Goal: Task Accomplishment & Management: Manage account settings

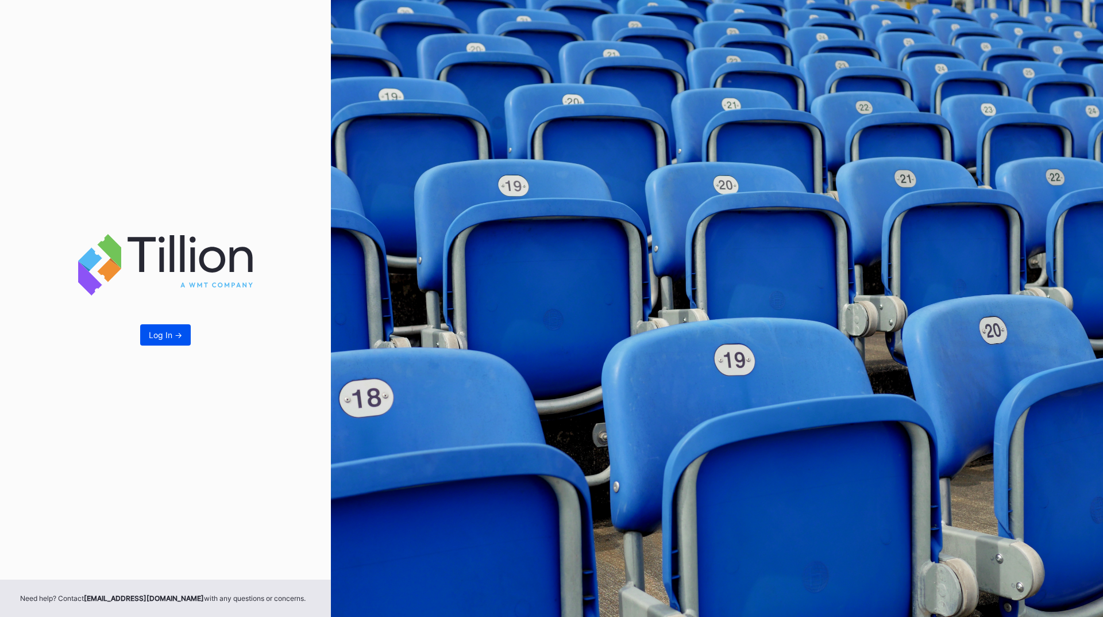
click at [159, 338] on div "Log In ->" at bounding box center [165, 335] width 33 height 10
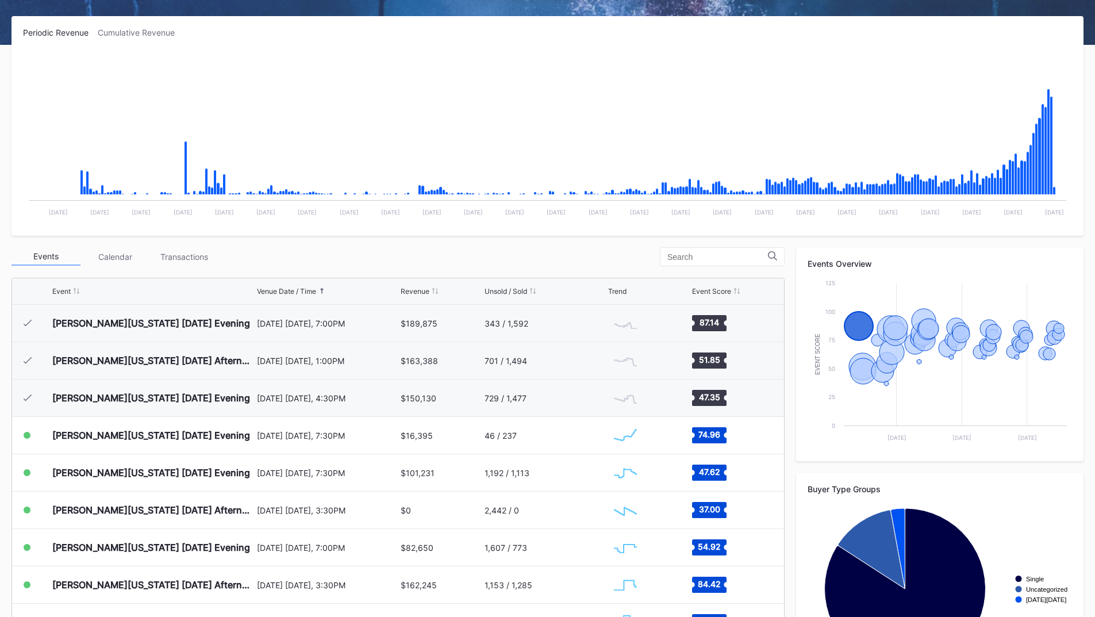
scroll to position [252, 0]
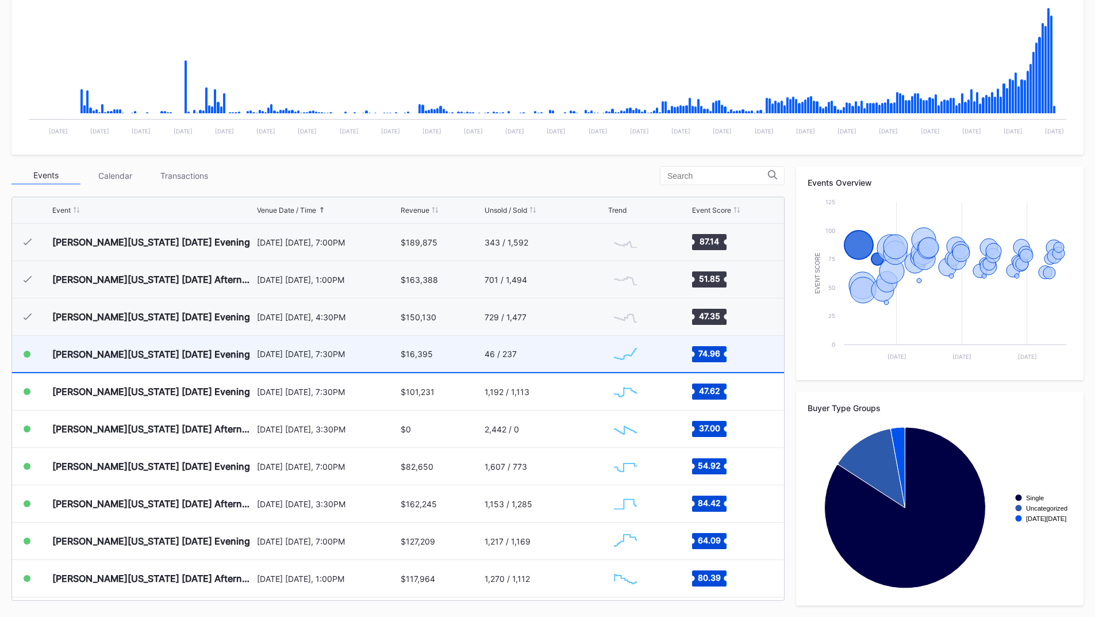
click at [395, 357] on div "[PERSON_NAME][US_STATE] [DATE] Evening [DATE] [DATE], 7:30PM $16,395 46 / 237 C…" at bounding box center [398, 354] width 772 height 37
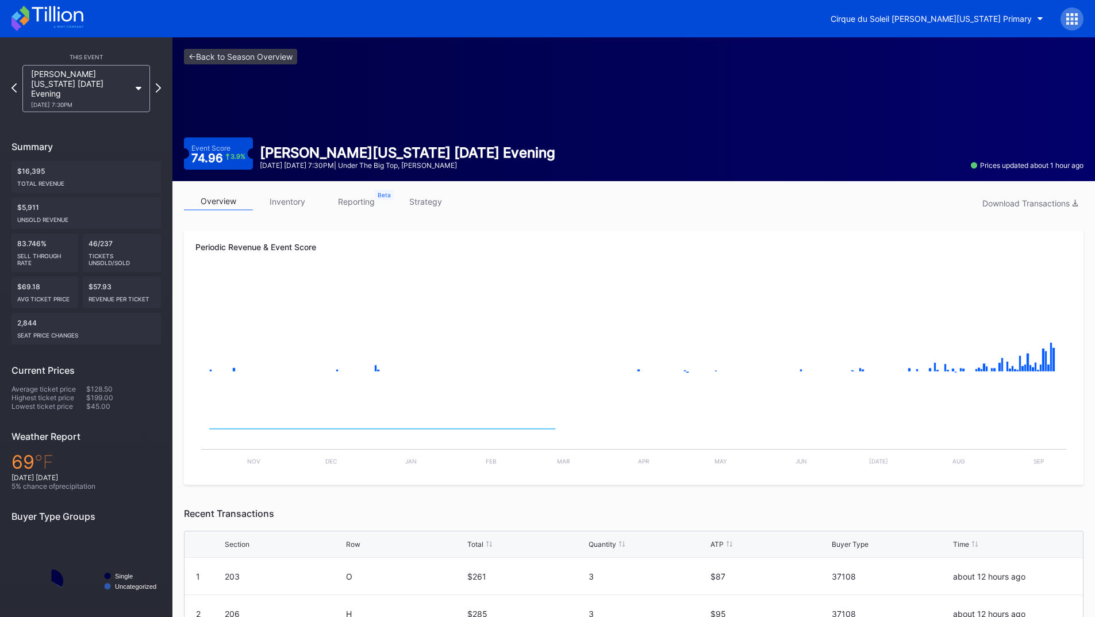
click at [351, 195] on link "reporting" at bounding box center [356, 201] width 69 height 18
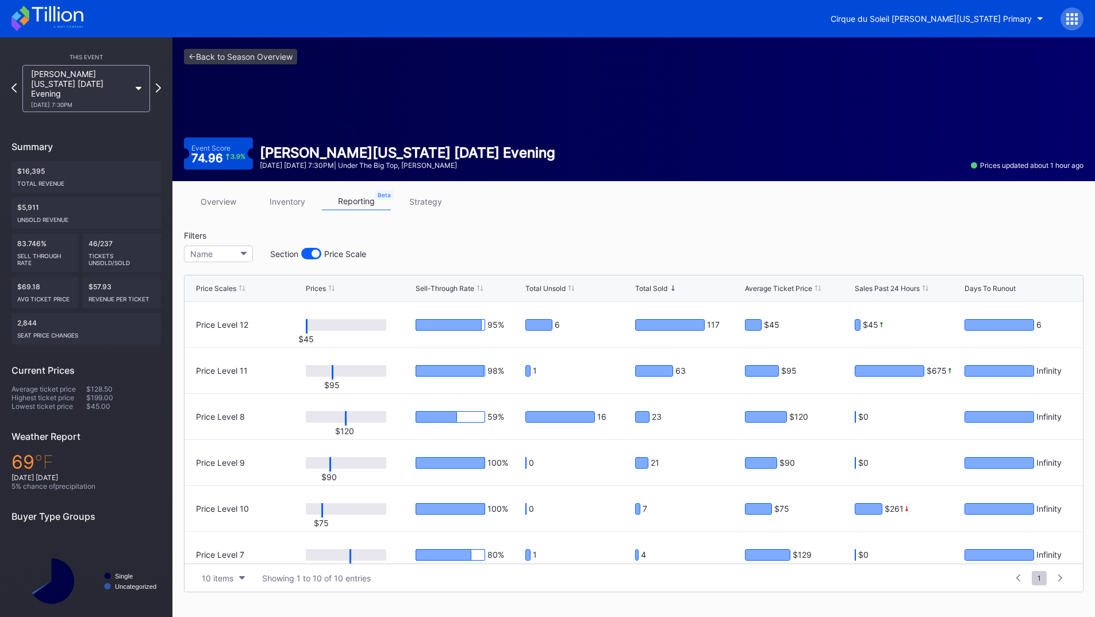
click at [434, 207] on link "strategy" at bounding box center [425, 201] width 69 height 18
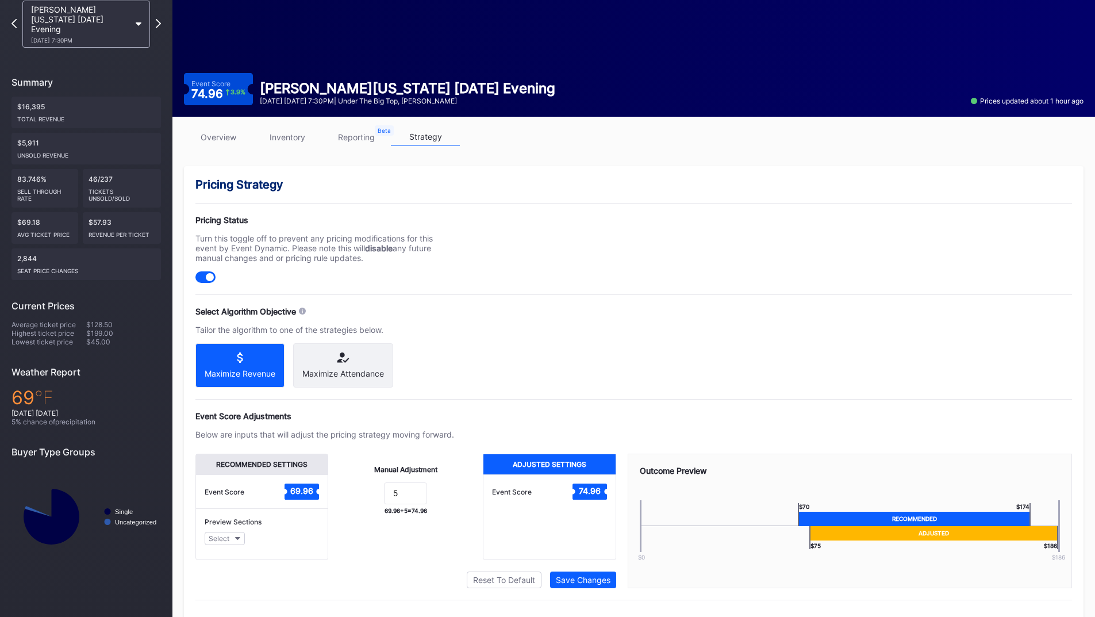
scroll to position [92, 0]
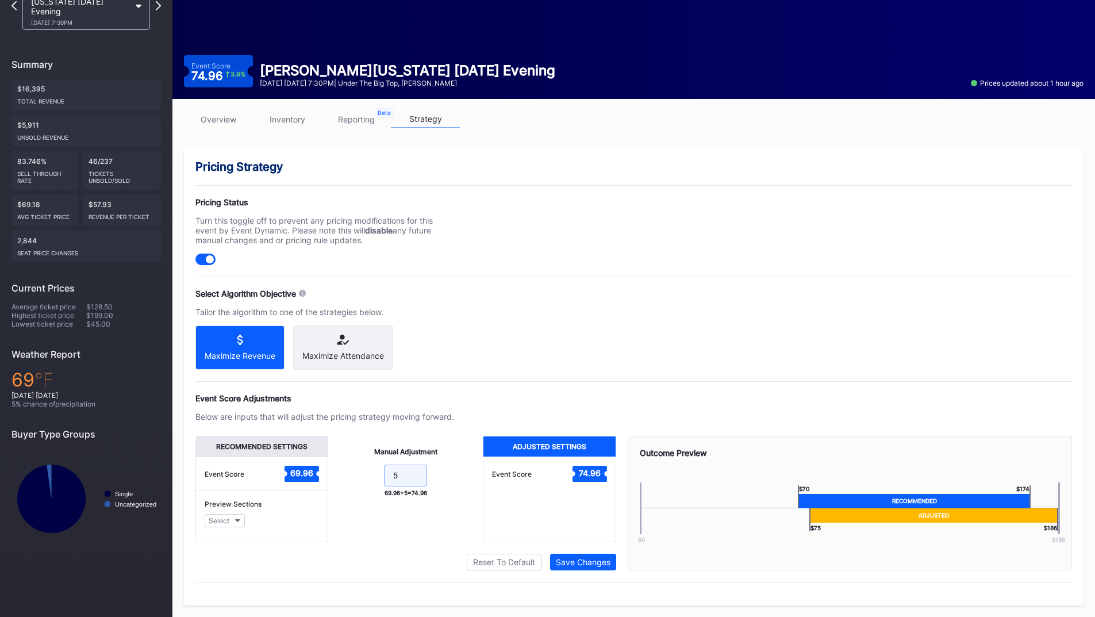
click at [363, 471] on form "5" at bounding box center [406, 476] width 132 height 25
type input "10"
click at [573, 561] on div "Save Changes" at bounding box center [583, 562] width 55 height 10
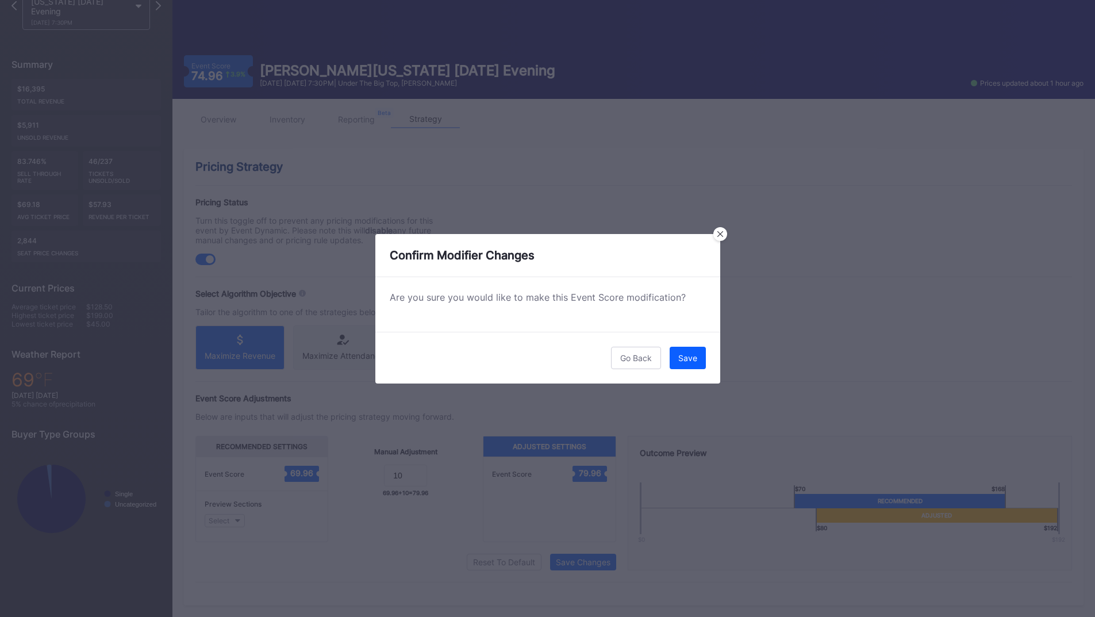
click at [687, 361] on div "Save" at bounding box center [687, 358] width 19 height 10
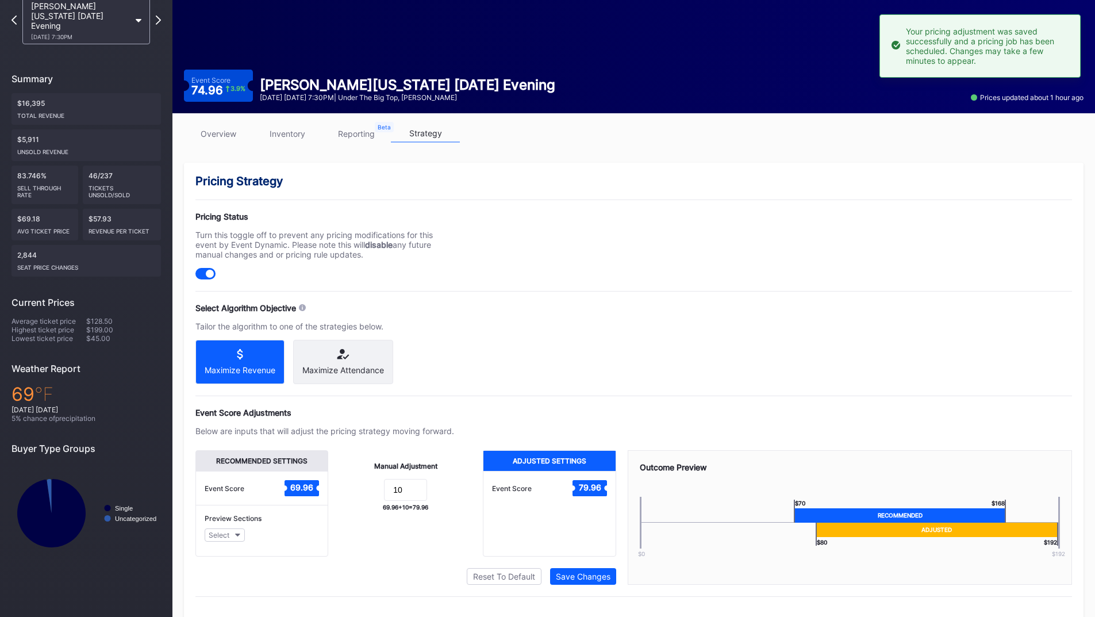
scroll to position [0, 0]
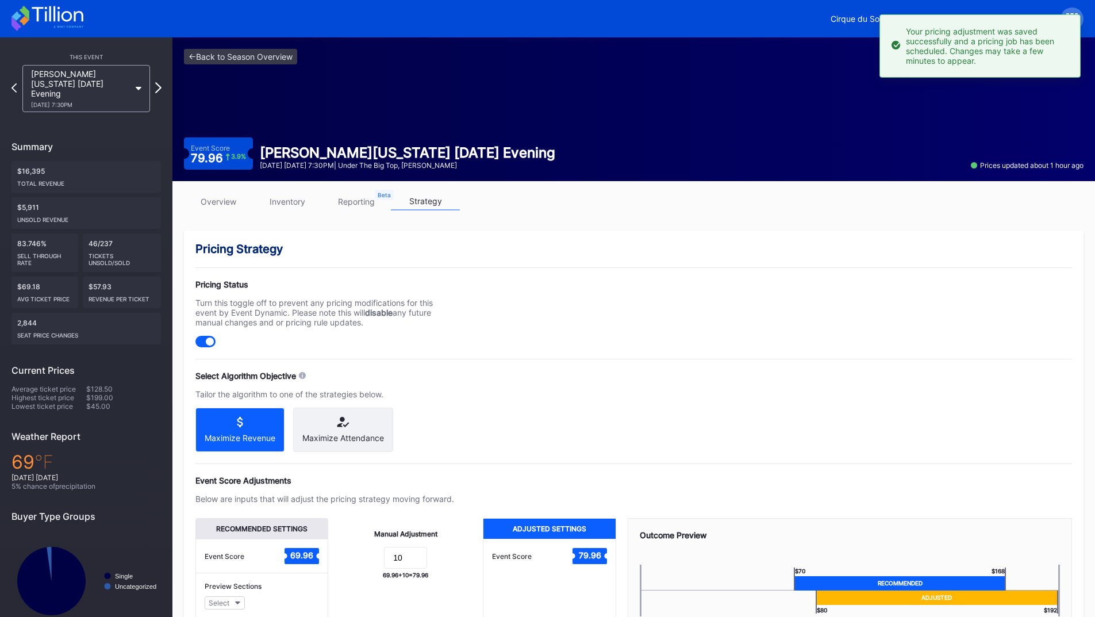
click at [157, 82] on icon at bounding box center [158, 87] width 6 height 11
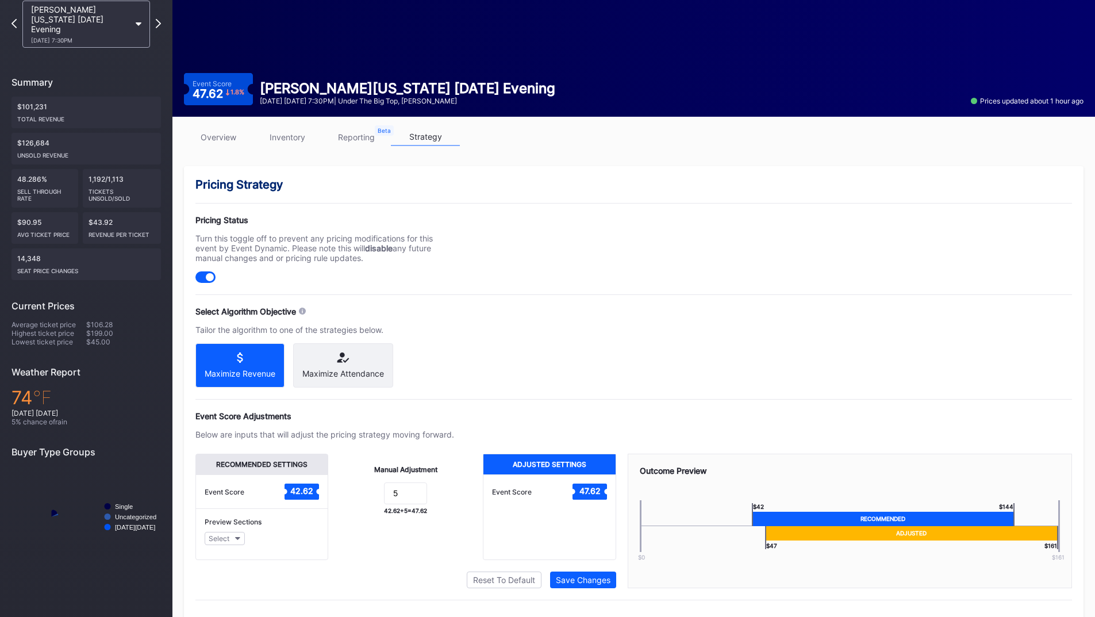
scroll to position [92, 0]
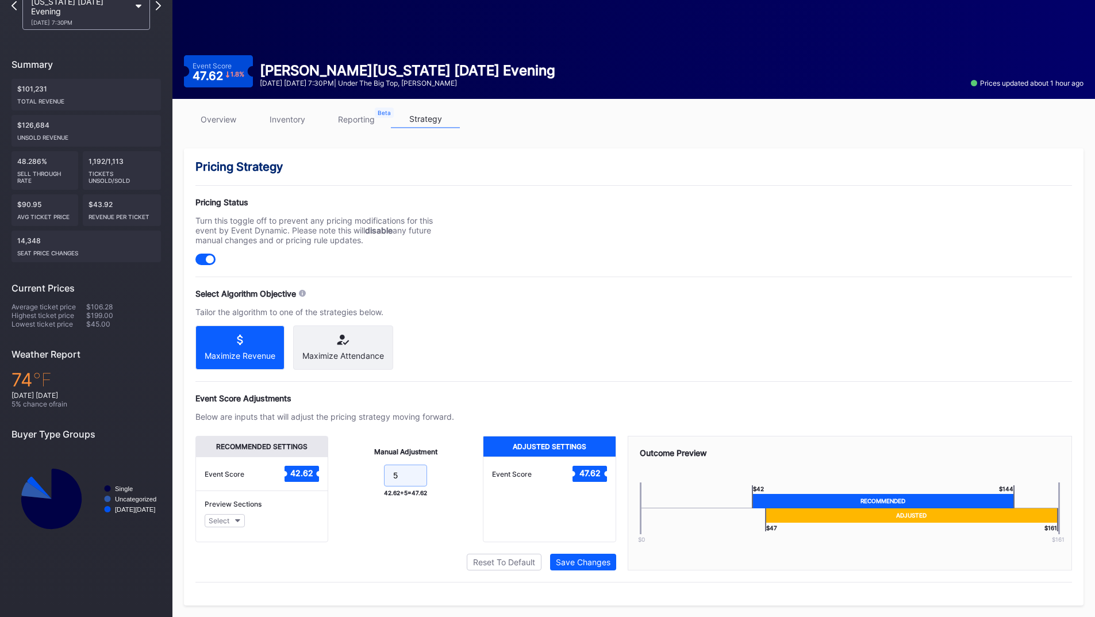
drag, startPoint x: 377, startPoint y: 472, endPoint x: 357, endPoint y: 471, distance: 19.6
click at [359, 471] on form "5" at bounding box center [406, 476] width 132 height 25
type input "10"
click at [602, 556] on button "Save Changes" at bounding box center [583, 561] width 66 height 17
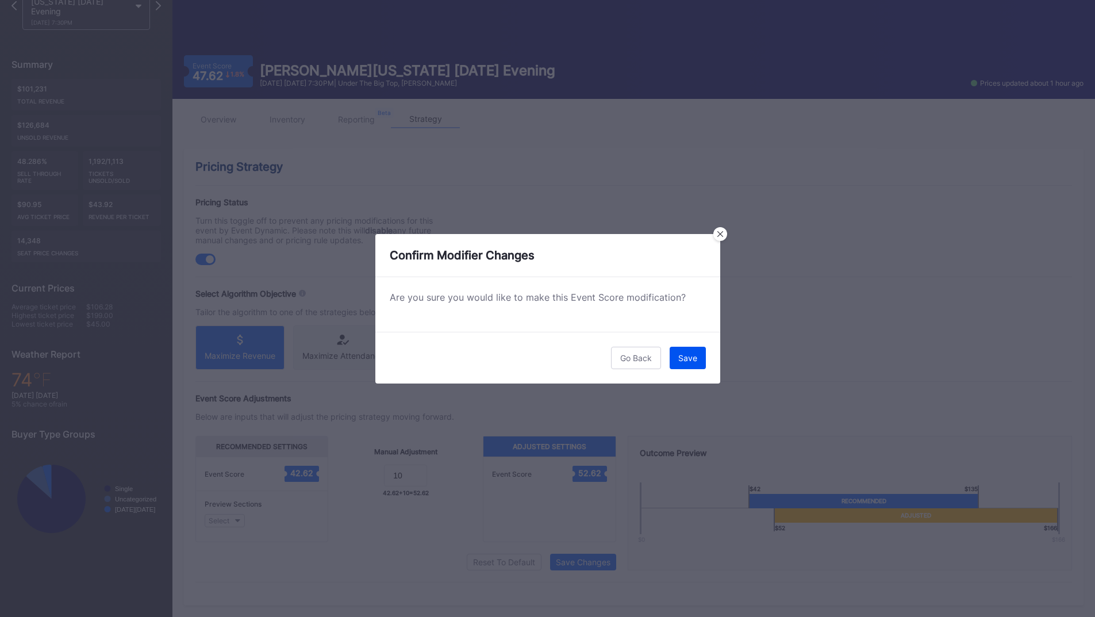
click at [687, 349] on button "Save" at bounding box center [687, 357] width 36 height 22
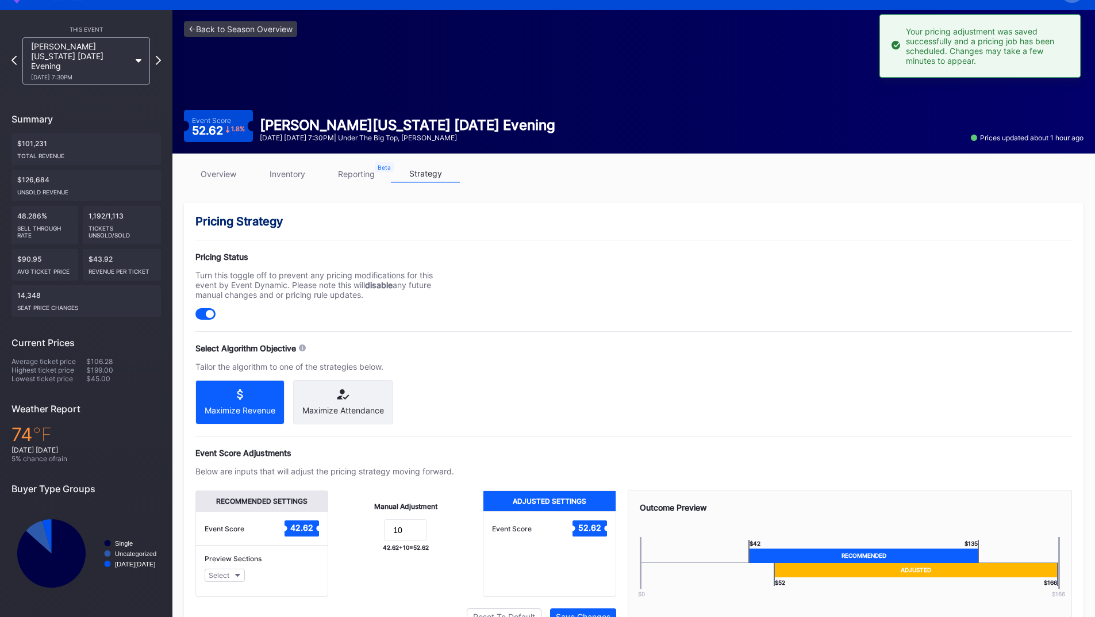
scroll to position [0, 0]
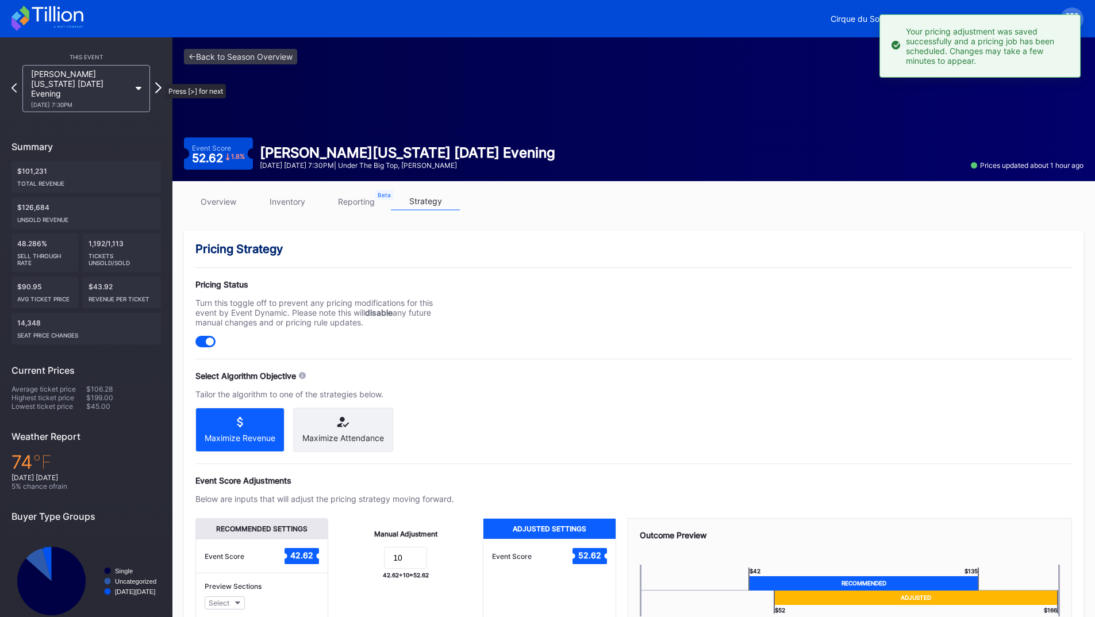
click at [160, 82] on icon at bounding box center [158, 87] width 6 height 11
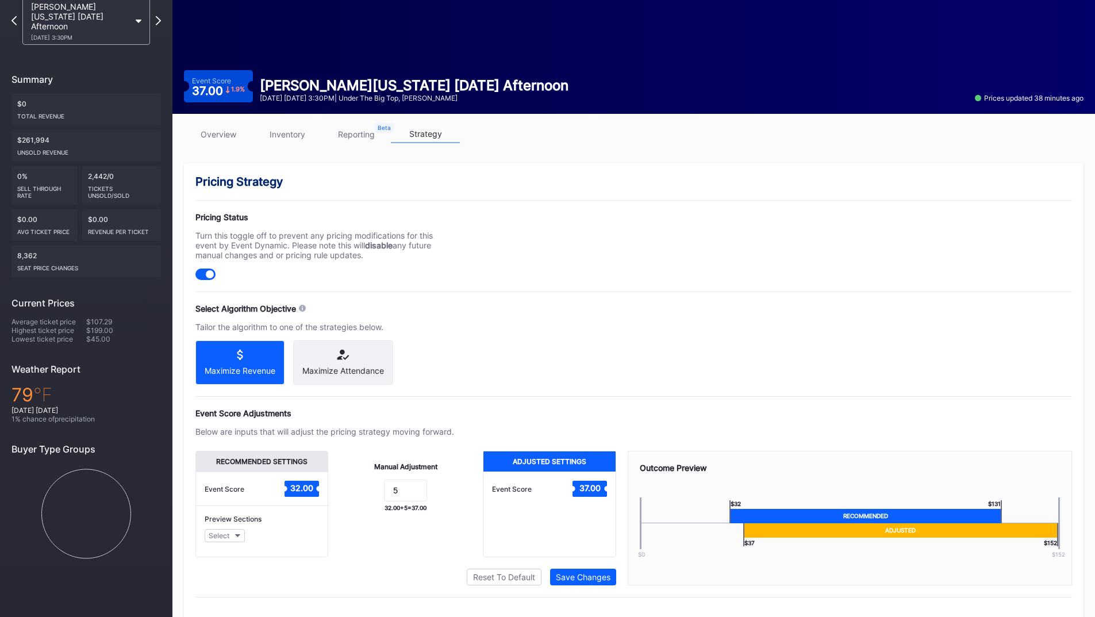
scroll to position [92, 0]
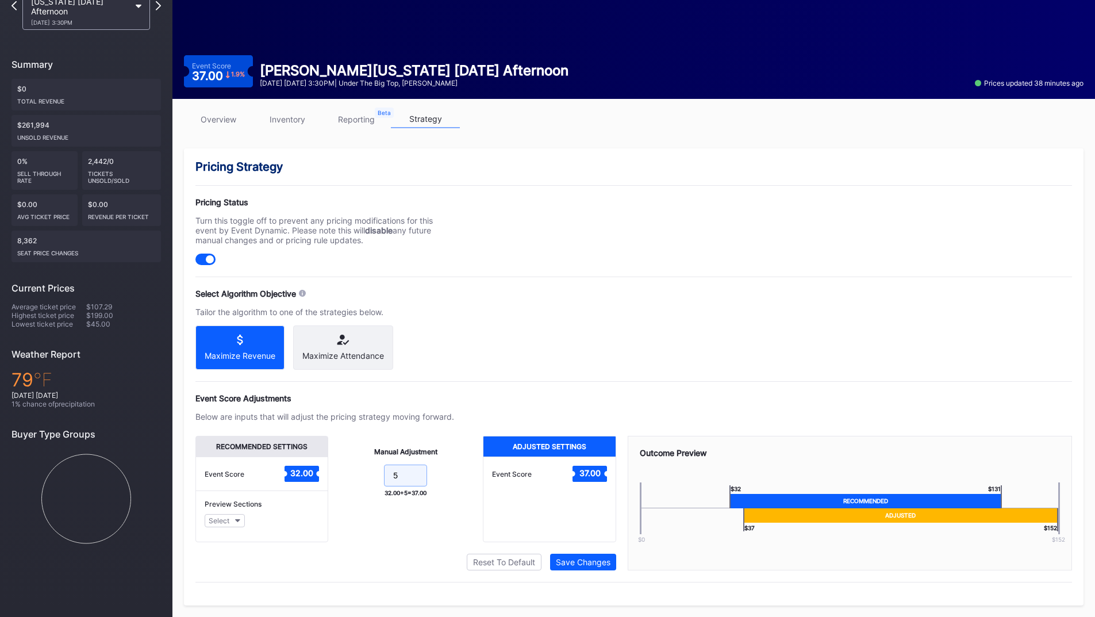
drag, startPoint x: 403, startPoint y: 471, endPoint x: 364, endPoint y: 471, distance: 39.6
click at [364, 471] on form "5" at bounding box center [406, 476] width 132 height 25
type input "10"
click at [572, 564] on div "Save Changes" at bounding box center [583, 562] width 55 height 10
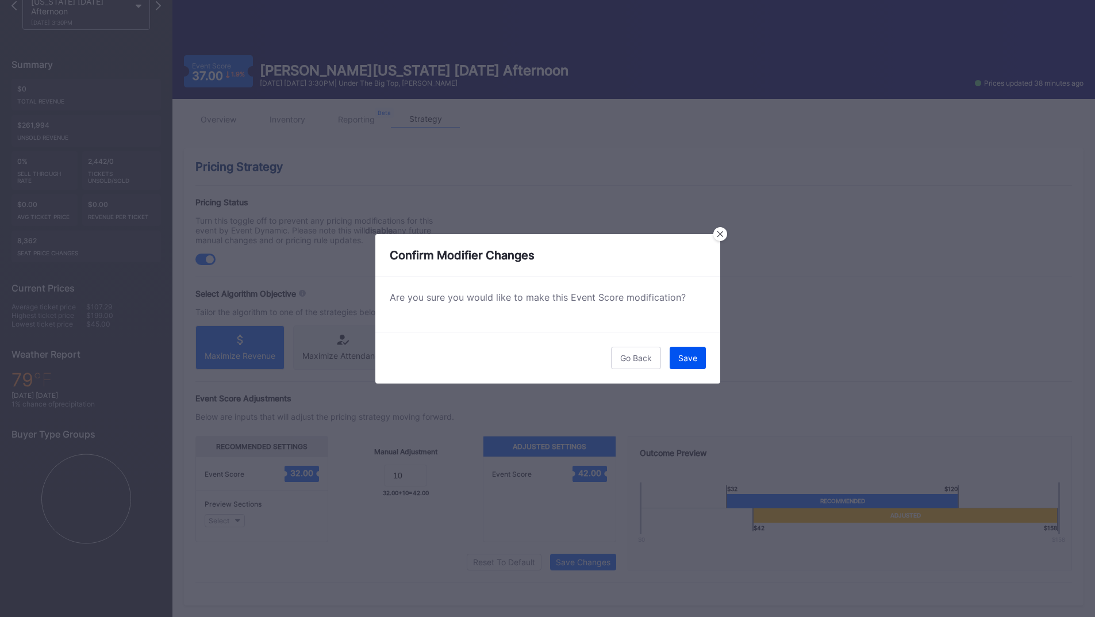
click at [690, 364] on button "Save" at bounding box center [687, 357] width 36 height 22
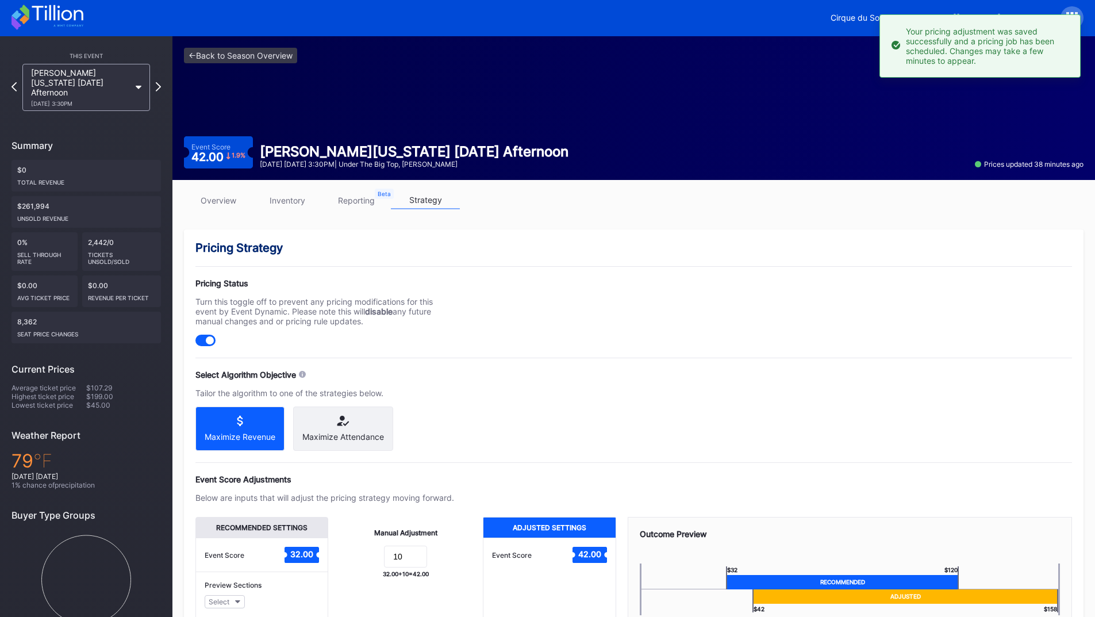
scroll to position [0, 0]
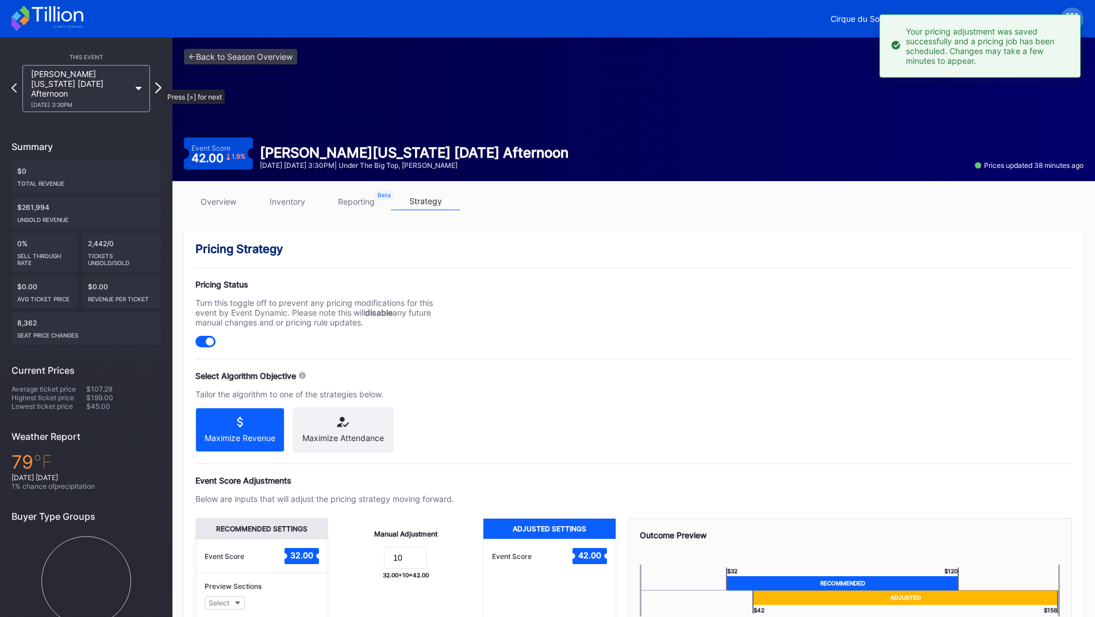
click at [159, 84] on icon at bounding box center [158, 87] width 6 height 11
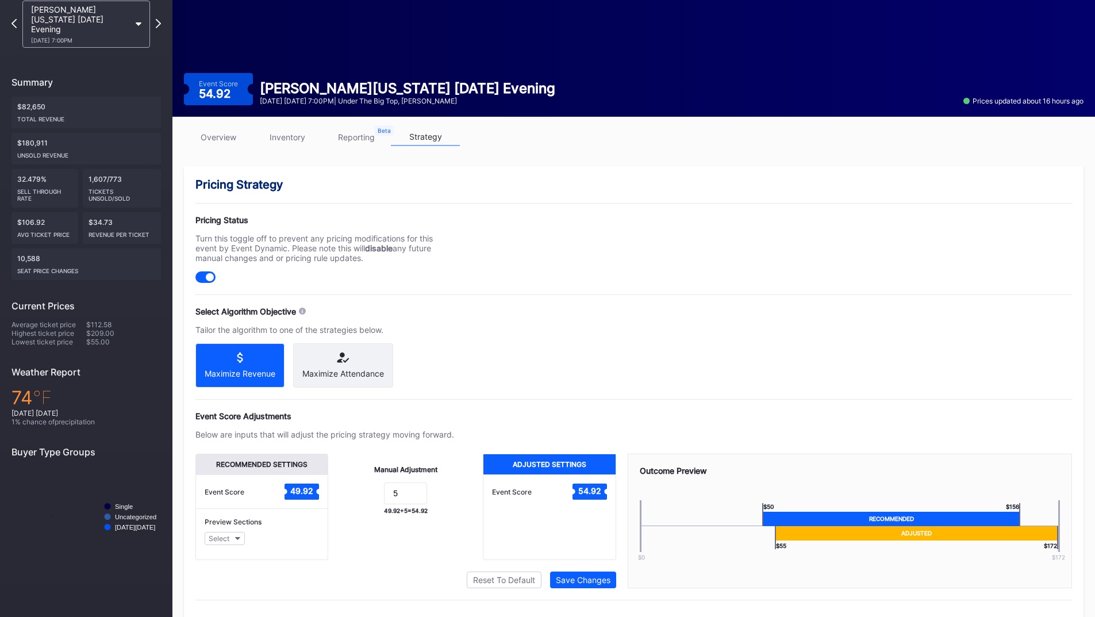
scroll to position [92, 0]
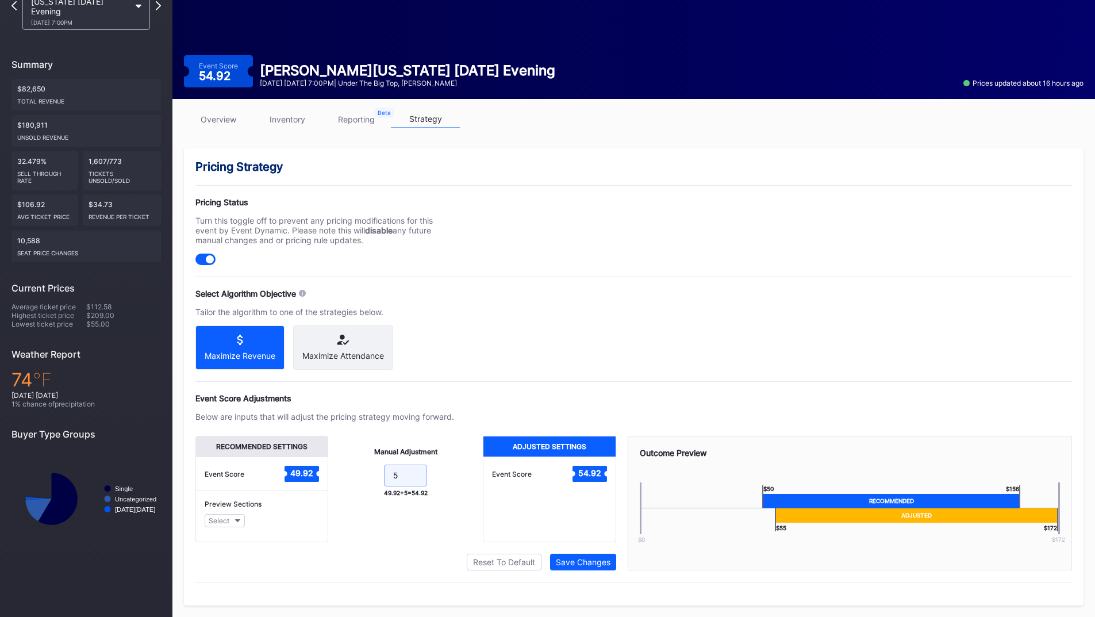
drag, startPoint x: 405, startPoint y: 473, endPoint x: 359, endPoint y: 472, distance: 46.6
click at [359, 472] on form "5" at bounding box center [406, 476] width 132 height 25
type input "10"
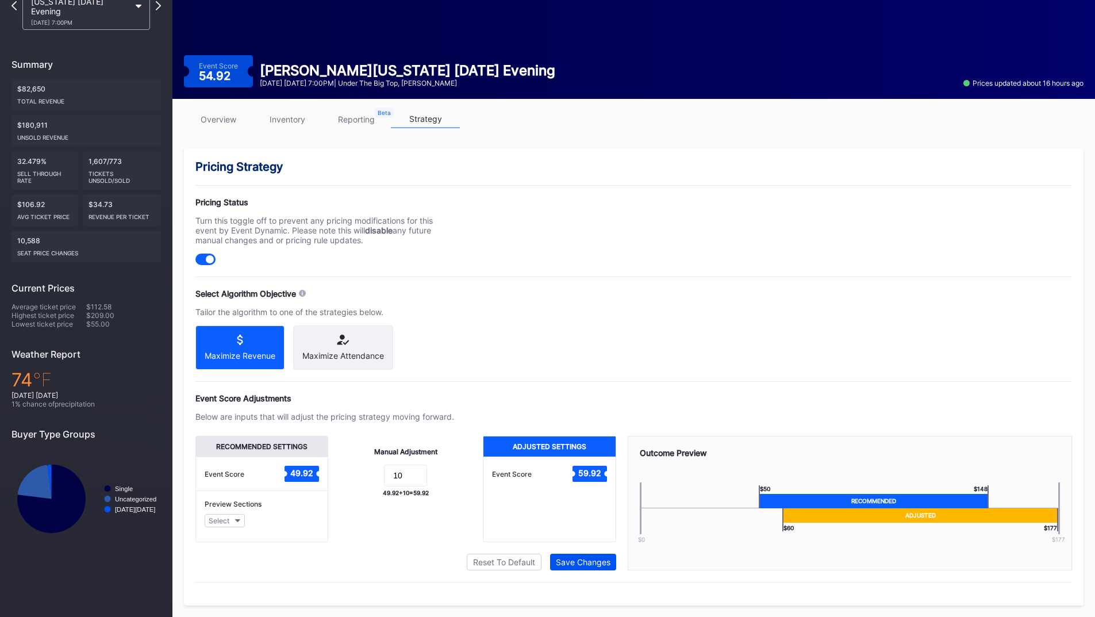
click at [559, 561] on div "Save Changes" at bounding box center [583, 562] width 55 height 10
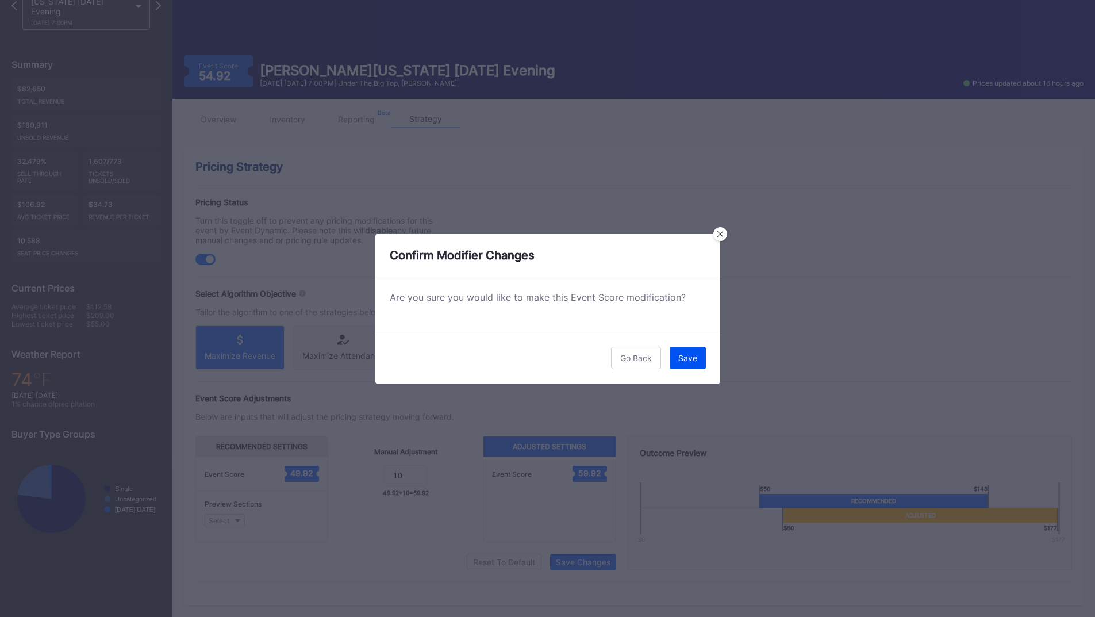
click at [679, 358] on div "Save" at bounding box center [687, 358] width 19 height 10
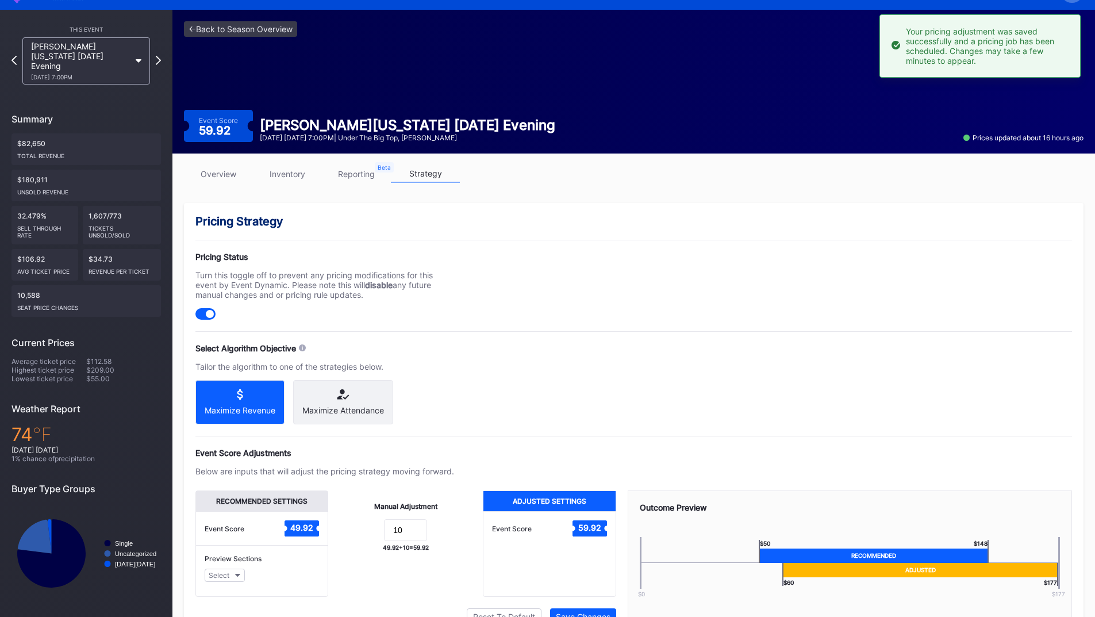
scroll to position [0, 0]
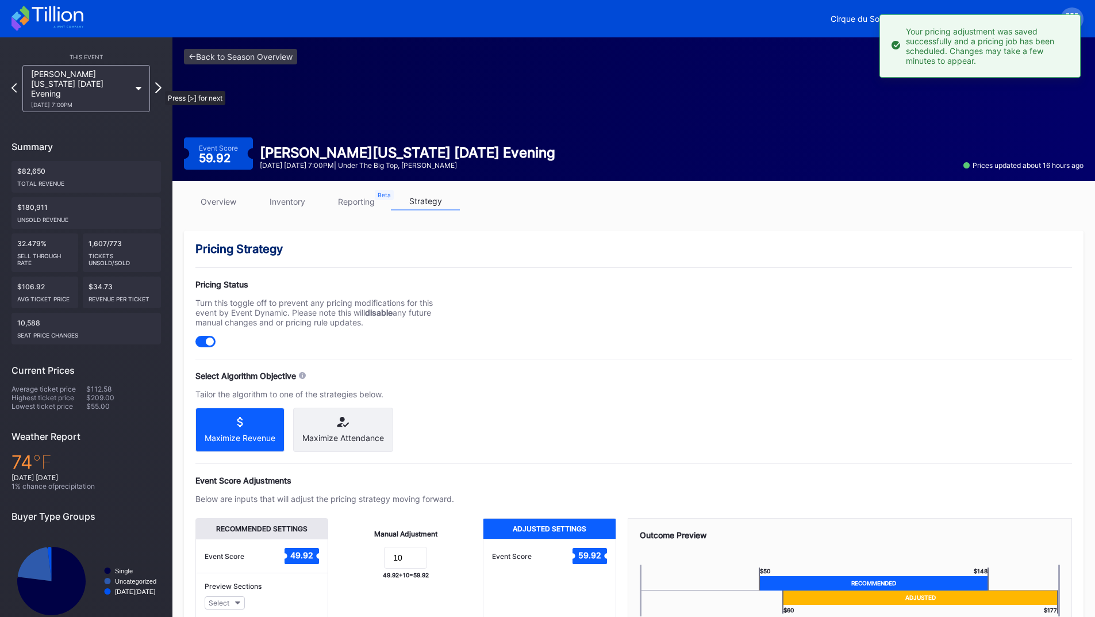
click at [159, 85] on icon at bounding box center [158, 87] width 6 height 11
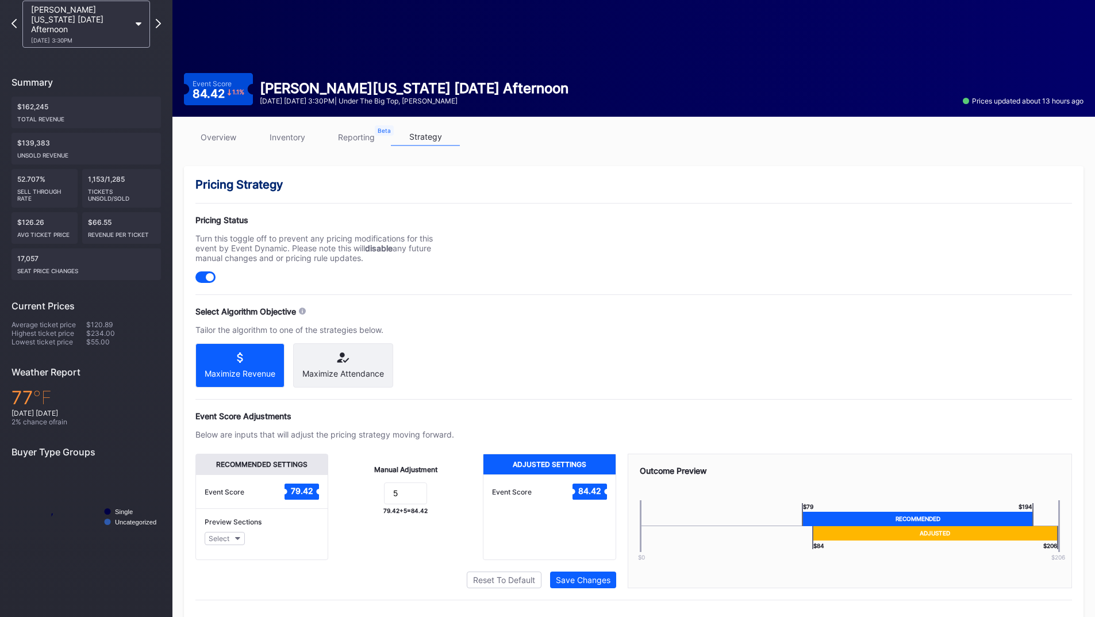
scroll to position [92, 0]
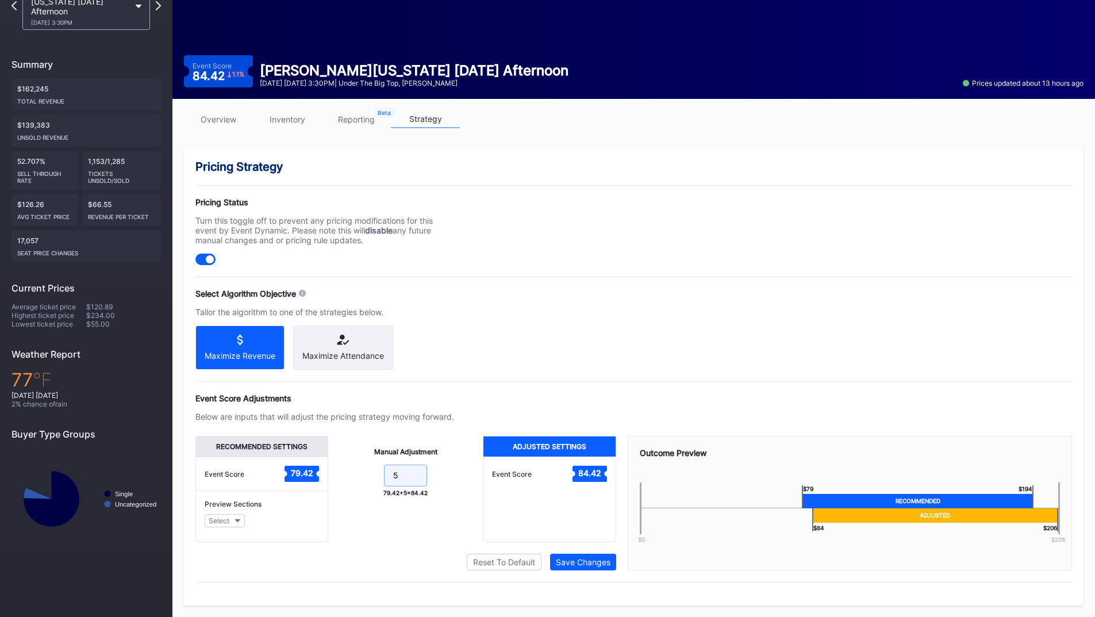
click at [361, 473] on form "5" at bounding box center [406, 476] width 132 height 25
type input "10"
click at [574, 560] on div "Save Changes" at bounding box center [583, 562] width 55 height 10
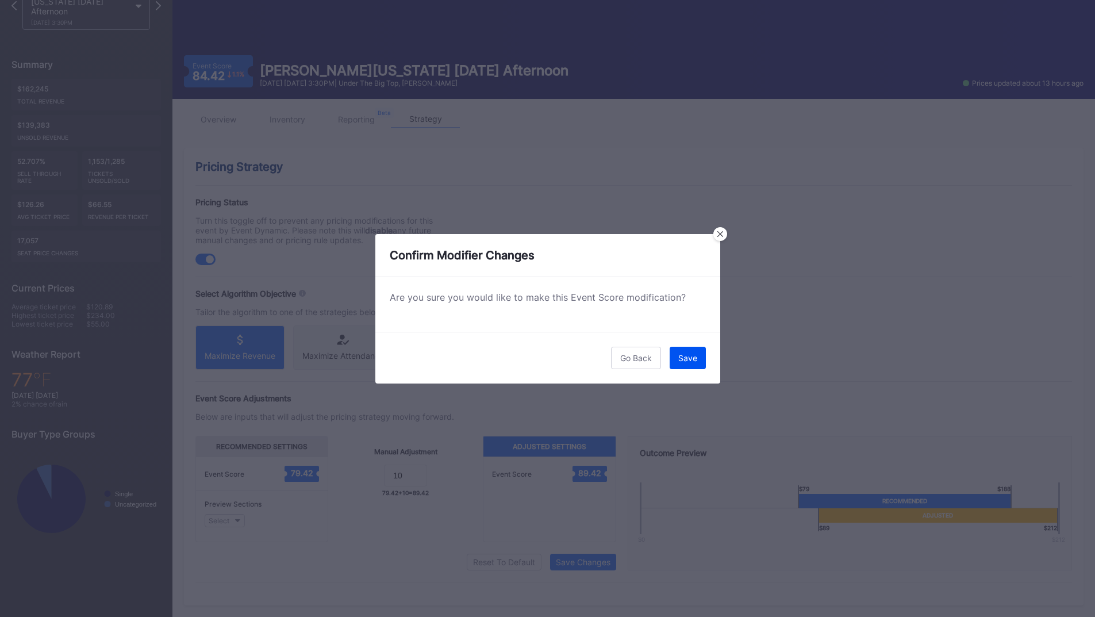
click at [691, 361] on div "Save" at bounding box center [687, 358] width 19 height 10
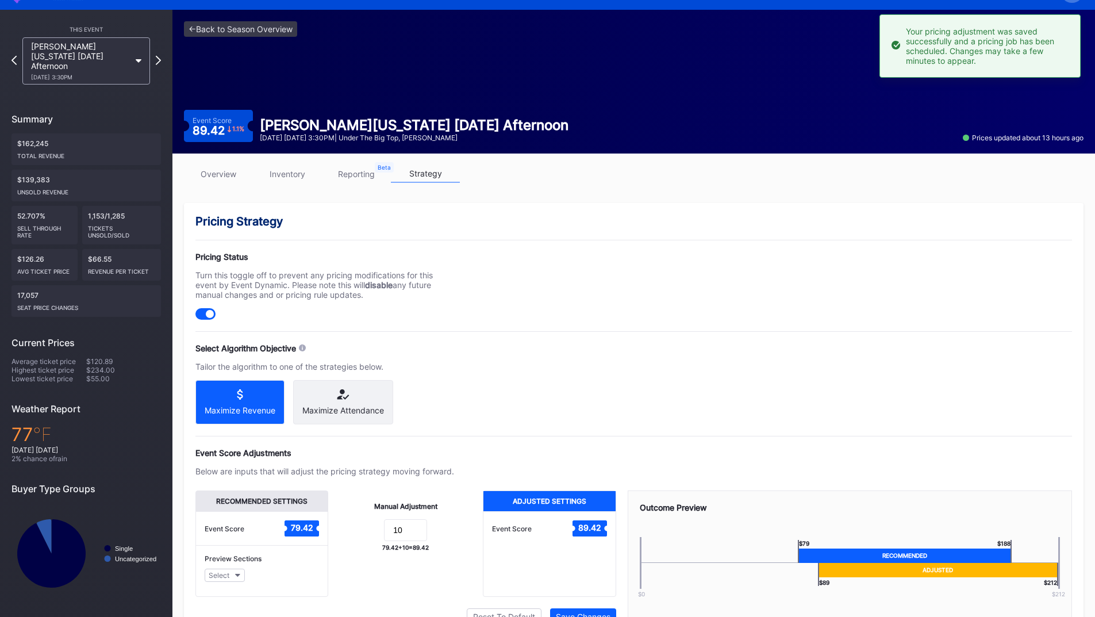
scroll to position [0, 0]
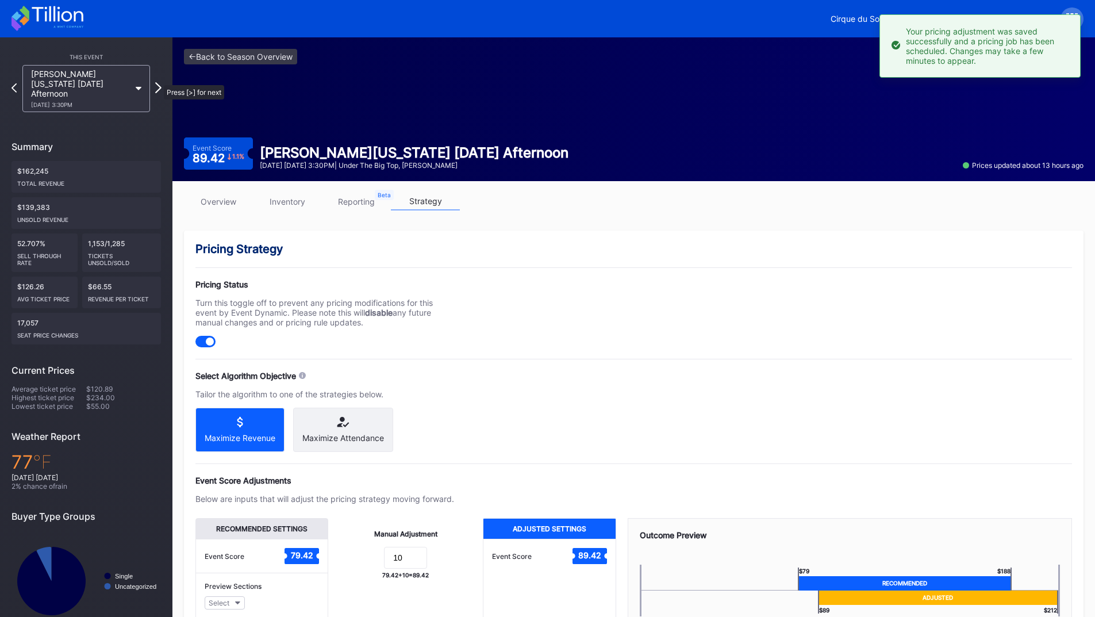
click at [158, 82] on icon at bounding box center [158, 87] width 6 height 11
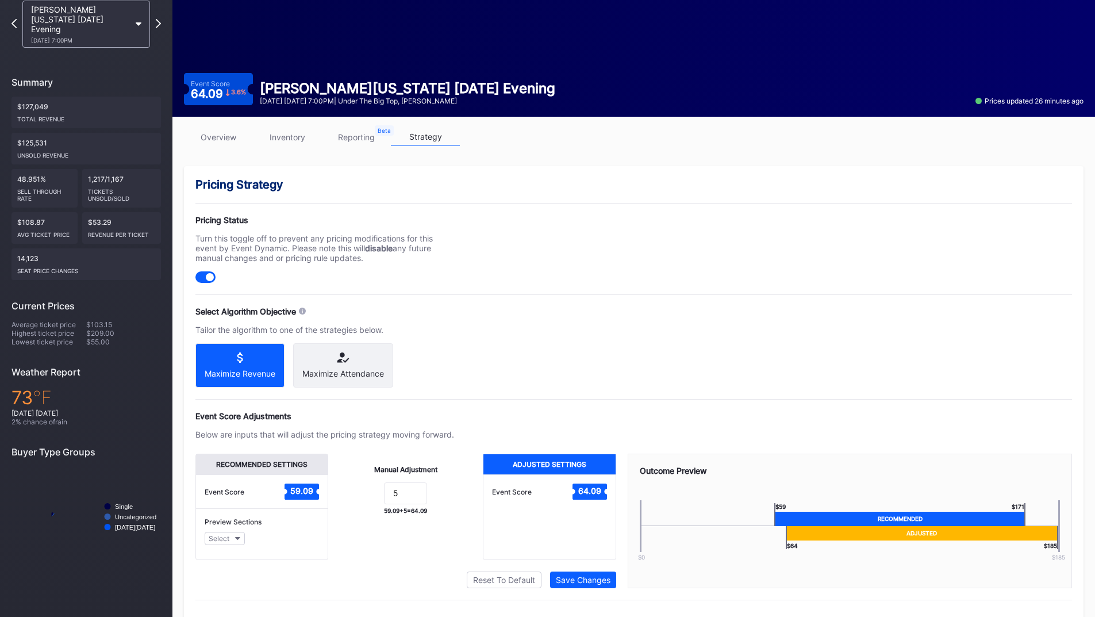
scroll to position [92, 0]
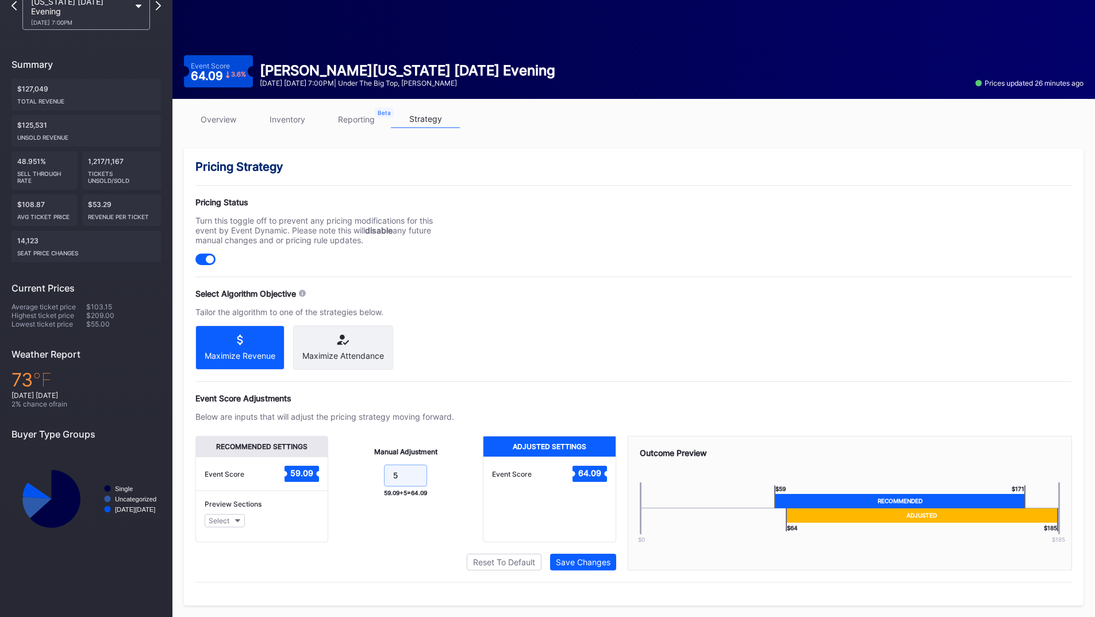
drag, startPoint x: 415, startPoint y: 479, endPoint x: 373, endPoint y: 464, distance: 44.7
click at [374, 479] on form "5" at bounding box center [406, 476] width 132 height 25
type input "10"
click at [589, 562] on div "Save Changes" at bounding box center [583, 562] width 55 height 10
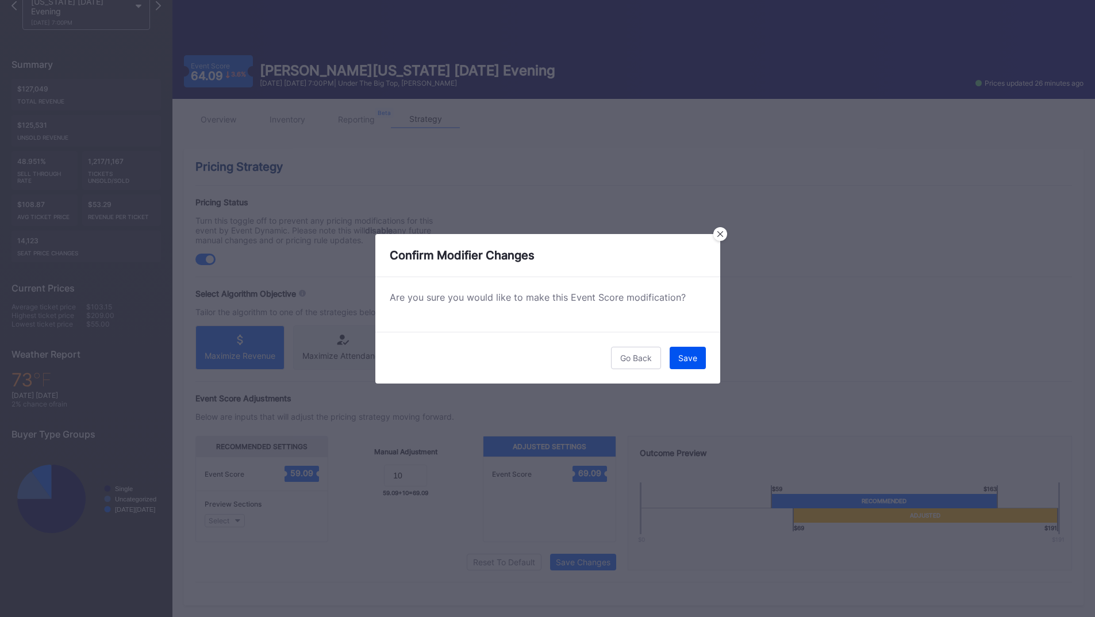
click at [684, 364] on button "Save" at bounding box center [687, 357] width 36 height 22
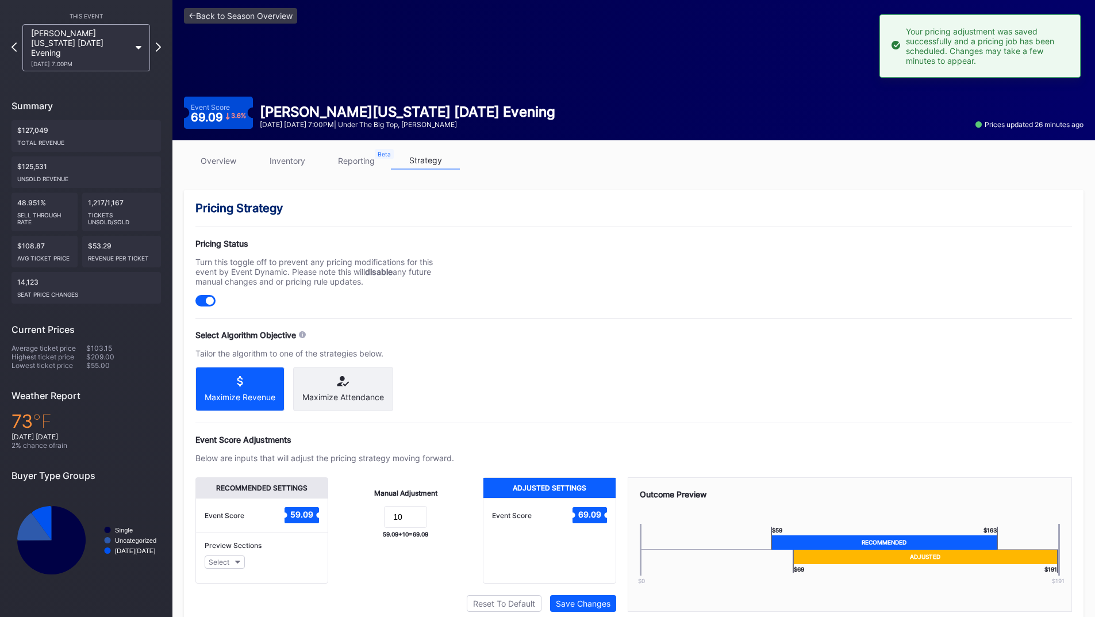
scroll to position [0, 0]
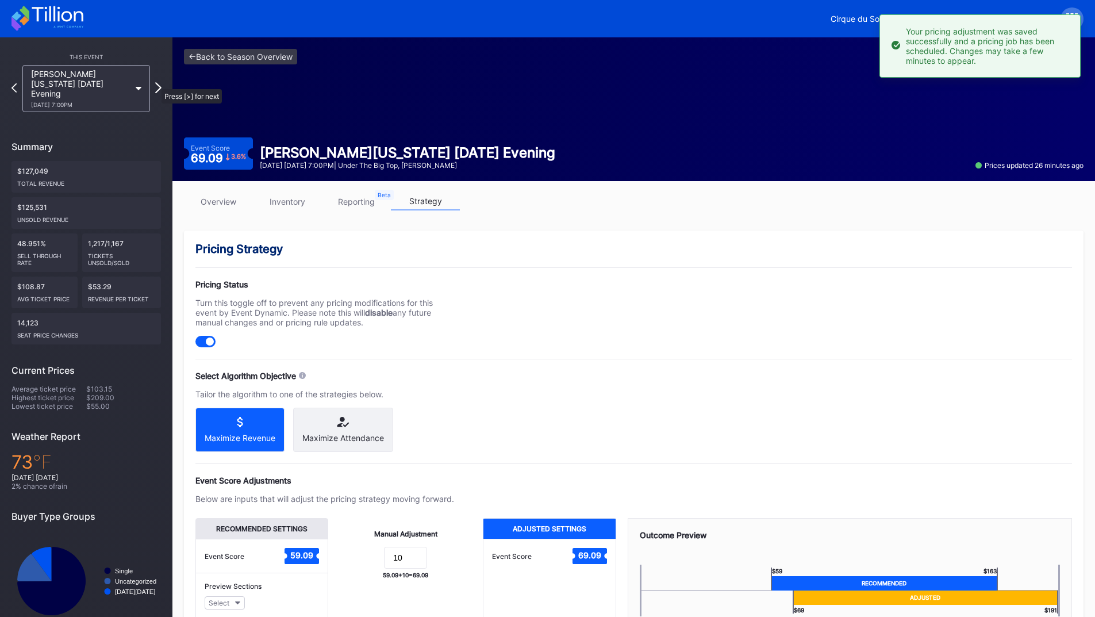
click at [156, 83] on icon at bounding box center [158, 87] width 6 height 11
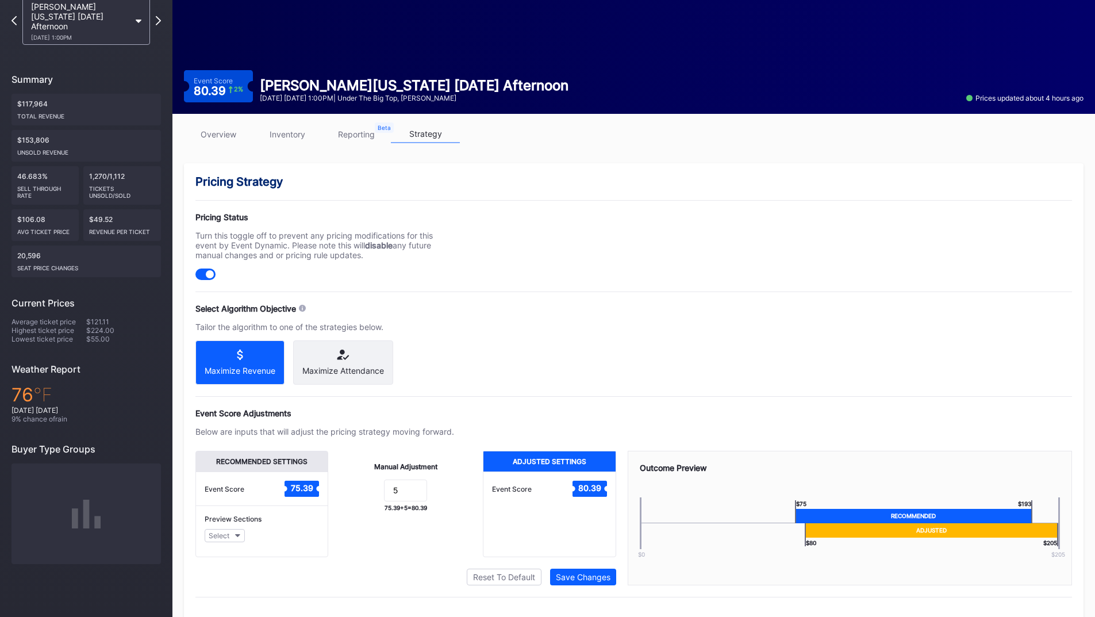
scroll to position [92, 0]
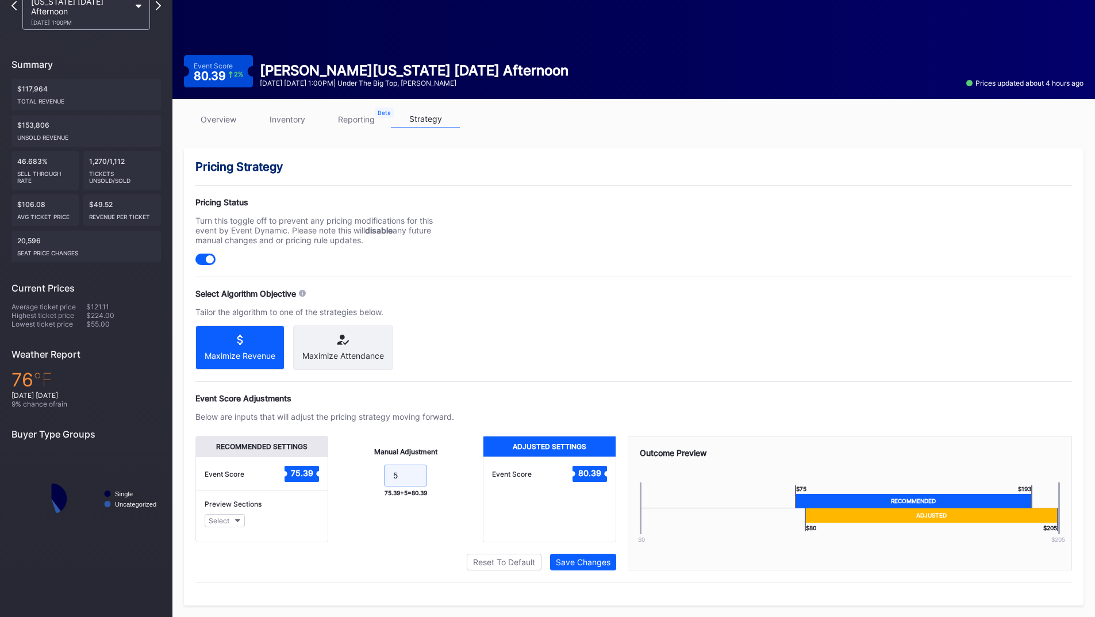
drag, startPoint x: 409, startPoint y: 467, endPoint x: 351, endPoint y: 469, distance: 57.5
click at [351, 469] on form "5" at bounding box center [406, 476] width 132 height 25
type input "10"
click at [580, 561] on div "Save Changes" at bounding box center [583, 562] width 55 height 10
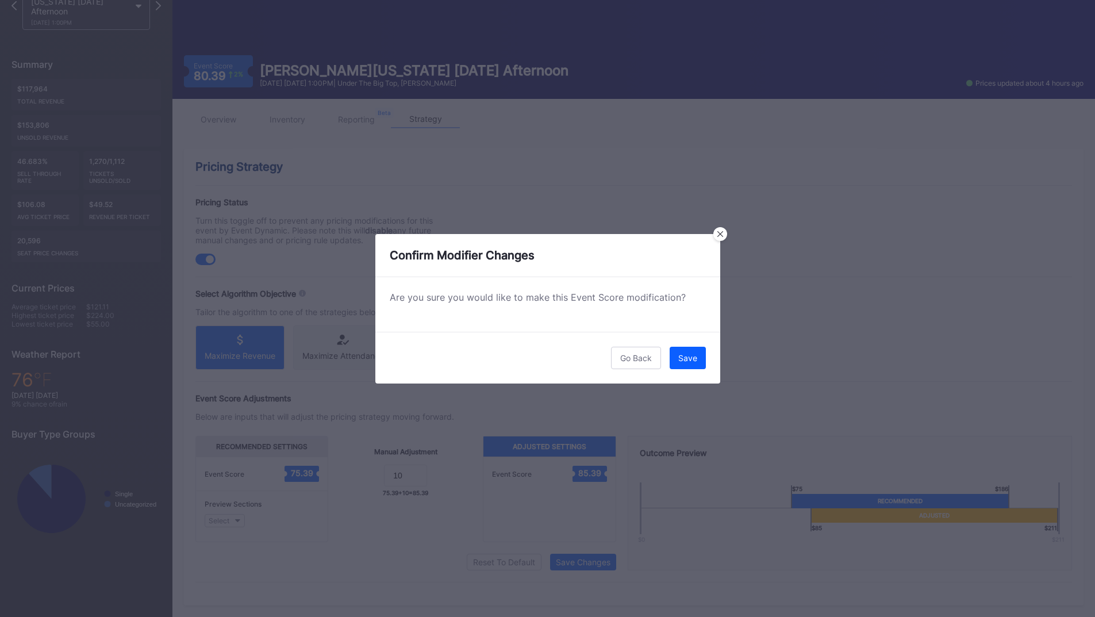
click at [678, 364] on button "Save" at bounding box center [687, 357] width 36 height 22
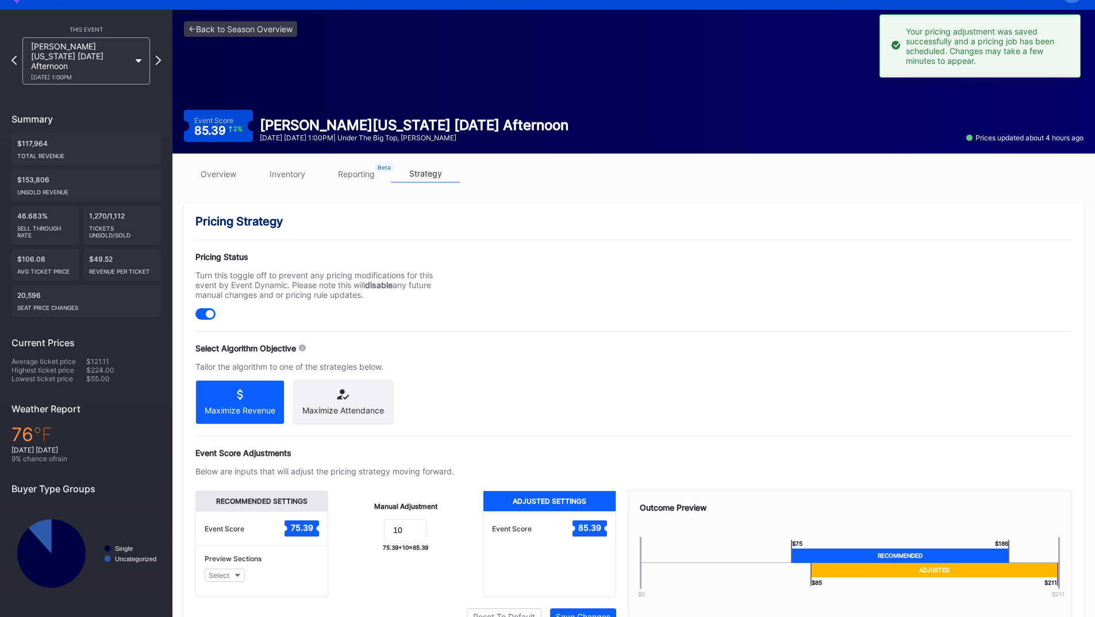
scroll to position [0, 0]
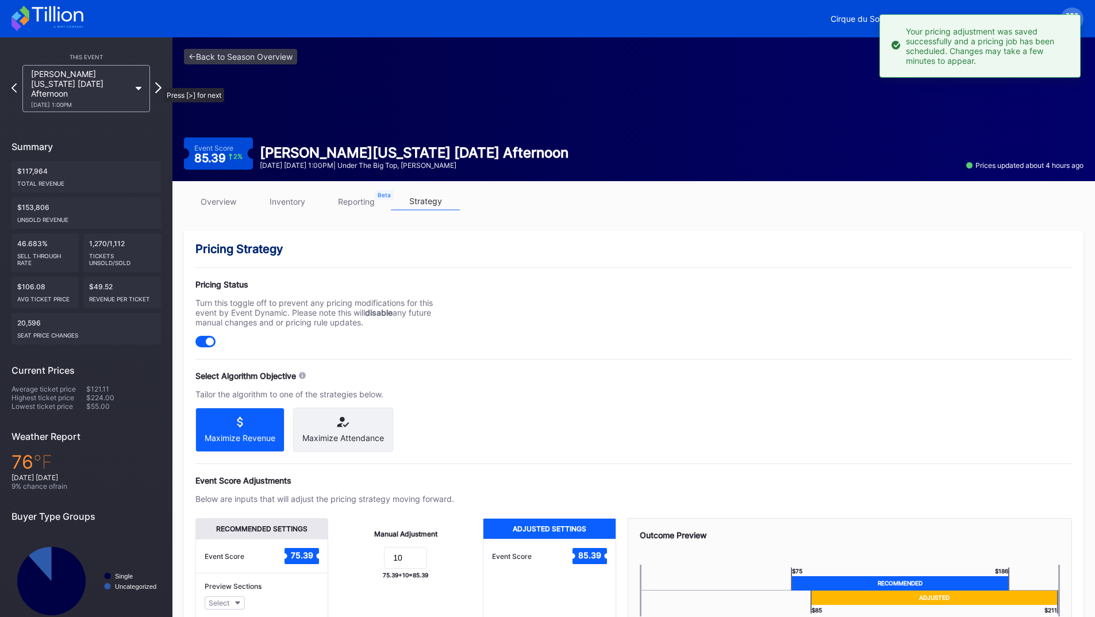
click at [158, 82] on icon at bounding box center [158, 87] width 6 height 11
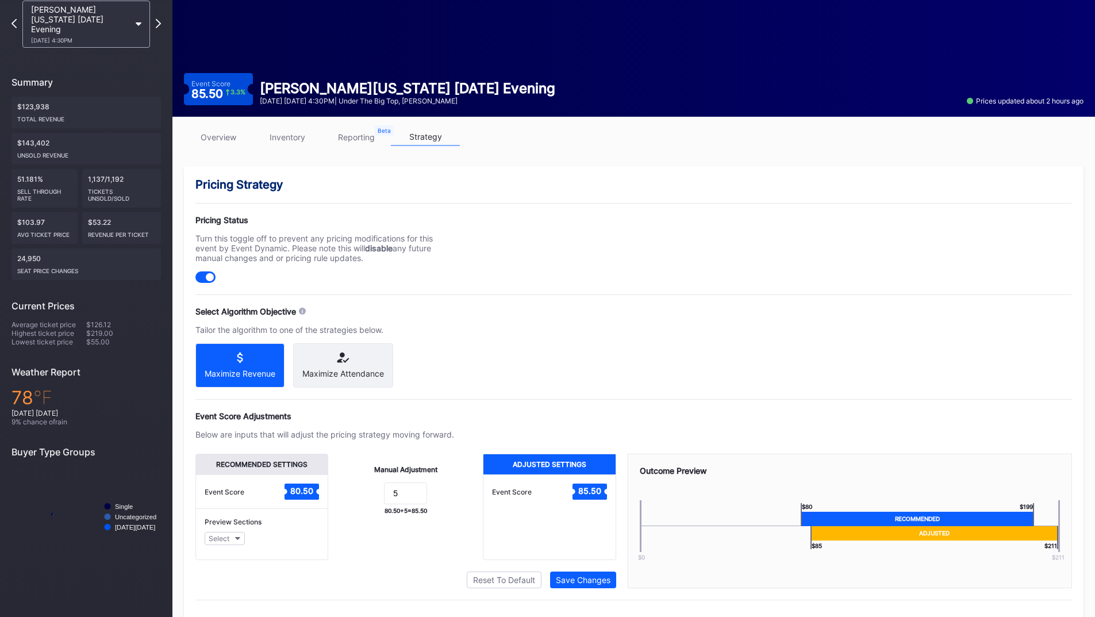
scroll to position [92, 0]
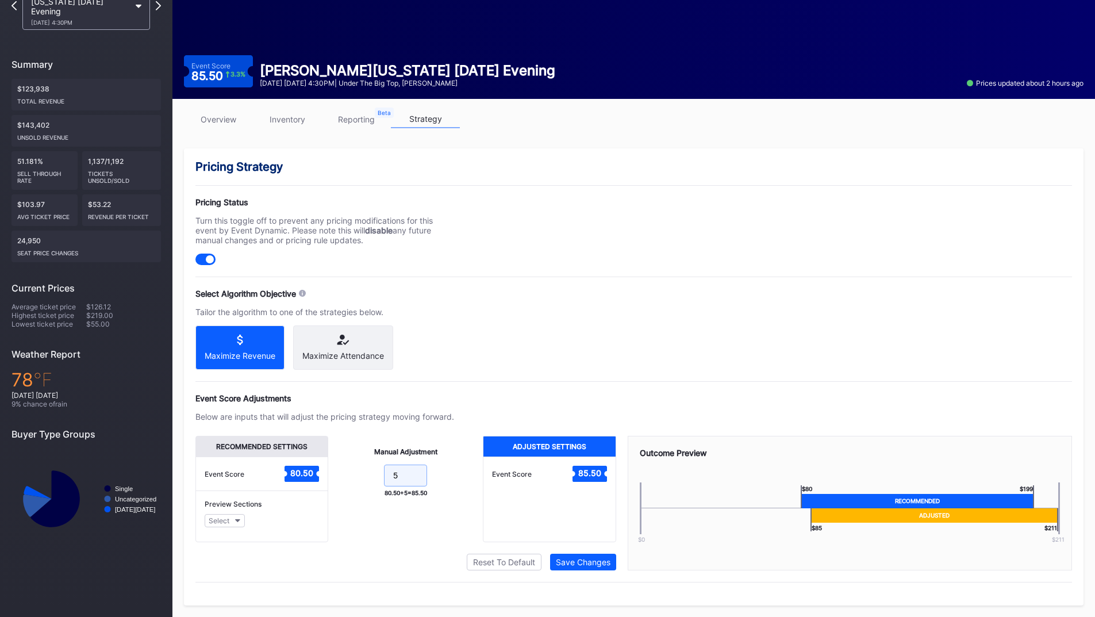
drag, startPoint x: 413, startPoint y: 468, endPoint x: 333, endPoint y: 468, distance: 80.4
click at [333, 468] on div "Manual Adjustment 5 80.50 + 5 = 85.50" at bounding box center [405, 489] width 155 height 106
type input "10"
click at [580, 558] on div "Save Changes" at bounding box center [583, 562] width 55 height 10
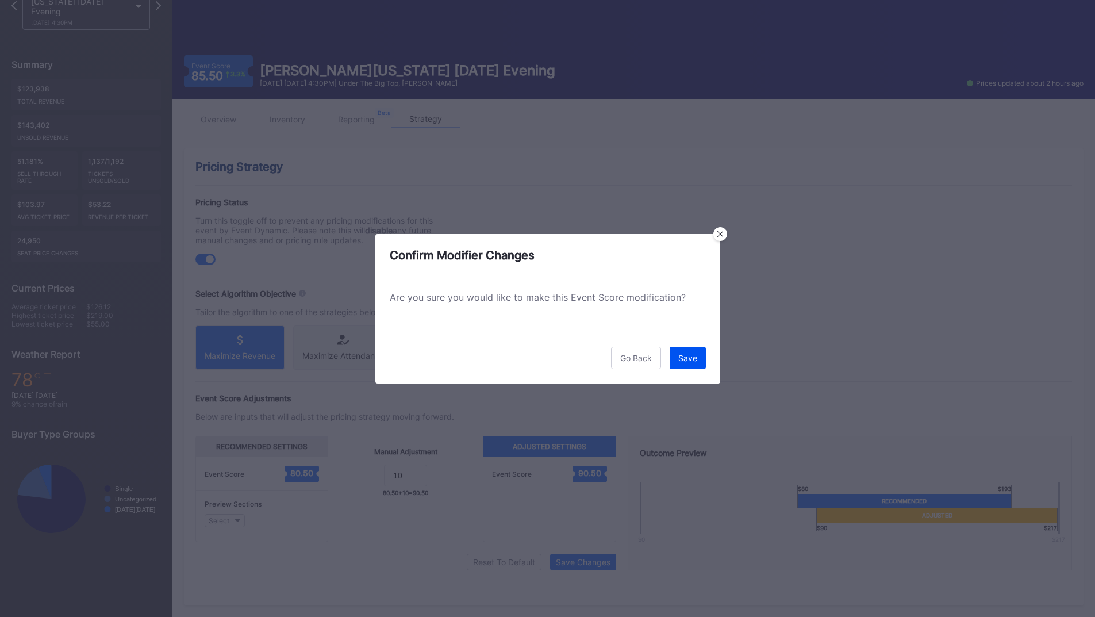
click at [681, 363] on button "Save" at bounding box center [687, 357] width 36 height 22
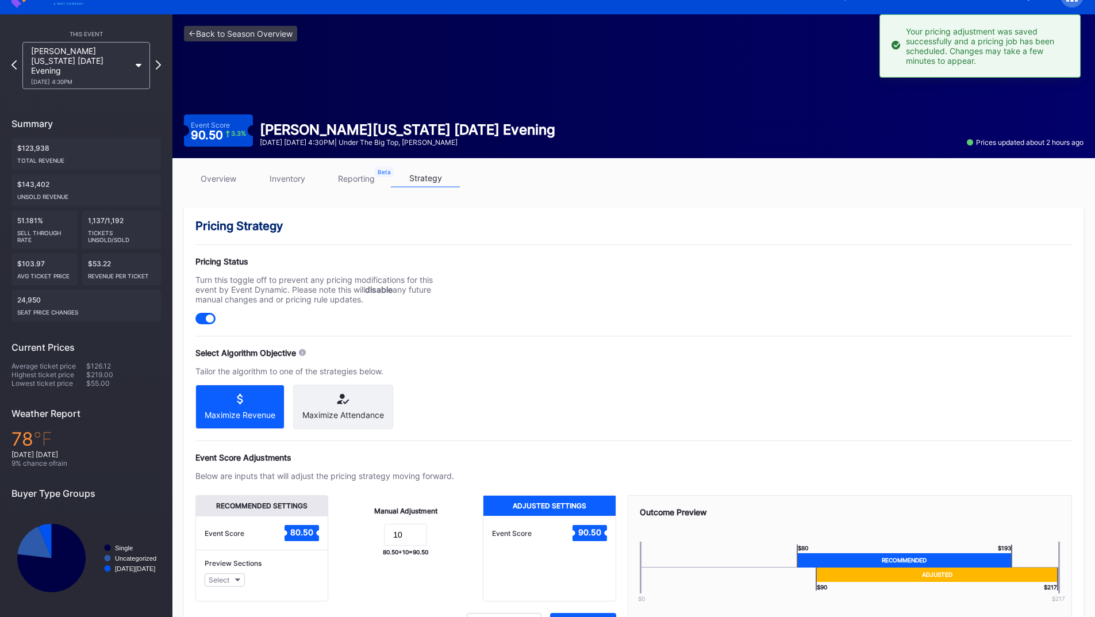
scroll to position [0, 0]
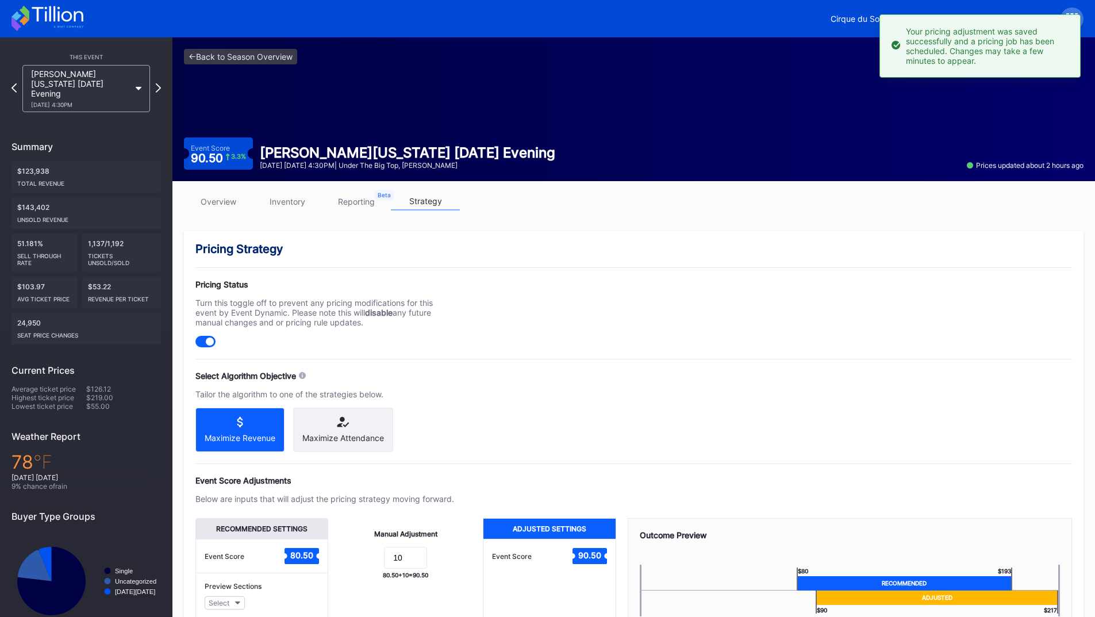
click at [161, 80] on div "This Event [PERSON_NAME][US_STATE] [DATE] Evening [DATE] 4:30PM Summary $123,93…" at bounding box center [86, 339] width 172 height 605
click at [160, 82] on icon at bounding box center [158, 87] width 6 height 11
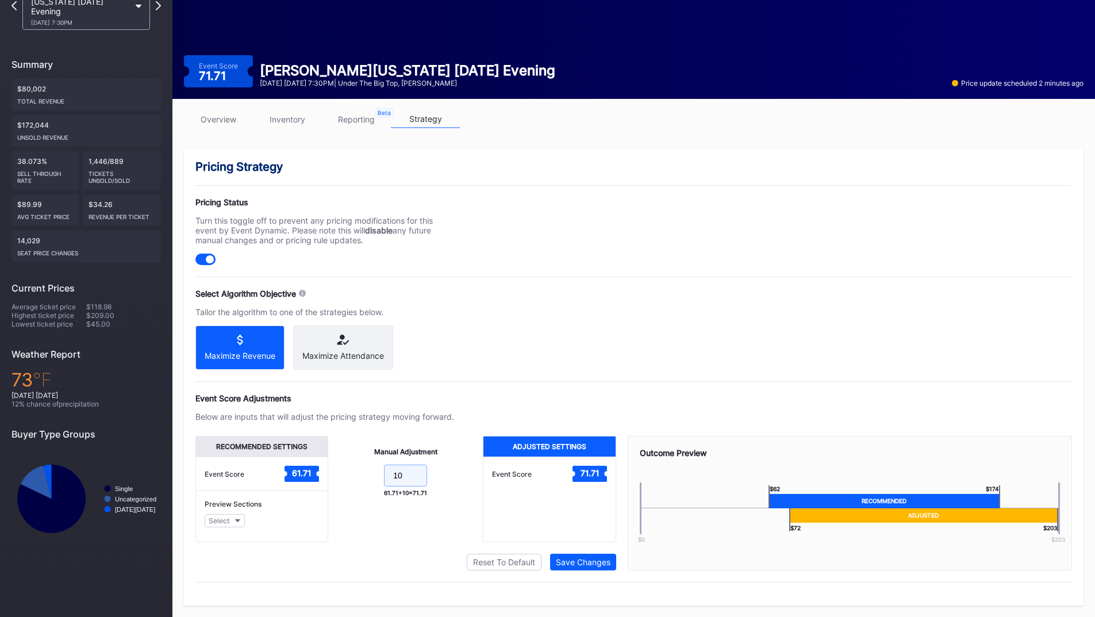
drag, startPoint x: 405, startPoint y: 473, endPoint x: 383, endPoint y: 477, distance: 22.8
click at [383, 477] on form "10" at bounding box center [406, 476] width 132 height 25
click at [404, 475] on input "10" at bounding box center [405, 475] width 43 height 22
drag, startPoint x: 383, startPoint y: 477, endPoint x: 369, endPoint y: 477, distance: 13.2
click at [369, 477] on form "10" at bounding box center [406, 476] width 132 height 25
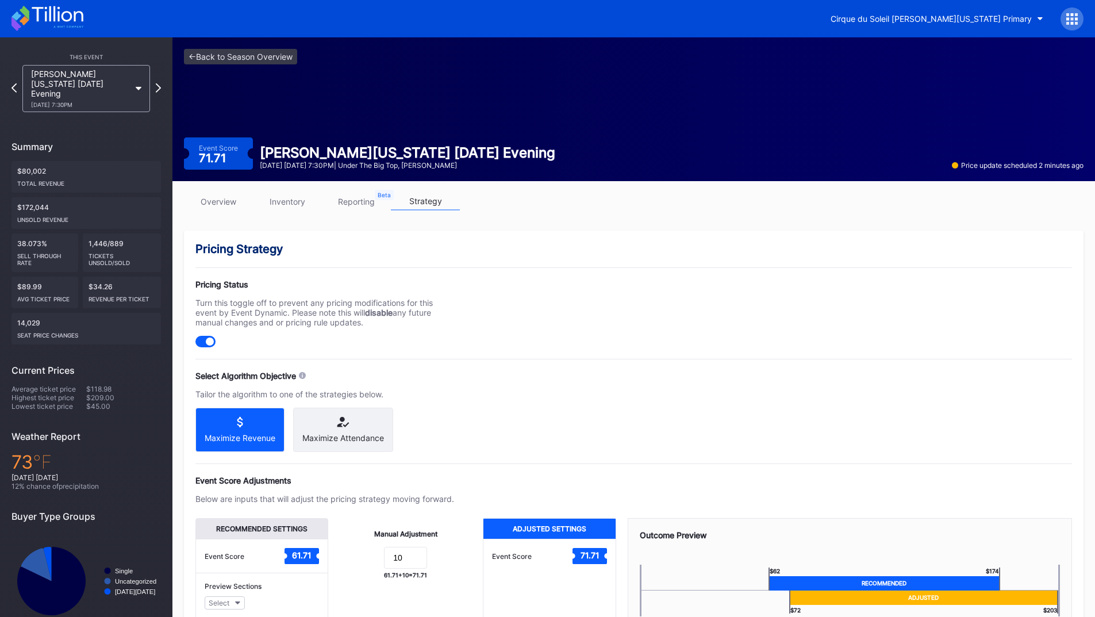
click at [525, 357] on div "Pricing Strategy Pricing Status Turn this toggle off to prevent any pricing mod…" at bounding box center [633, 458] width 899 height 457
click at [480, 360] on div "Pricing Strategy Pricing Status Turn this toggle off to prevent any pricing mod…" at bounding box center [633, 458] width 899 height 457
drag, startPoint x: 421, startPoint y: 572, endPoint x: 364, endPoint y: 575, distance: 56.9
click at [364, 571] on form "10" at bounding box center [406, 558] width 132 height 25
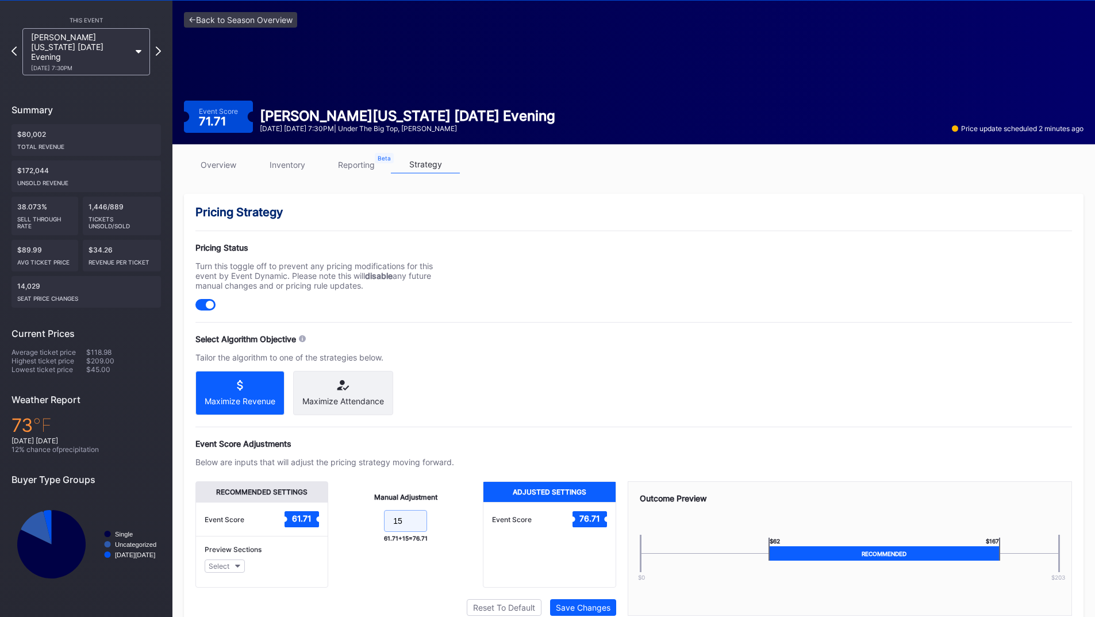
scroll to position [92, 0]
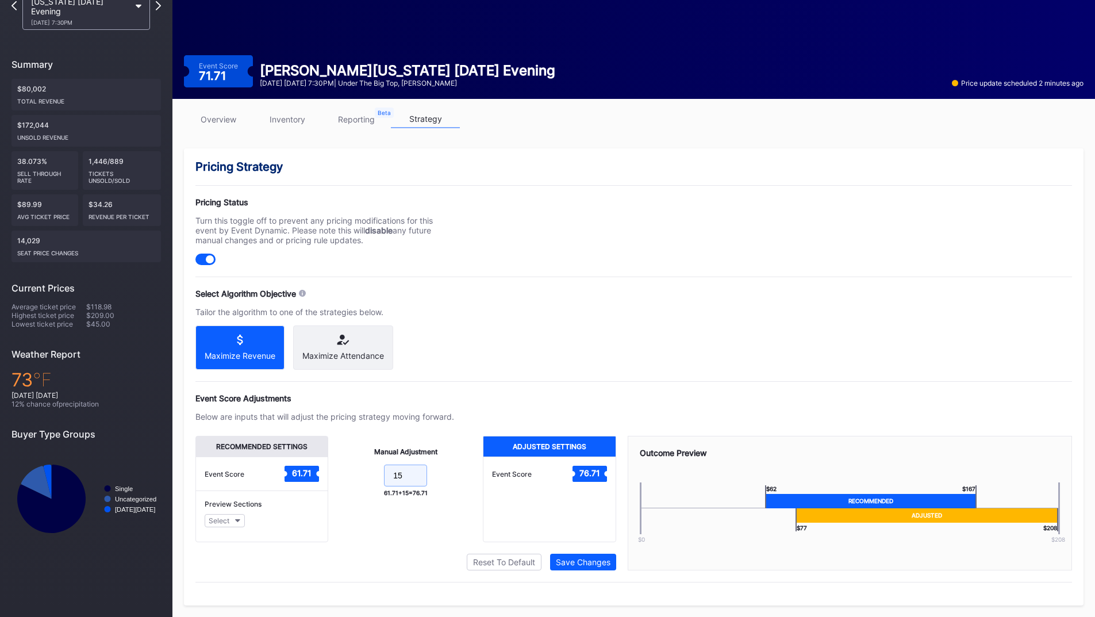
type input "15"
click at [580, 571] on div "Pricing Strategy Pricing Status Turn this toggle off to prevent any pricing mod…" at bounding box center [633, 376] width 899 height 457
click at [580, 565] on div "Save Changes" at bounding box center [583, 562] width 55 height 10
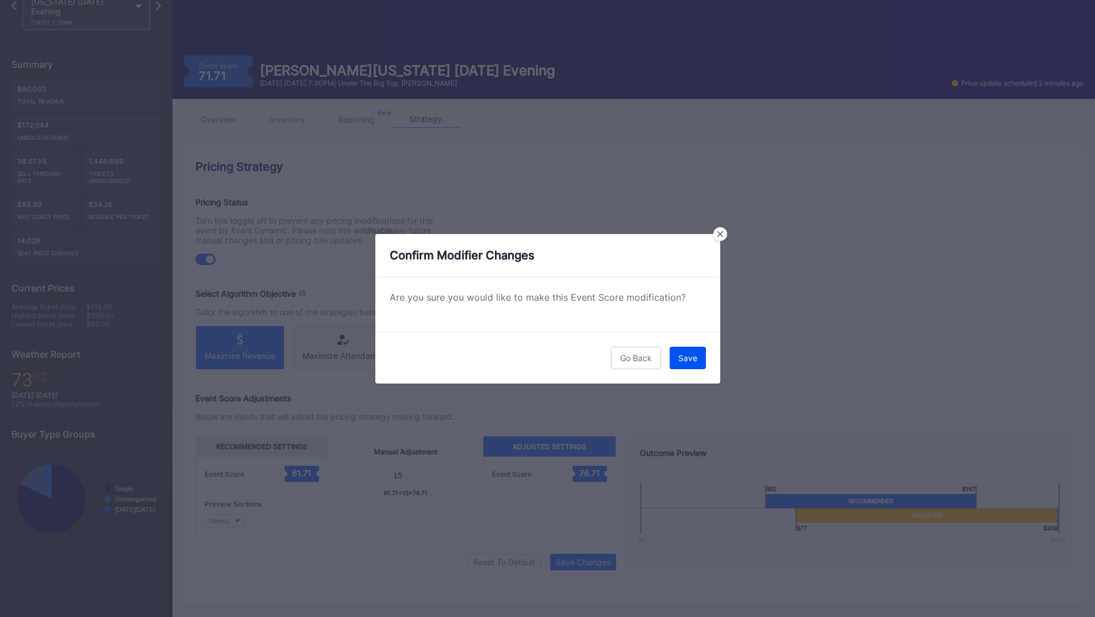
click at [683, 359] on div "Save" at bounding box center [687, 358] width 19 height 10
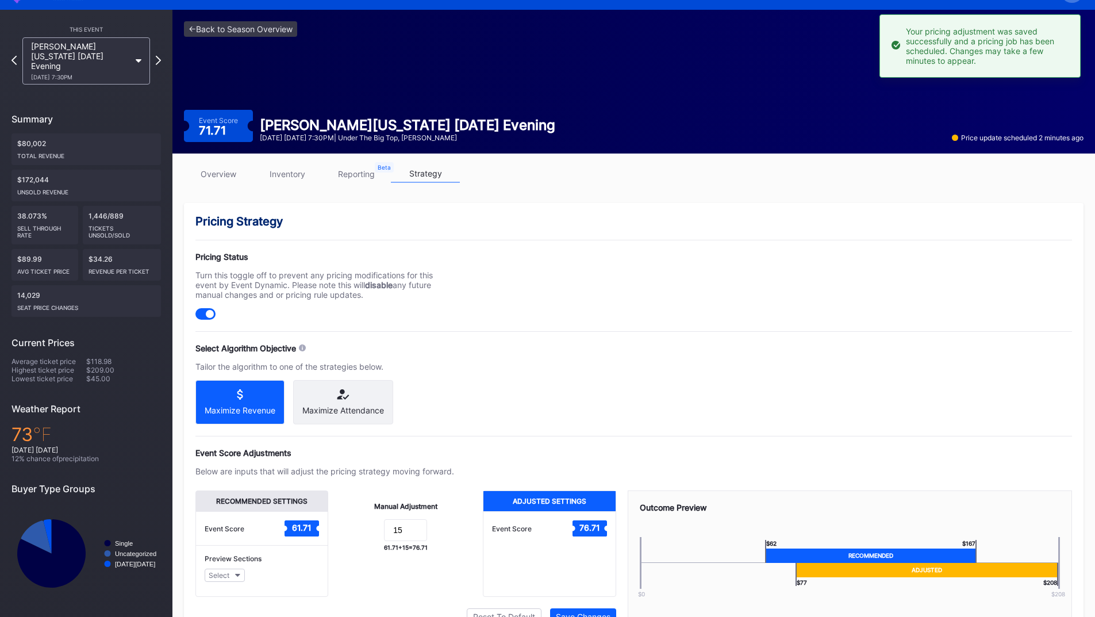
scroll to position [0, 0]
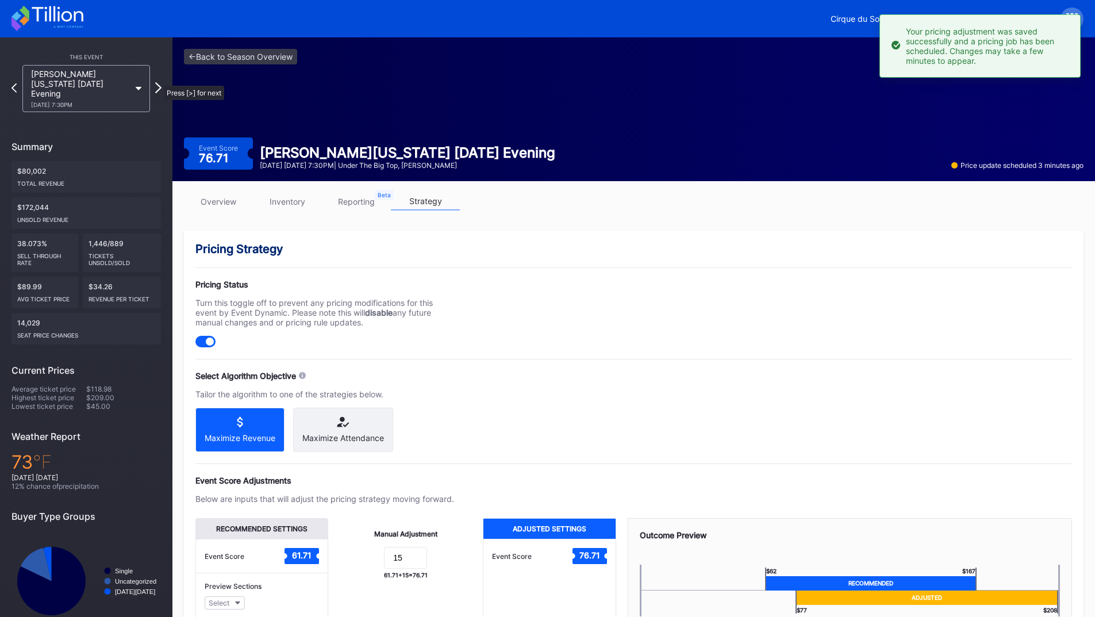
click at [158, 82] on icon at bounding box center [158, 87] width 6 height 11
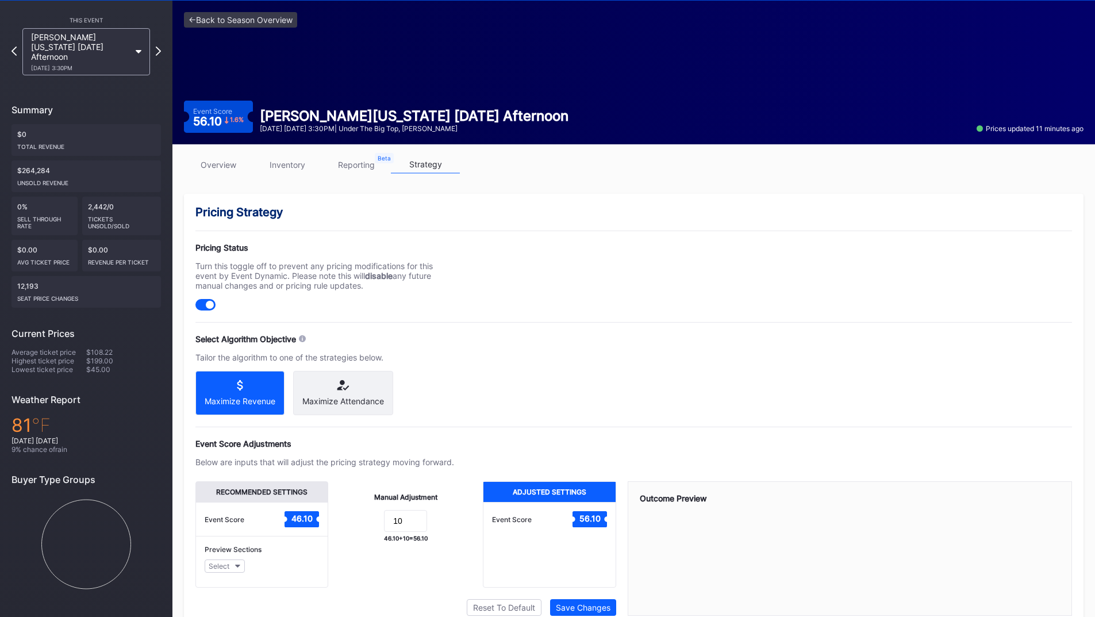
scroll to position [57, 0]
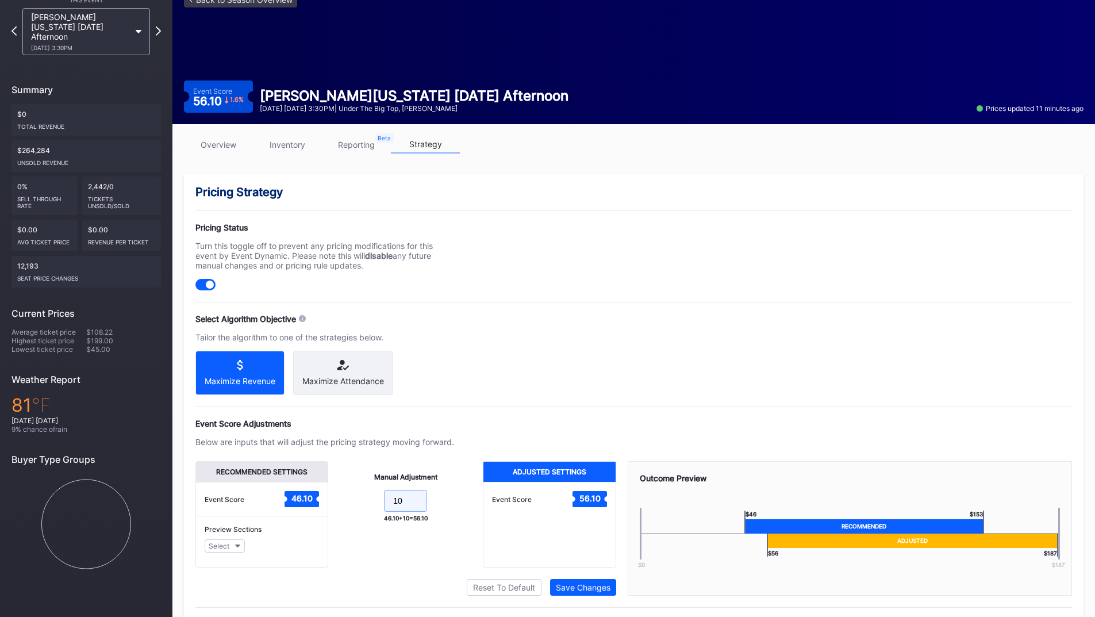
click at [340, 508] on form "10" at bounding box center [406, 502] width 132 height 25
type input "15"
click at [578, 592] on div "Save Changes" at bounding box center [583, 587] width 55 height 10
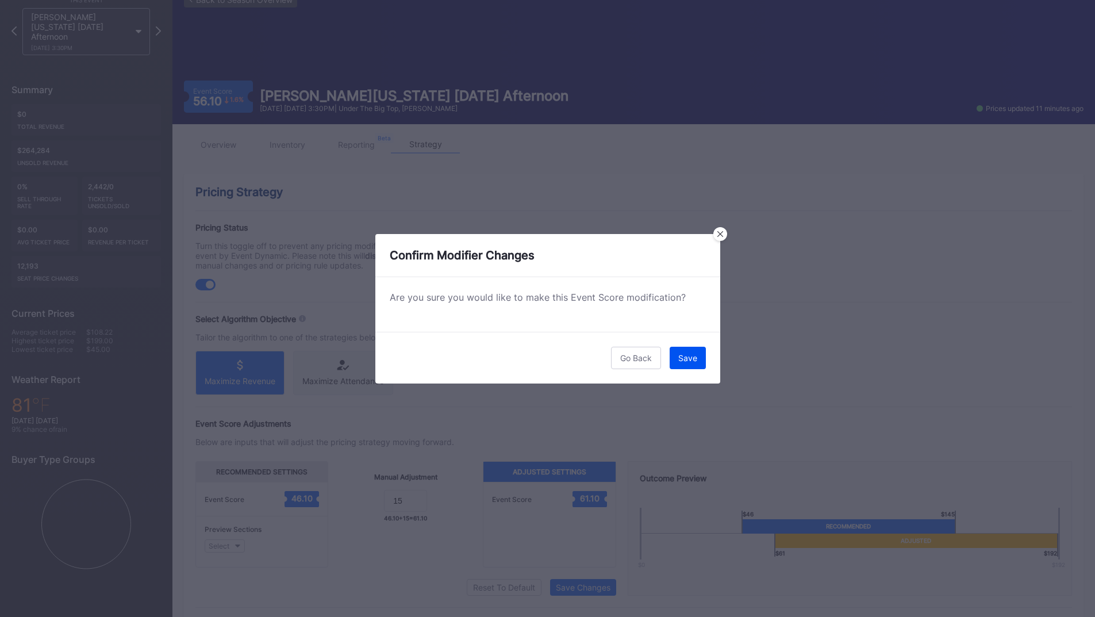
click at [675, 359] on button "Save" at bounding box center [687, 357] width 36 height 22
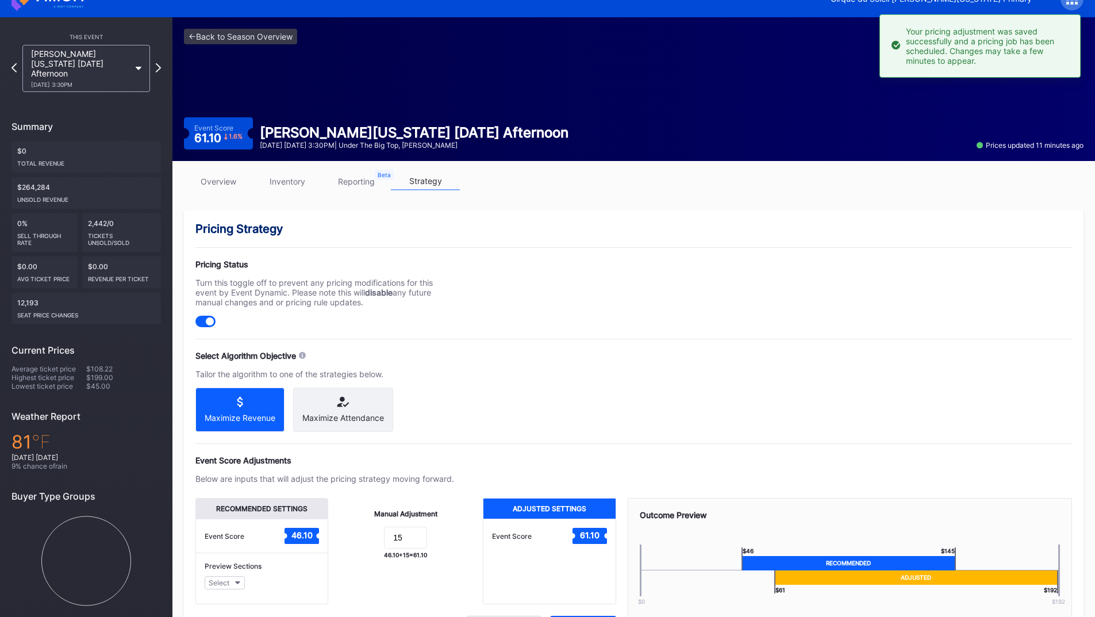
scroll to position [0, 0]
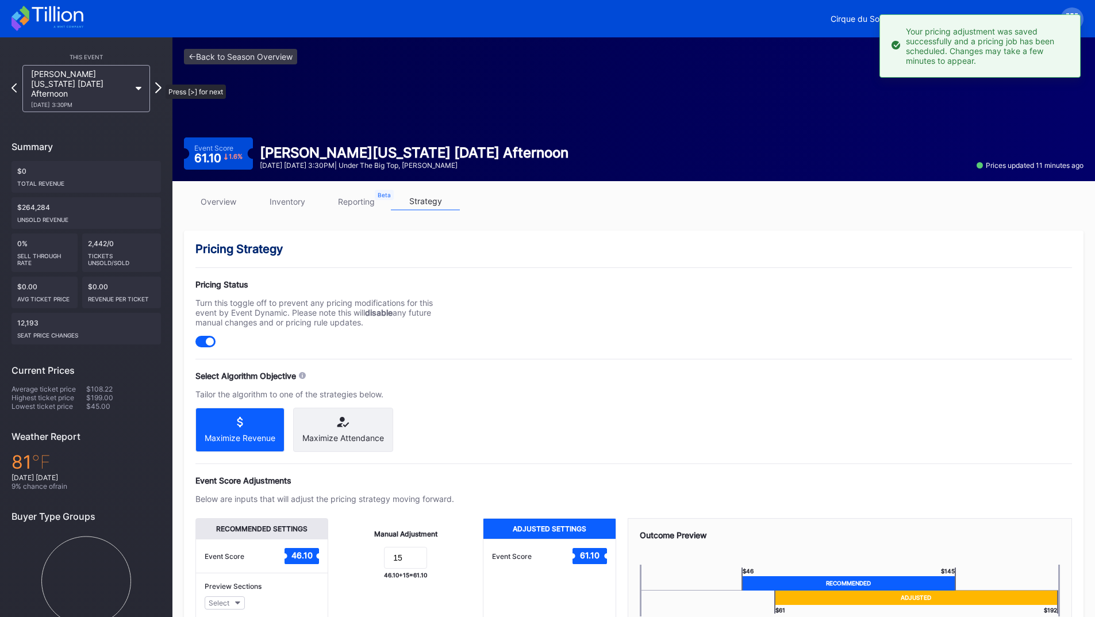
click at [160, 82] on icon at bounding box center [158, 87] width 6 height 11
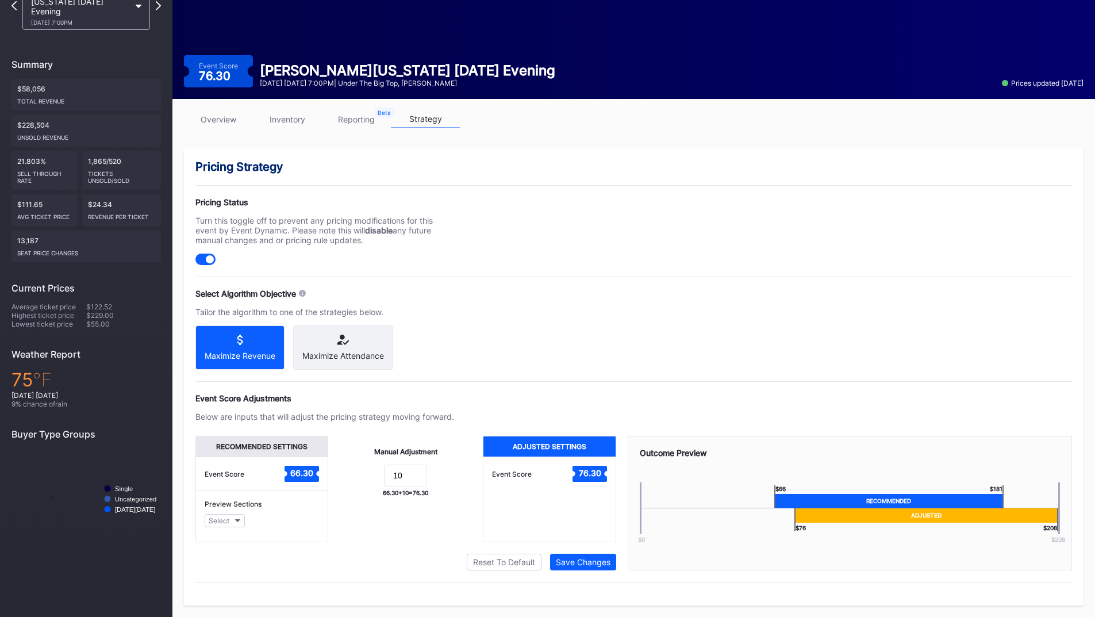
scroll to position [92, 0]
drag, startPoint x: 414, startPoint y: 474, endPoint x: 349, endPoint y: 475, distance: 65.5
click at [349, 475] on form "10" at bounding box center [406, 476] width 132 height 25
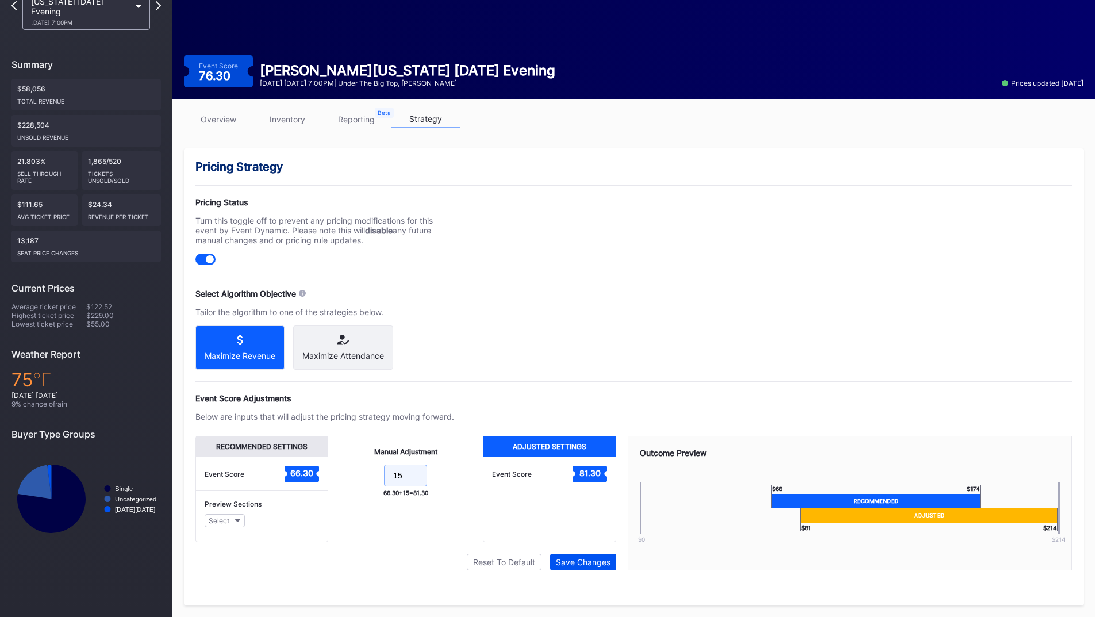
type input "15"
click at [577, 560] on div "Save Changes" at bounding box center [583, 562] width 55 height 10
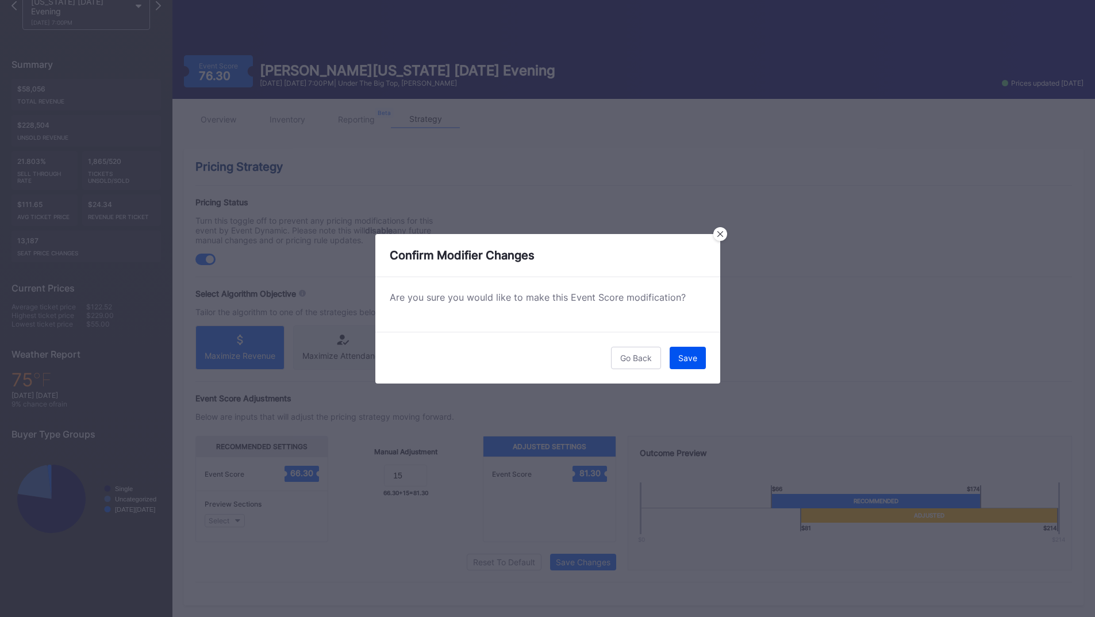
click at [694, 355] on div "Save" at bounding box center [687, 358] width 19 height 10
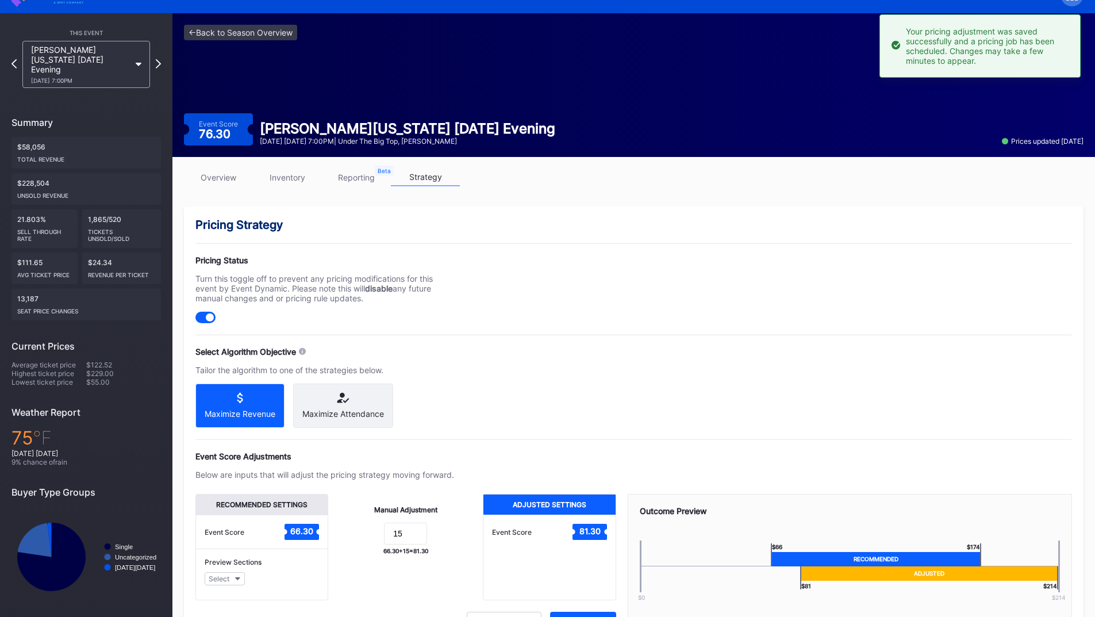
scroll to position [0, 0]
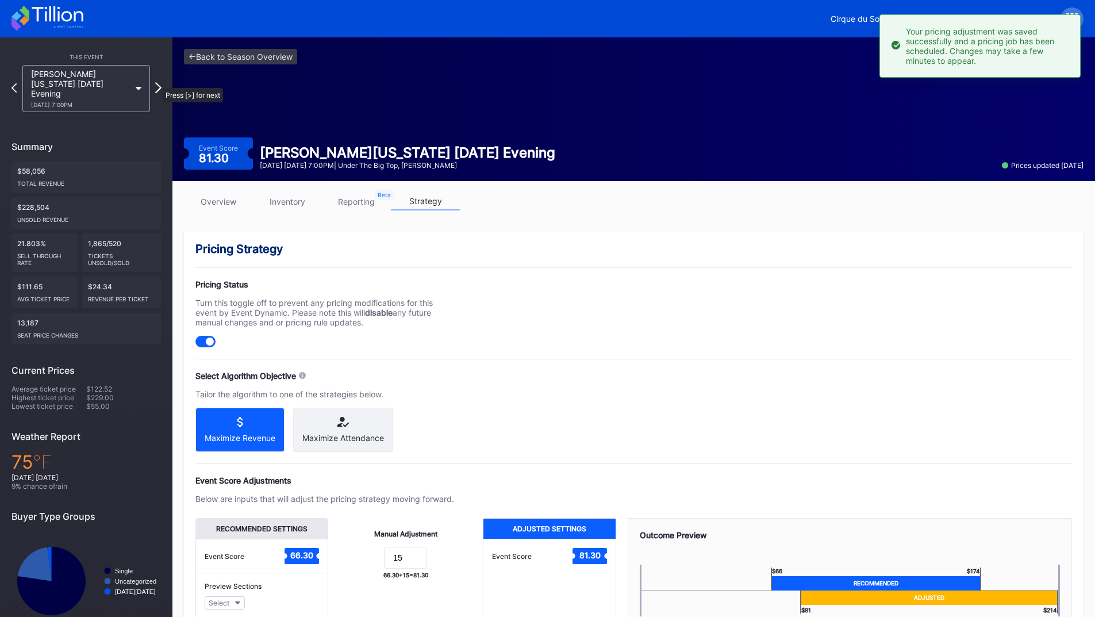
click at [157, 82] on icon at bounding box center [158, 87] width 6 height 11
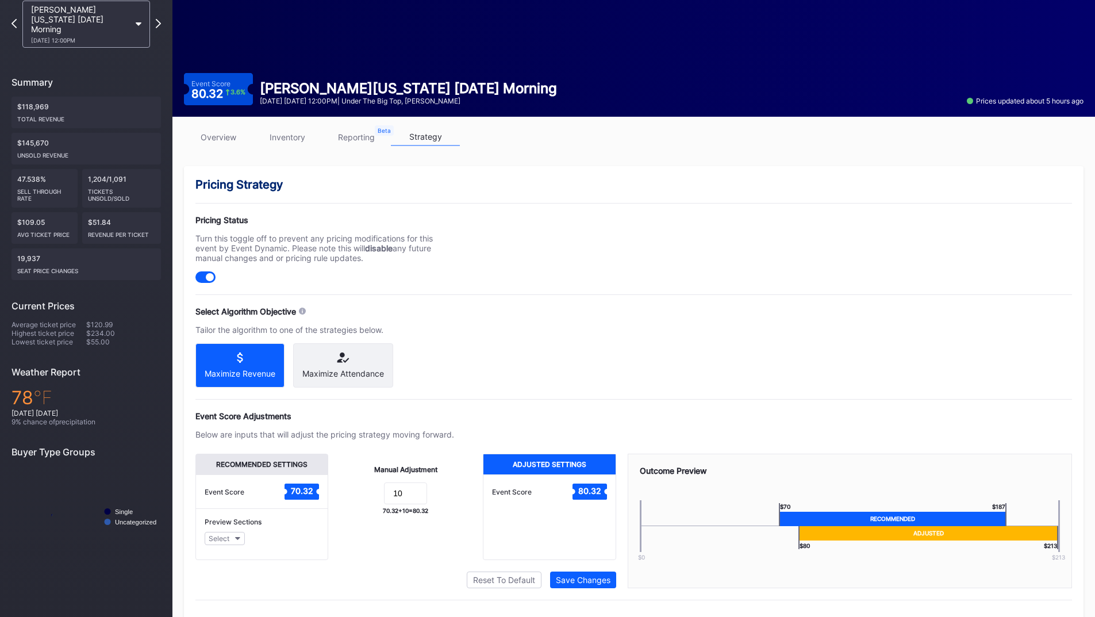
scroll to position [92, 0]
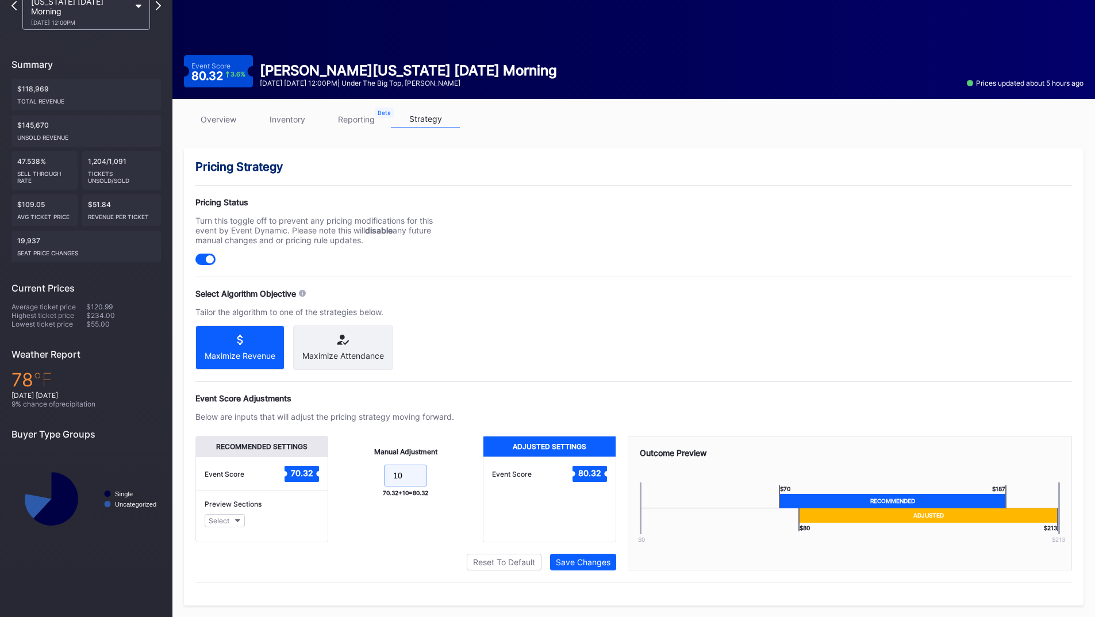
drag, startPoint x: 404, startPoint y: 481, endPoint x: 363, endPoint y: 479, distance: 41.4
click at [364, 479] on form "10" at bounding box center [406, 476] width 132 height 25
type input "15"
click at [594, 567] on button "Save Changes" at bounding box center [583, 561] width 66 height 17
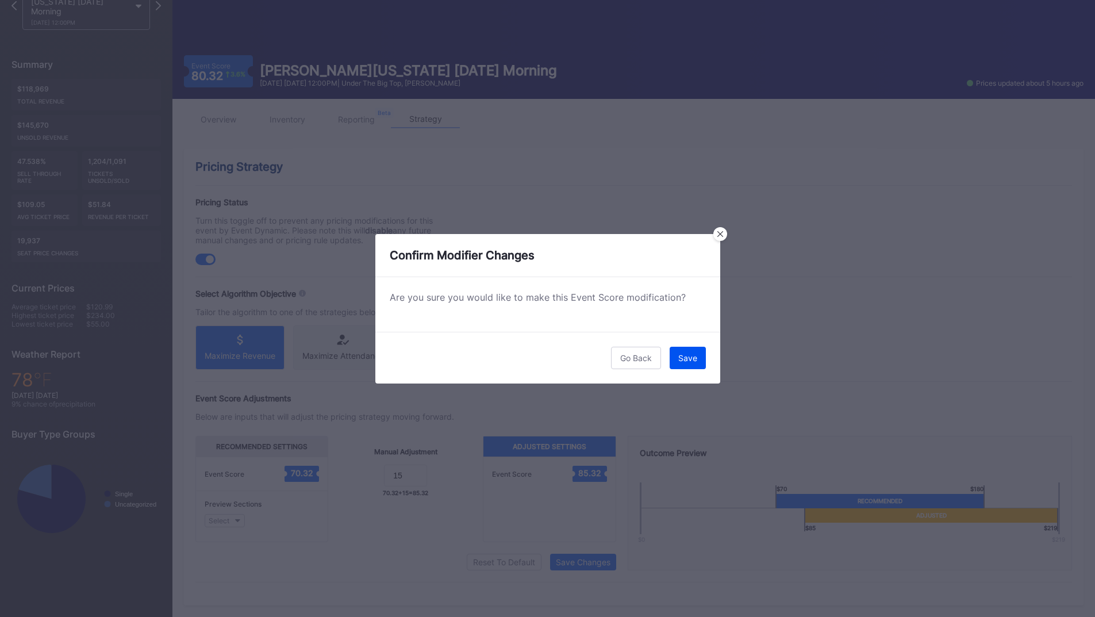
click at [689, 360] on div "Save" at bounding box center [687, 358] width 19 height 10
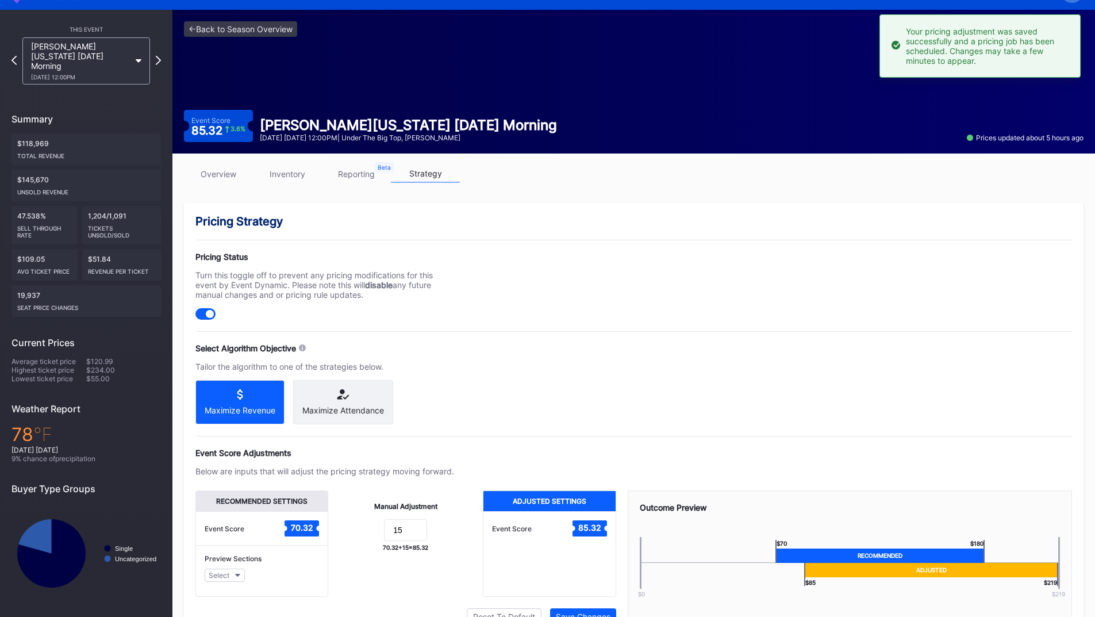
scroll to position [0, 0]
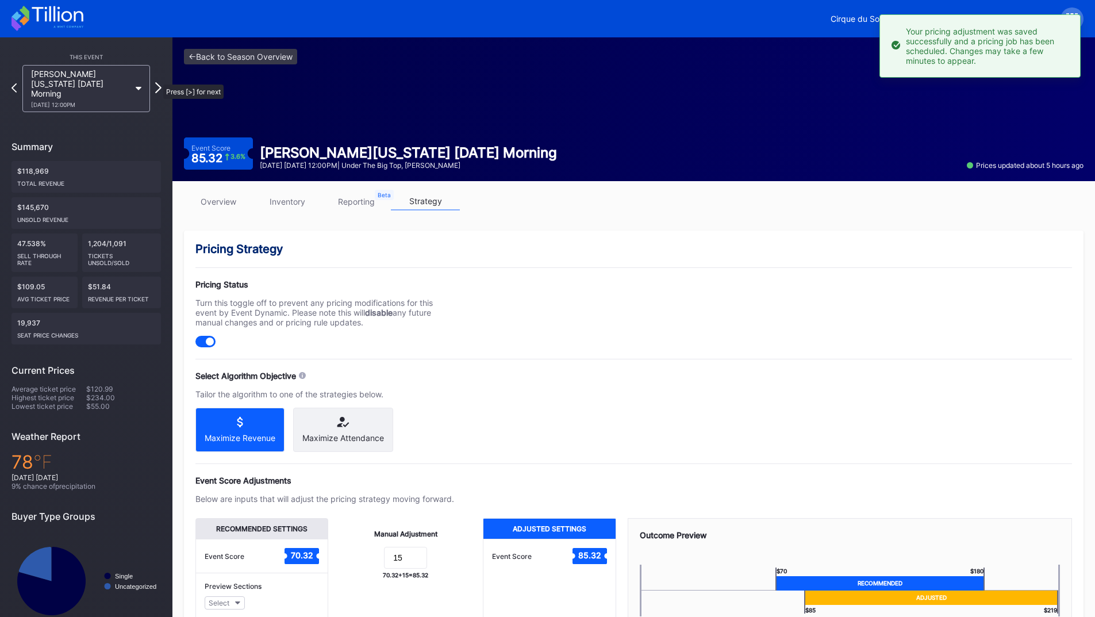
click at [157, 82] on icon at bounding box center [158, 87] width 6 height 11
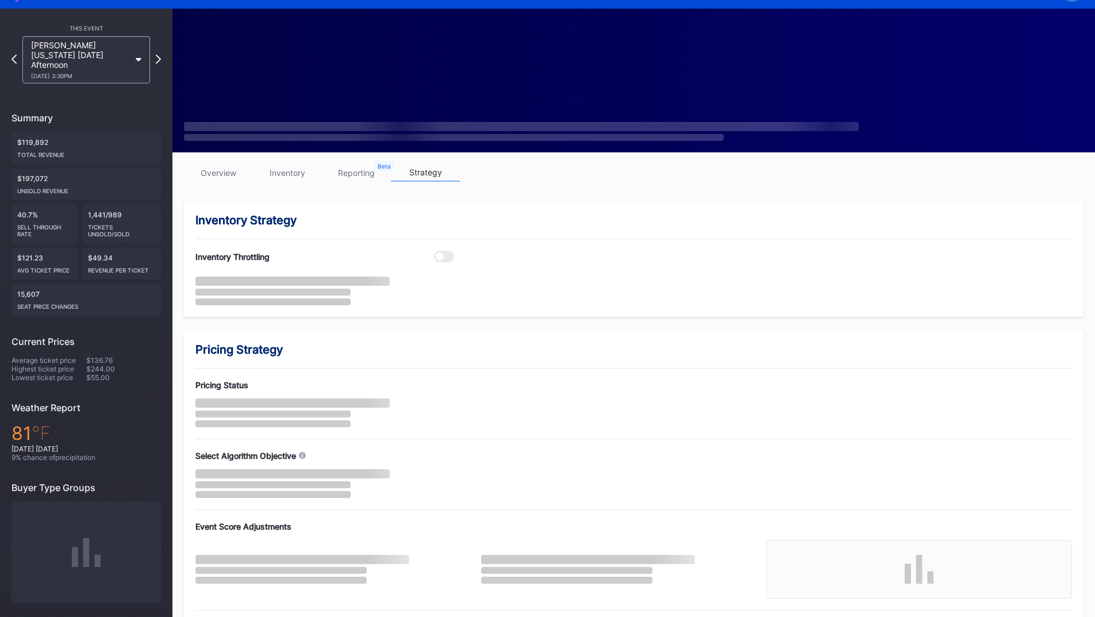
scroll to position [57, 0]
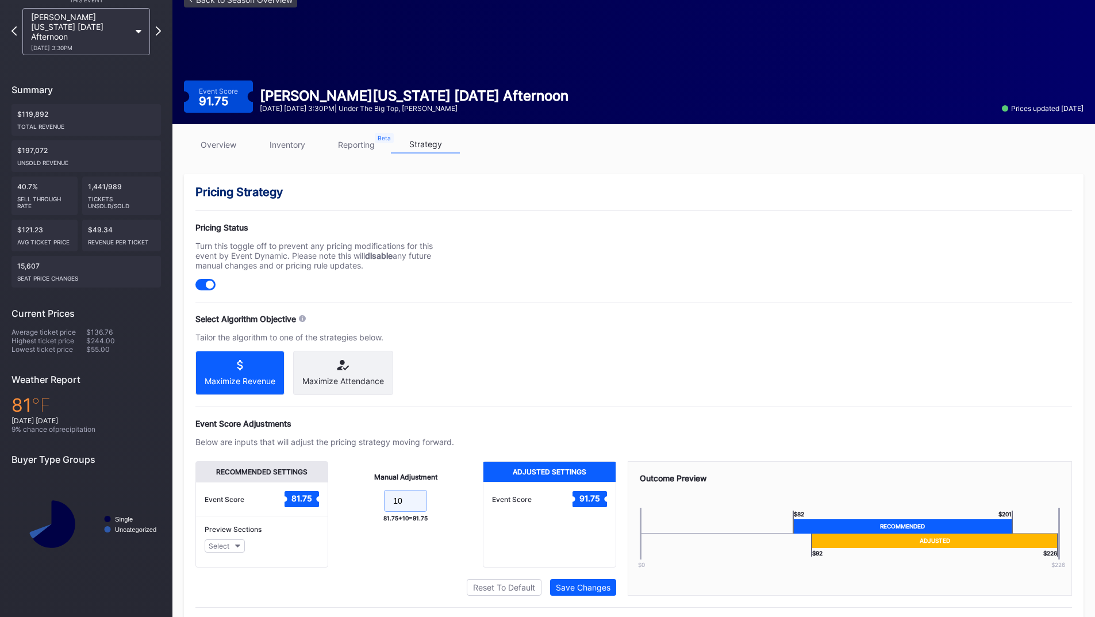
drag, startPoint x: 406, startPoint y: 507, endPoint x: 337, endPoint y: 506, distance: 68.9
click at [337, 506] on div "Manual Adjustment 10 81.75 + 10 = 91.75" at bounding box center [405, 514] width 155 height 106
type input "15"
click at [562, 606] on div "Pricing Strategy Pricing Status Turn this toggle off to prevent any pricing mod…" at bounding box center [633, 402] width 899 height 457
click at [567, 592] on div "Save Changes" at bounding box center [583, 587] width 55 height 10
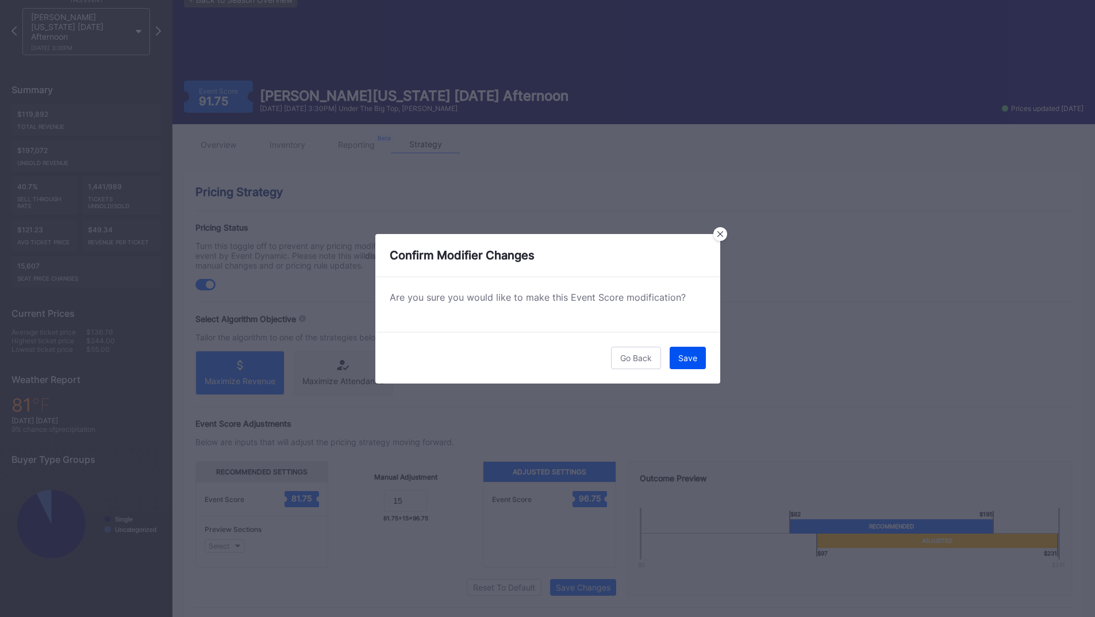
click at [672, 359] on button "Save" at bounding box center [687, 357] width 36 height 22
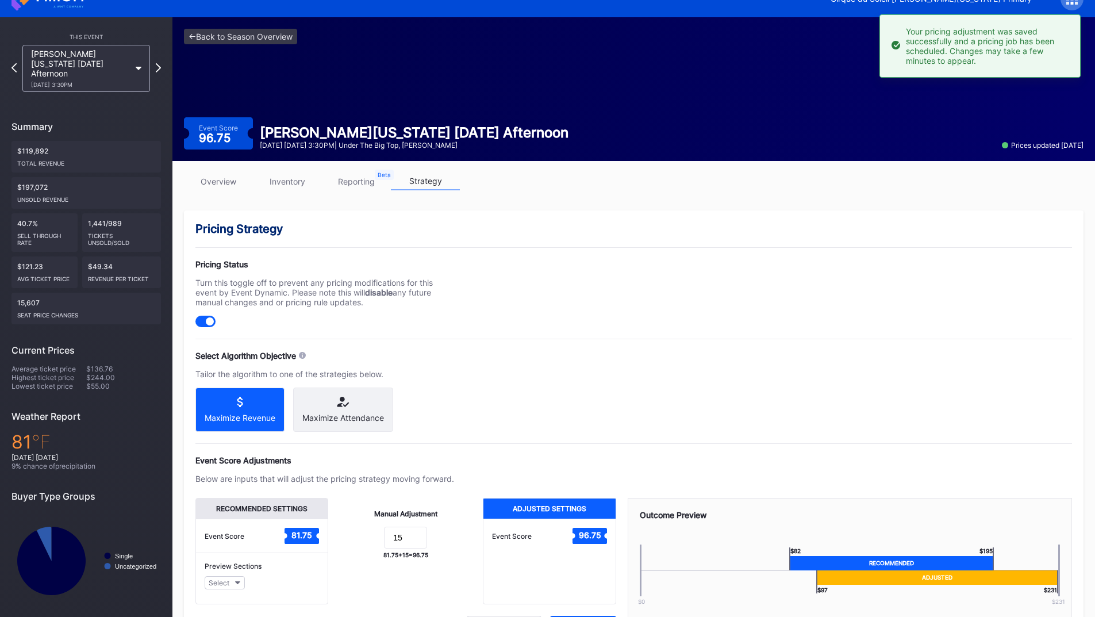
scroll to position [0, 0]
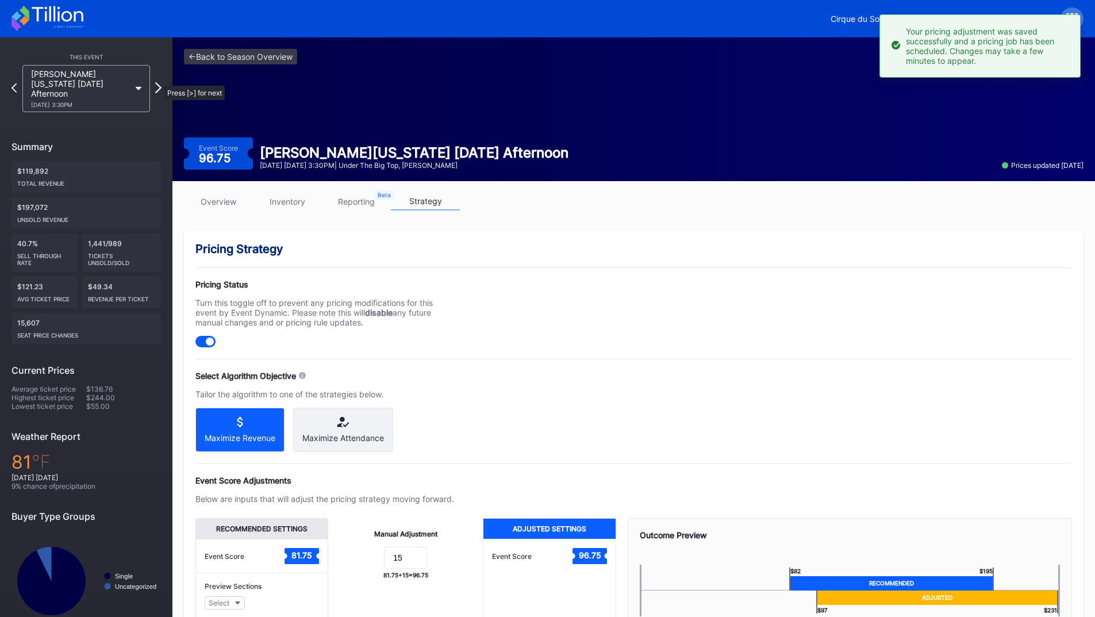
click at [159, 82] on icon at bounding box center [158, 87] width 6 height 11
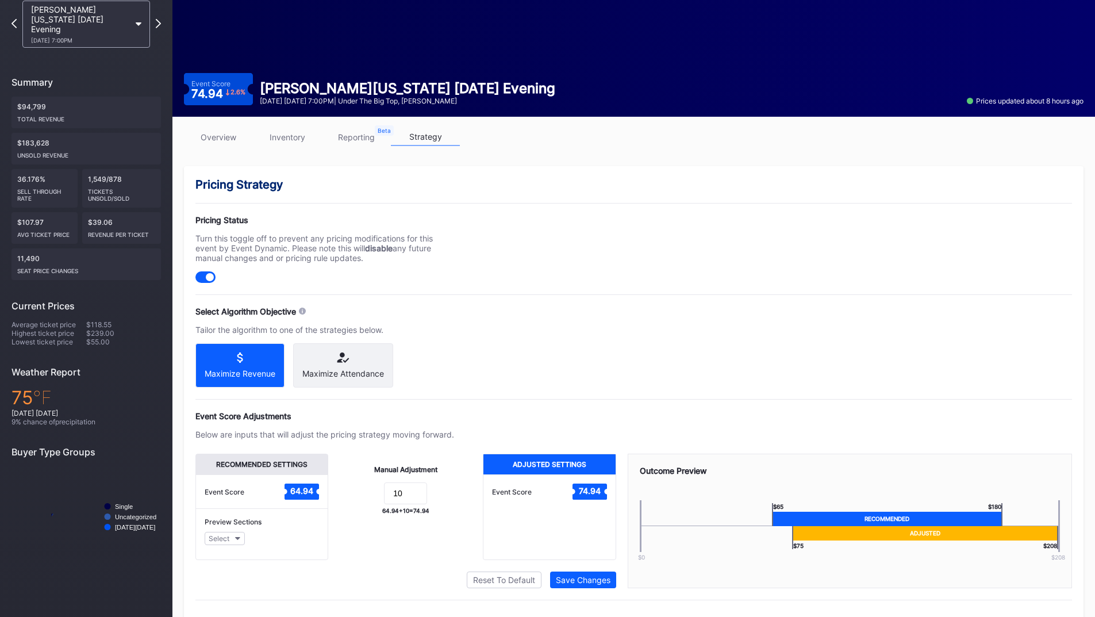
scroll to position [92, 0]
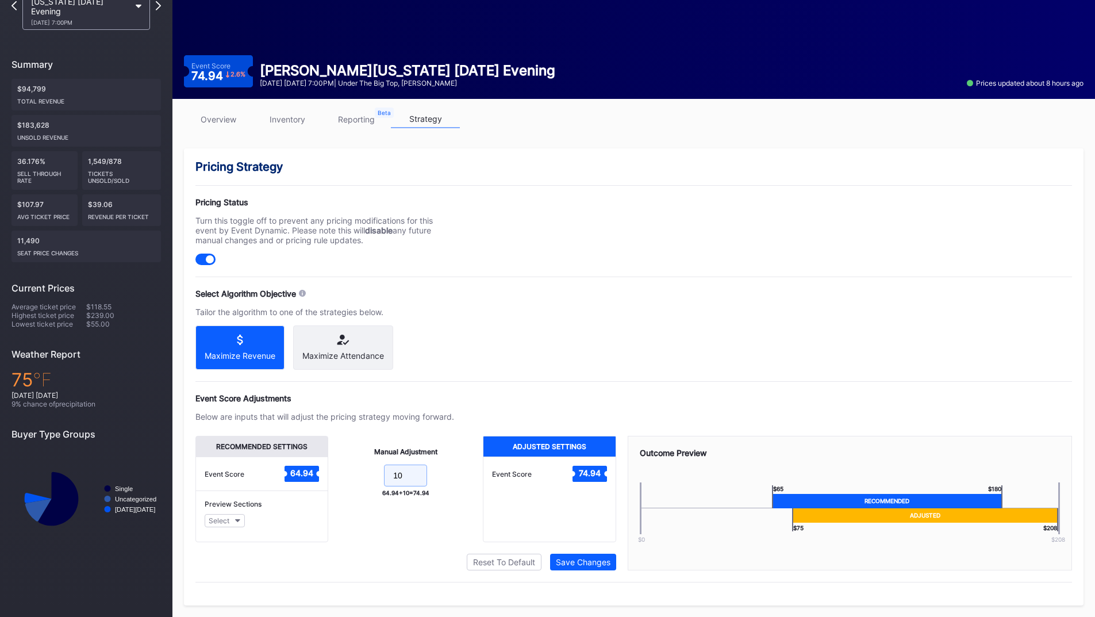
drag, startPoint x: 407, startPoint y: 479, endPoint x: 342, endPoint y: 478, distance: 65.5
click at [342, 478] on form "10" at bounding box center [406, 476] width 132 height 25
type input "15"
click at [575, 557] on div "Save Changes" at bounding box center [583, 562] width 55 height 10
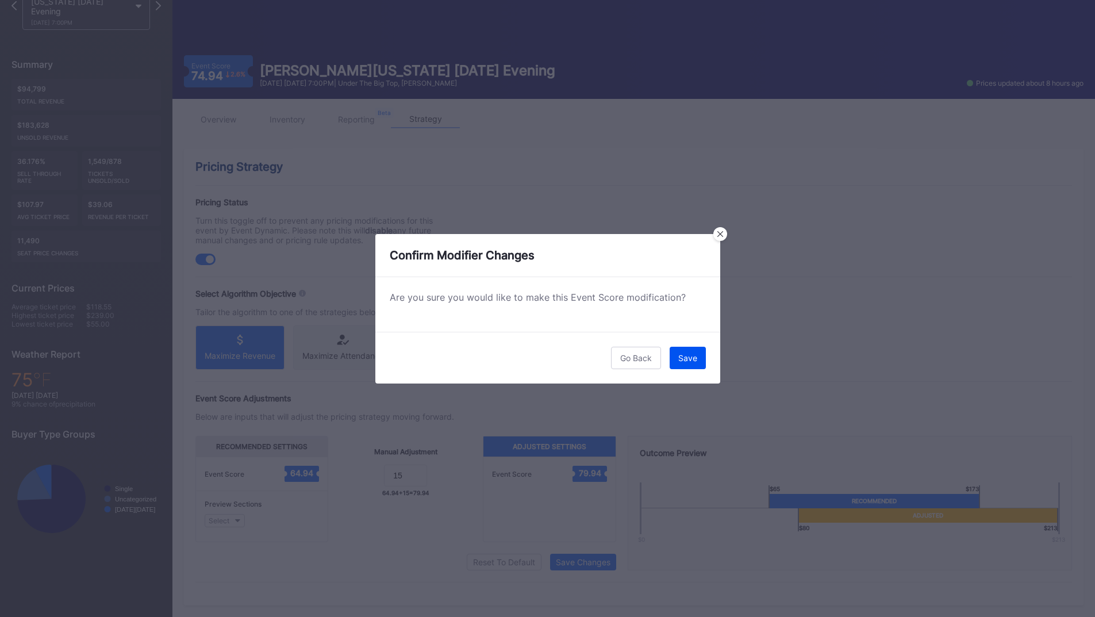
click at [685, 361] on div "Save" at bounding box center [687, 358] width 19 height 10
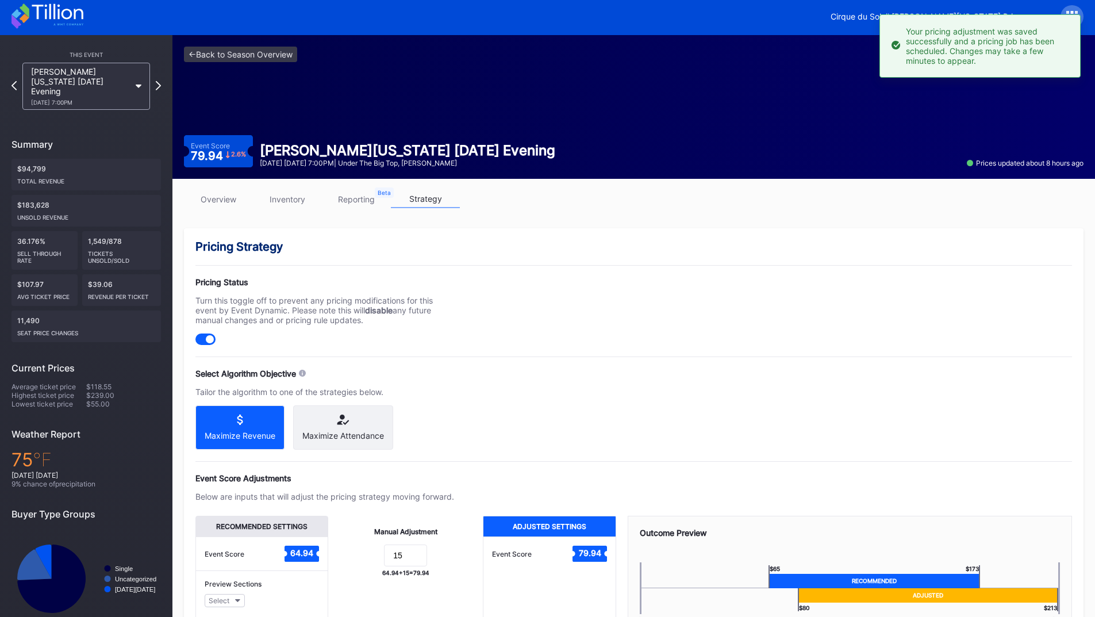
scroll to position [0, 0]
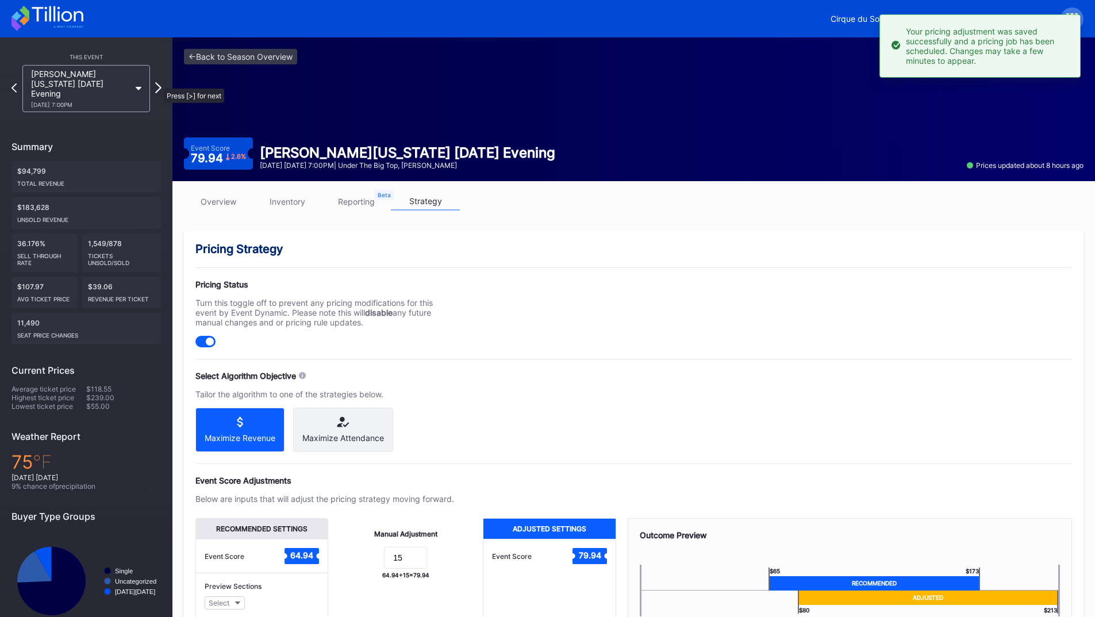
click at [158, 83] on icon at bounding box center [158, 87] width 6 height 11
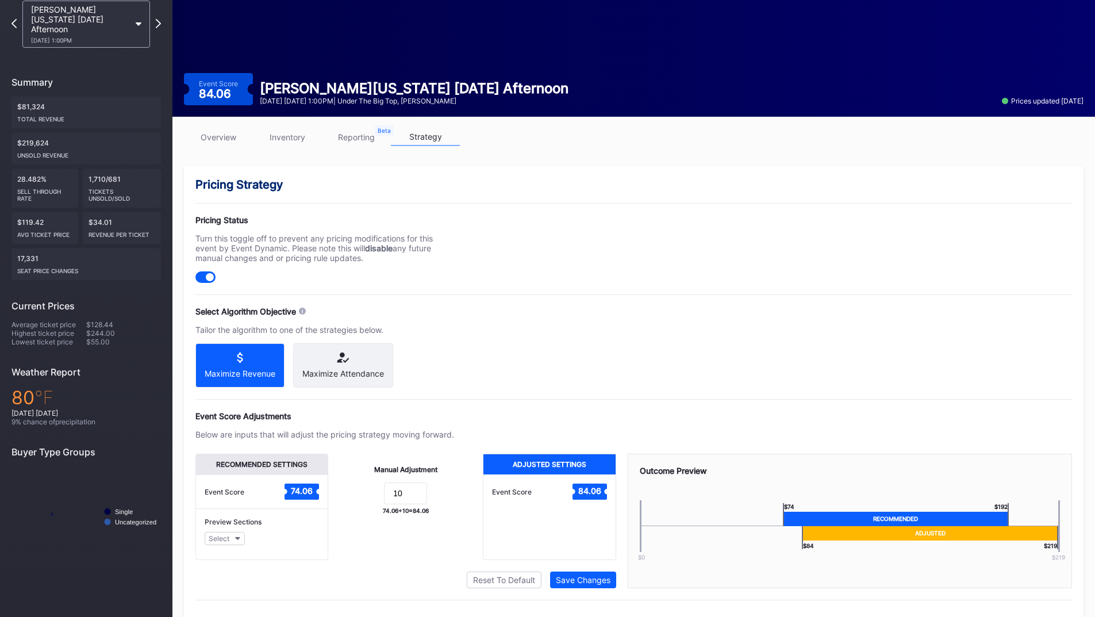
scroll to position [92, 0]
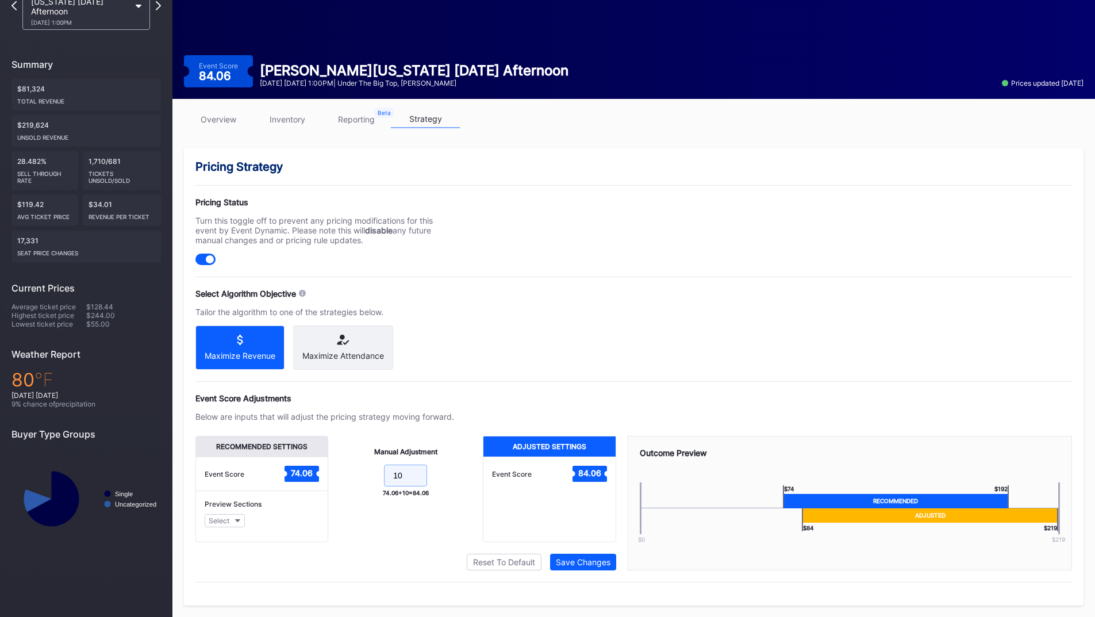
drag, startPoint x: 411, startPoint y: 470, endPoint x: 342, endPoint y: 472, distance: 68.4
click at [342, 472] on form "10" at bounding box center [406, 476] width 132 height 25
type input "15"
click at [591, 562] on div "Save Changes" at bounding box center [583, 562] width 55 height 10
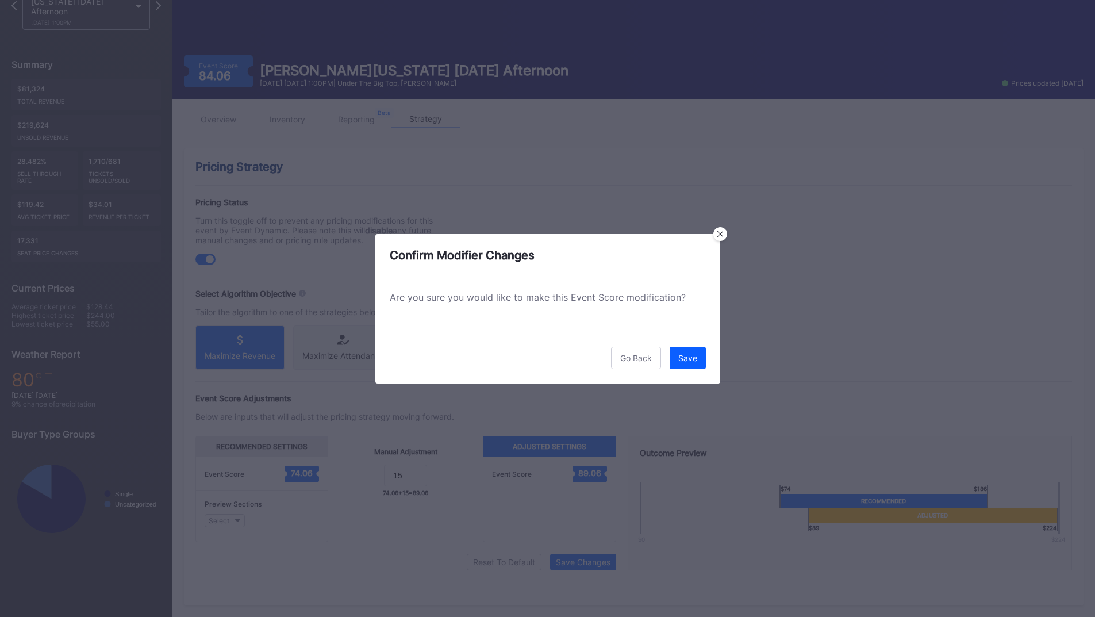
drag, startPoint x: 685, startPoint y: 363, endPoint x: 672, endPoint y: 361, distance: 12.7
click at [685, 362] on button "Save" at bounding box center [687, 357] width 36 height 22
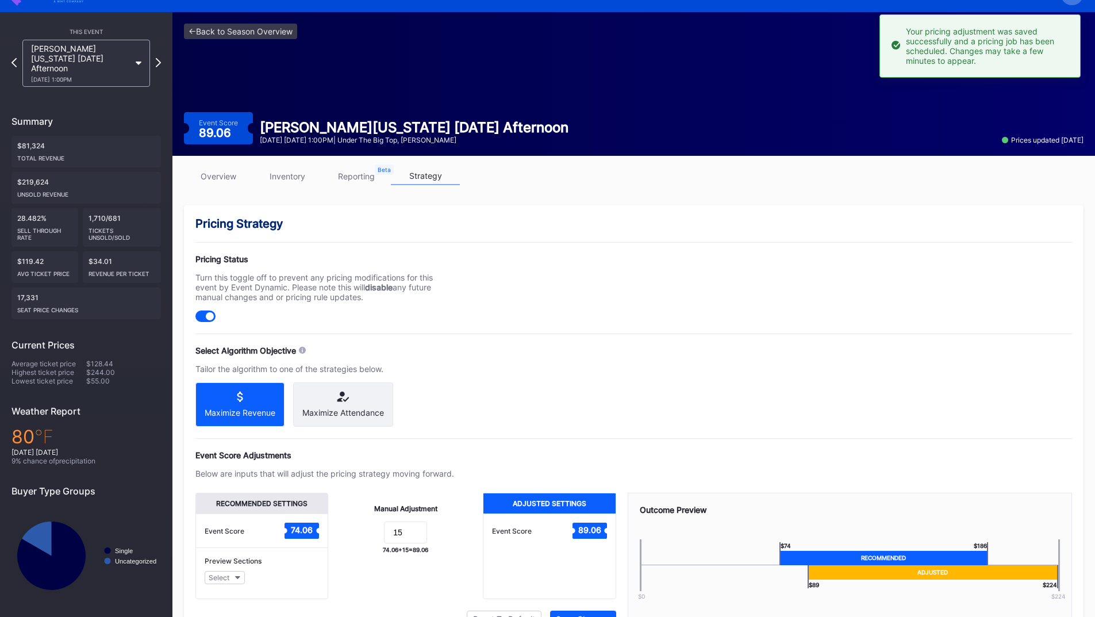
scroll to position [0, 0]
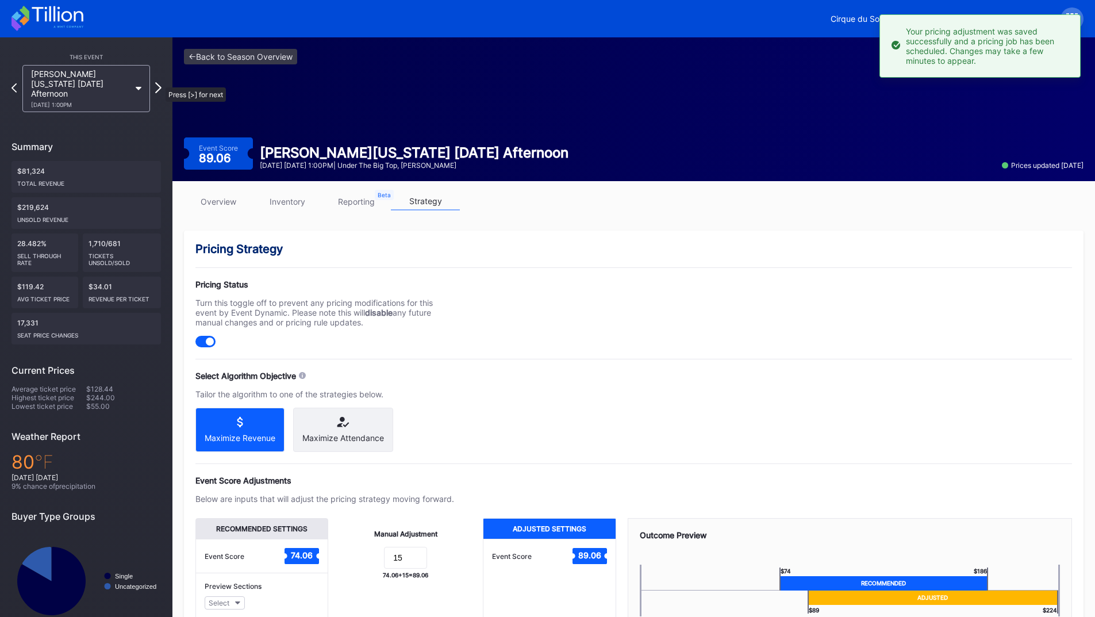
click at [160, 82] on icon at bounding box center [158, 87] width 6 height 11
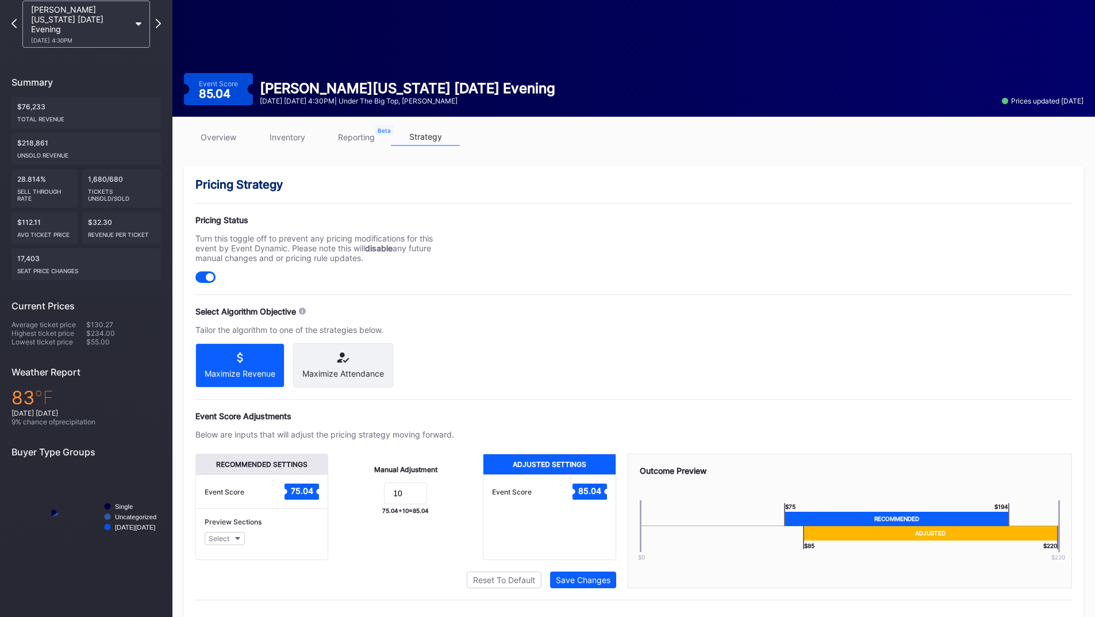
scroll to position [92, 0]
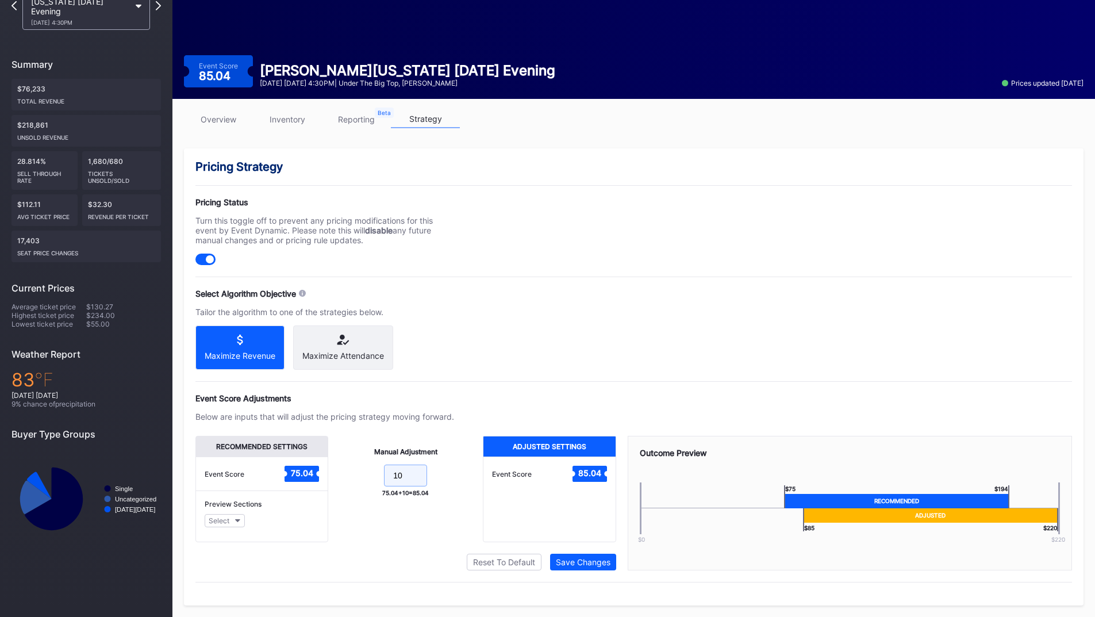
drag, startPoint x: 379, startPoint y: 476, endPoint x: 338, endPoint y: 477, distance: 41.4
click at [334, 477] on div "Manual Adjustment 10 75.04 + 10 = 85.04" at bounding box center [405, 489] width 155 height 106
type input "15"
click at [581, 565] on div "Save Changes" at bounding box center [583, 562] width 55 height 10
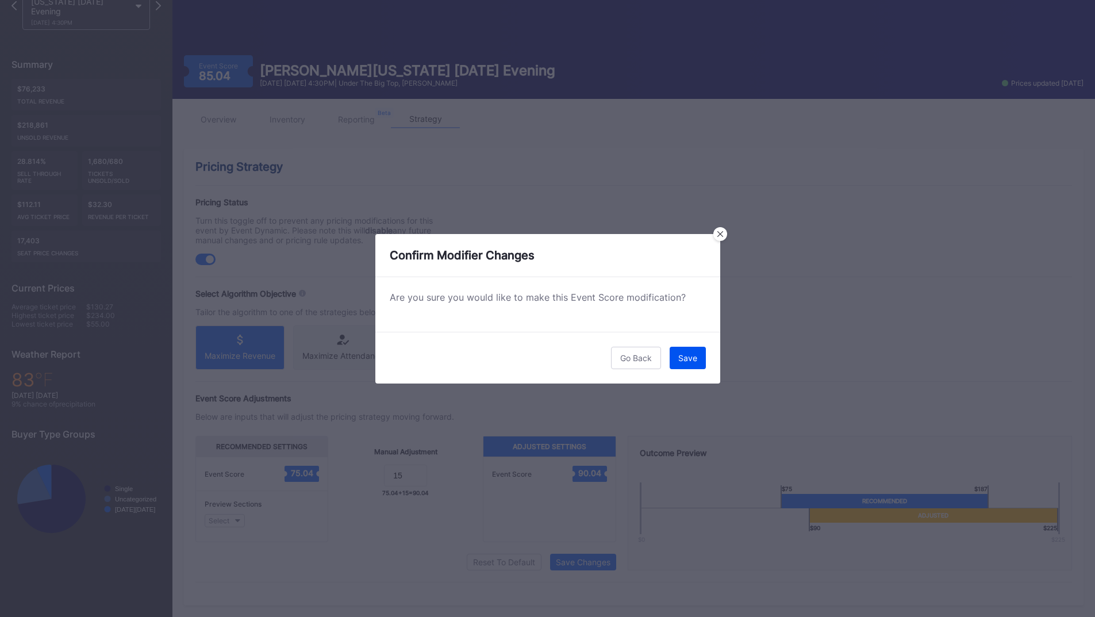
click at [682, 354] on div "Save" at bounding box center [687, 358] width 19 height 10
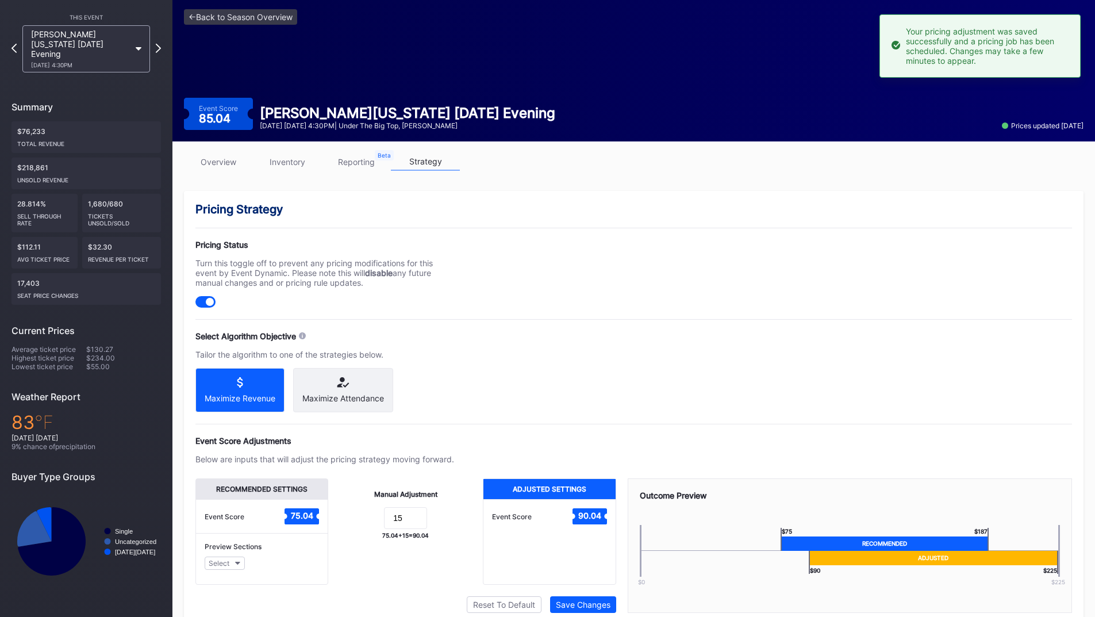
scroll to position [0, 0]
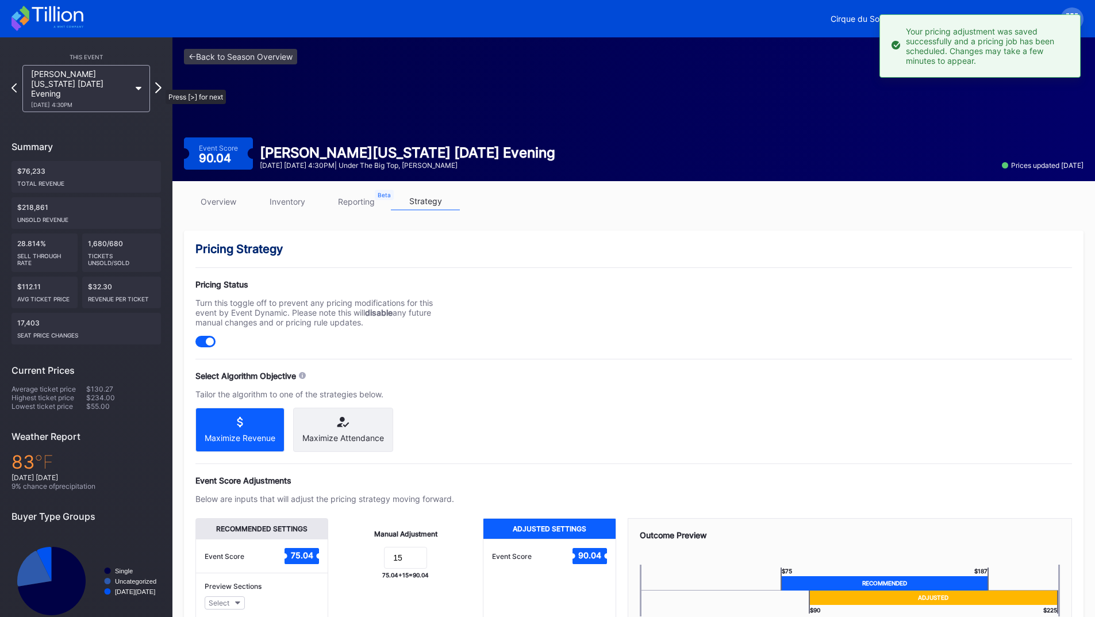
click at [160, 84] on icon at bounding box center [158, 87] width 6 height 11
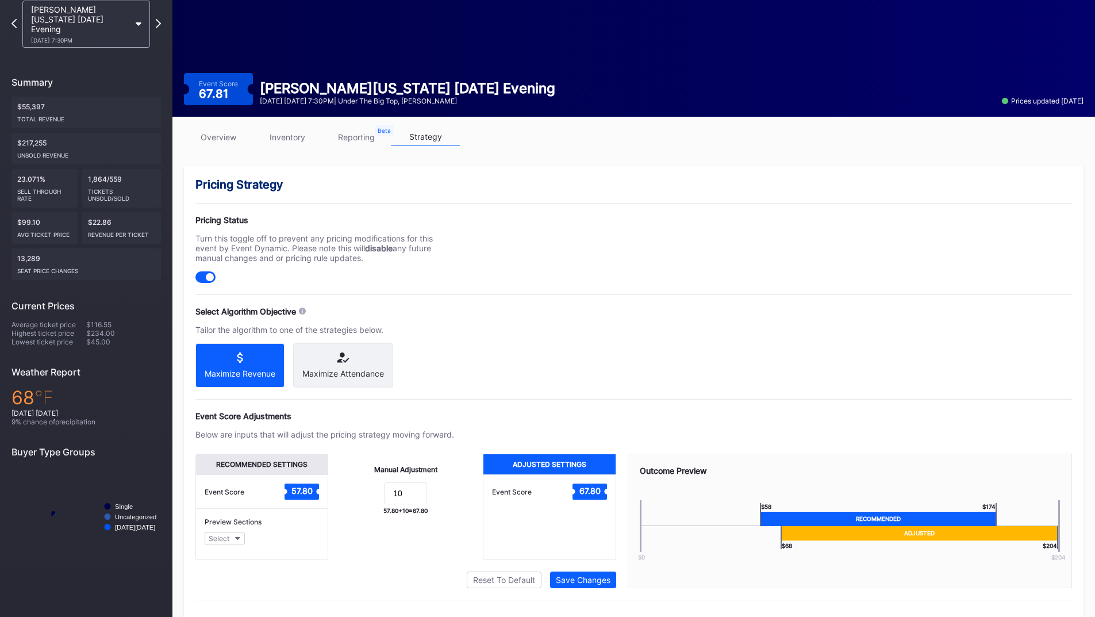
scroll to position [92, 0]
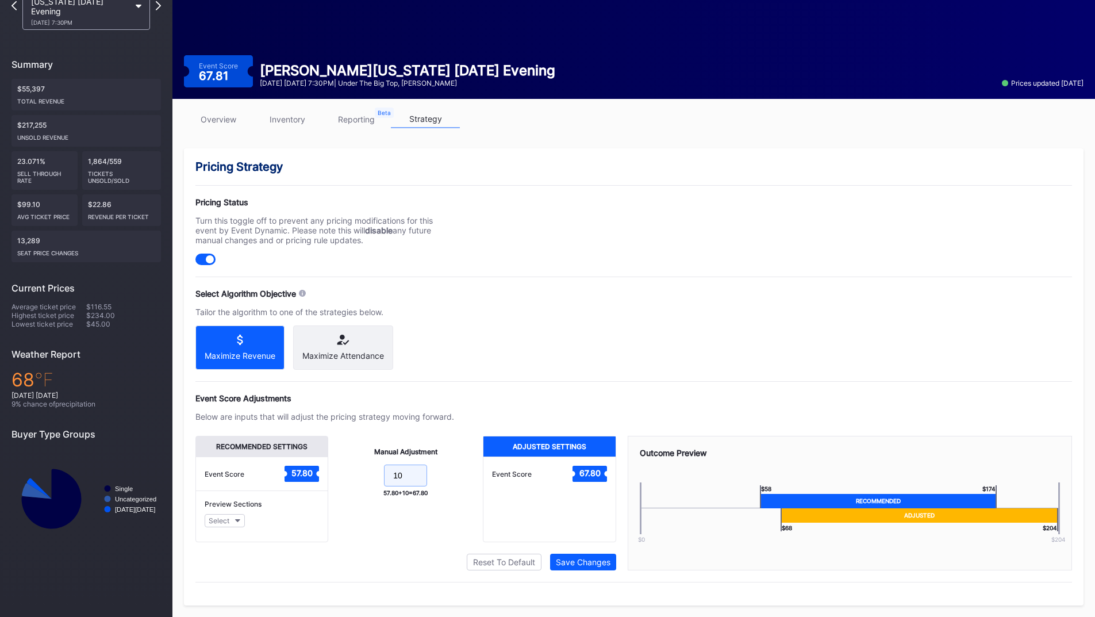
drag, startPoint x: 409, startPoint y: 484, endPoint x: 331, endPoint y: 479, distance: 78.3
click at [331, 479] on div "Manual Adjustment 10 57.80 + 10 = 67.80" at bounding box center [405, 489] width 155 height 106
type input "15"
click at [558, 560] on div "Save Changes" at bounding box center [583, 562] width 55 height 10
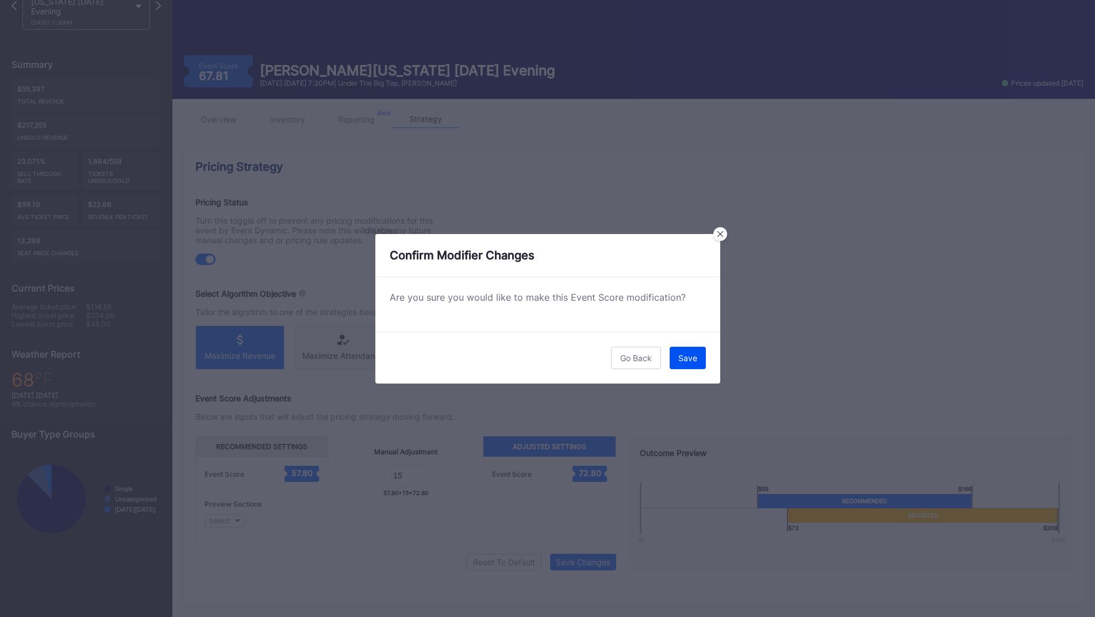
click at [677, 364] on button "Save" at bounding box center [687, 357] width 36 height 22
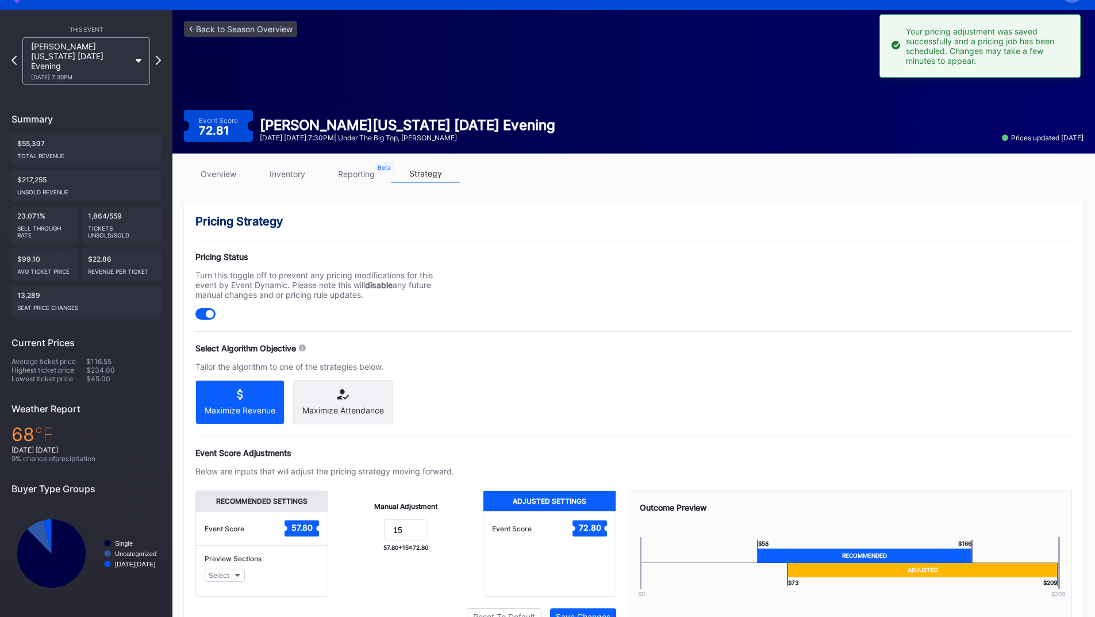
scroll to position [0, 0]
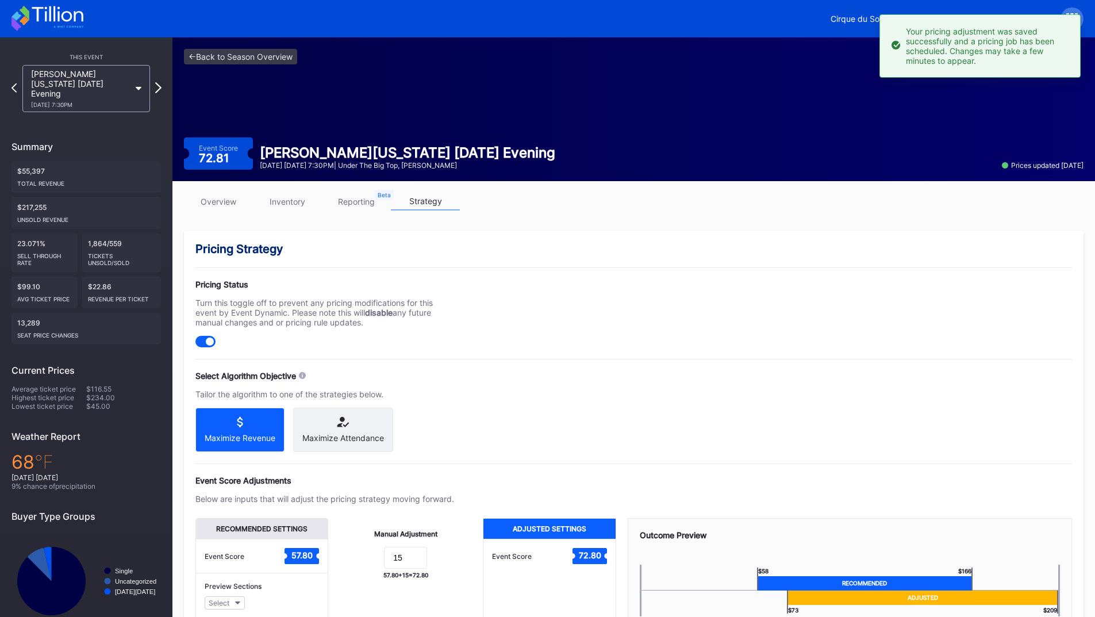
click at [156, 82] on icon at bounding box center [158, 87] width 6 height 11
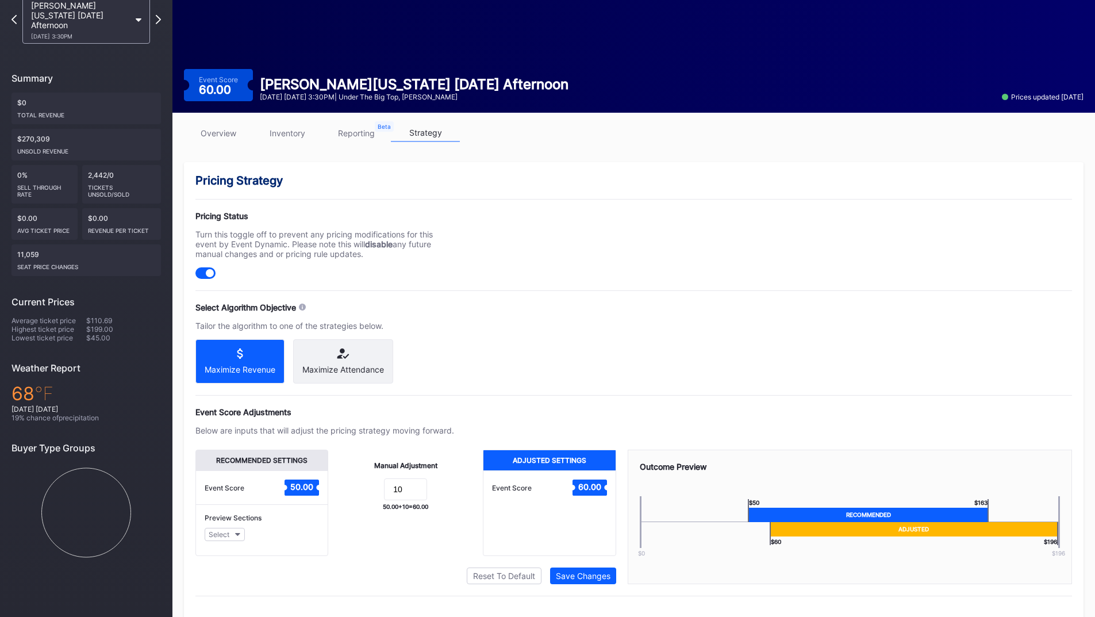
scroll to position [92, 0]
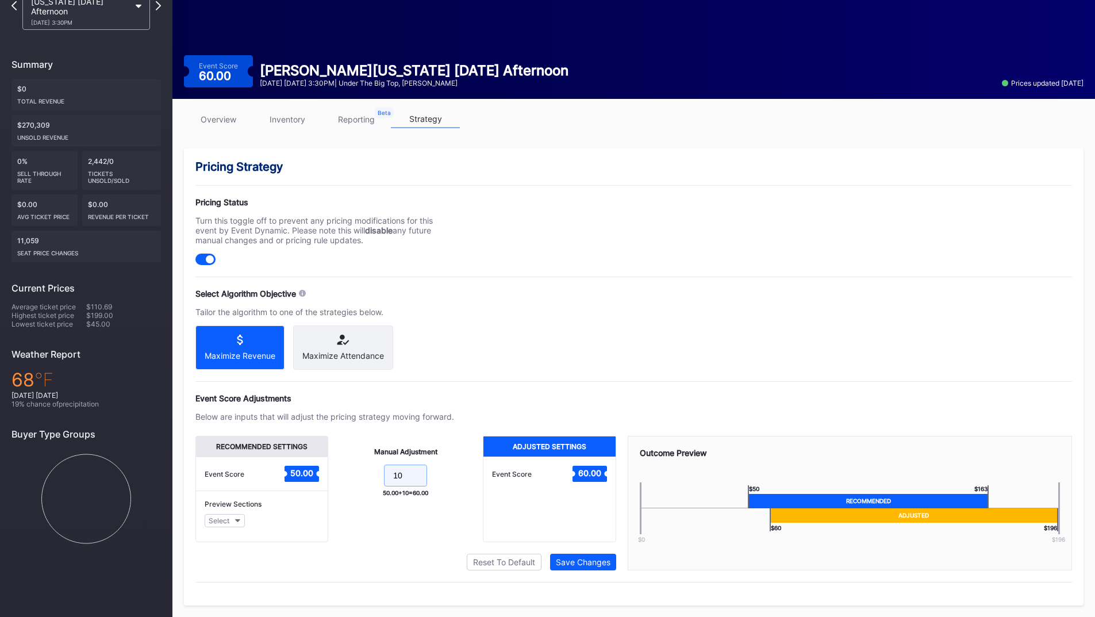
drag, startPoint x: 407, startPoint y: 470, endPoint x: 314, endPoint y: 465, distance: 93.2
click at [334, 468] on div "Manual Adjustment 10 50.00 + 10 = 60.00" at bounding box center [405, 489] width 155 height 106
type input "15"
click at [579, 566] on div "Save Changes" at bounding box center [583, 562] width 55 height 10
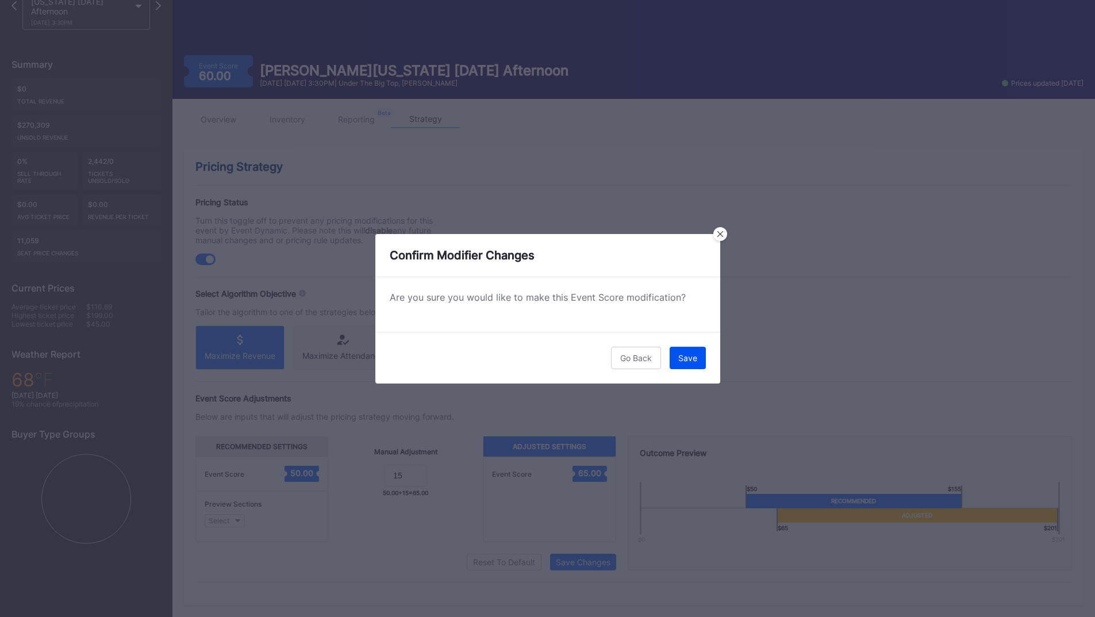
click at [700, 357] on button "Save" at bounding box center [687, 357] width 36 height 22
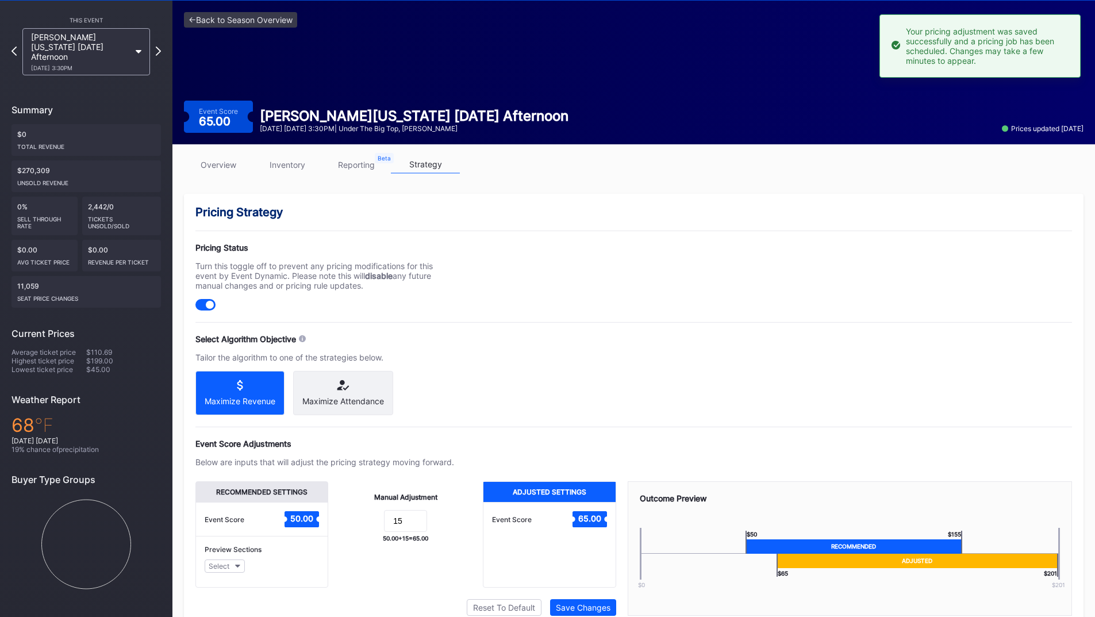
scroll to position [0, 0]
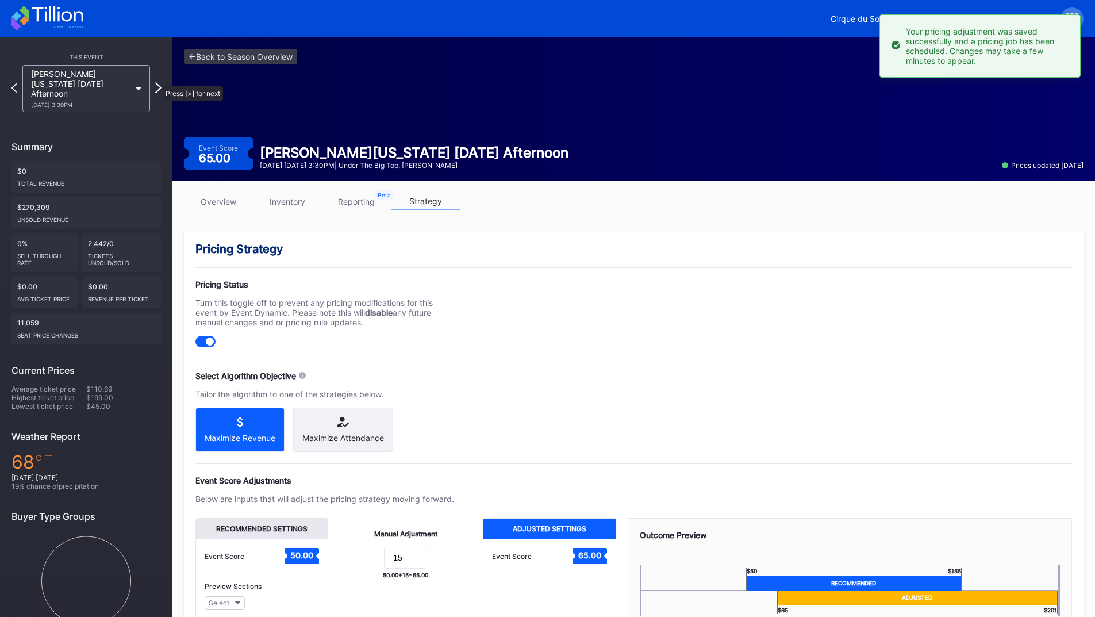
click at [157, 82] on icon at bounding box center [158, 87] width 6 height 11
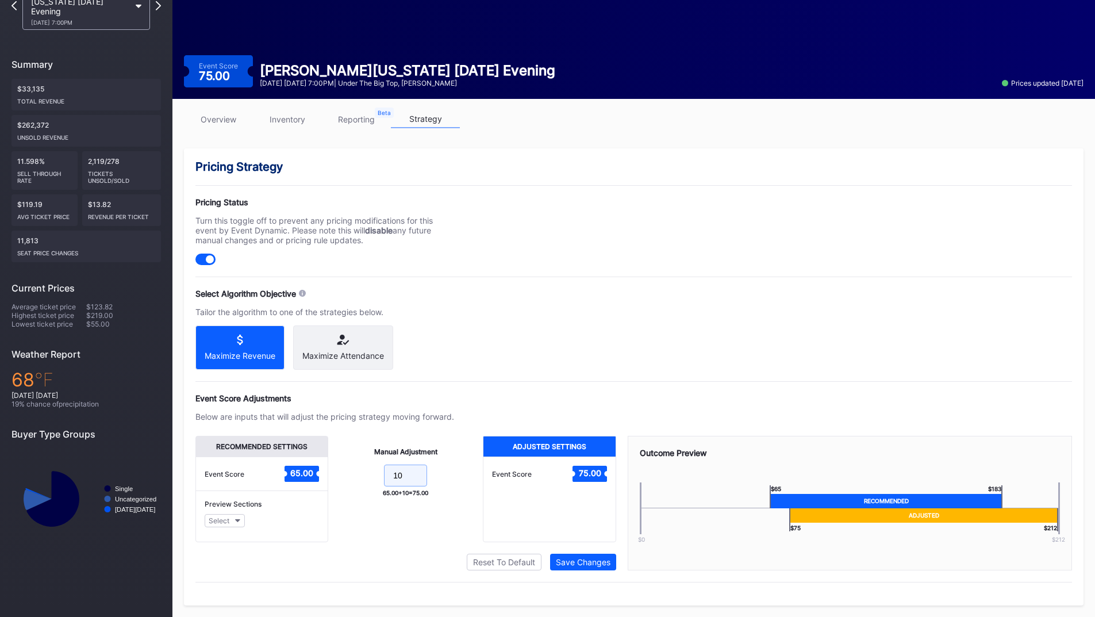
drag, startPoint x: 406, startPoint y: 475, endPoint x: 325, endPoint y: 473, distance: 80.5
click at [326, 473] on div "Recommended Settings Event Score 65.00 Preview Sections Select Manual Adjustmen…" at bounding box center [405, 489] width 421 height 106
type input "15"
click at [585, 561] on div "Save Changes" at bounding box center [583, 562] width 55 height 10
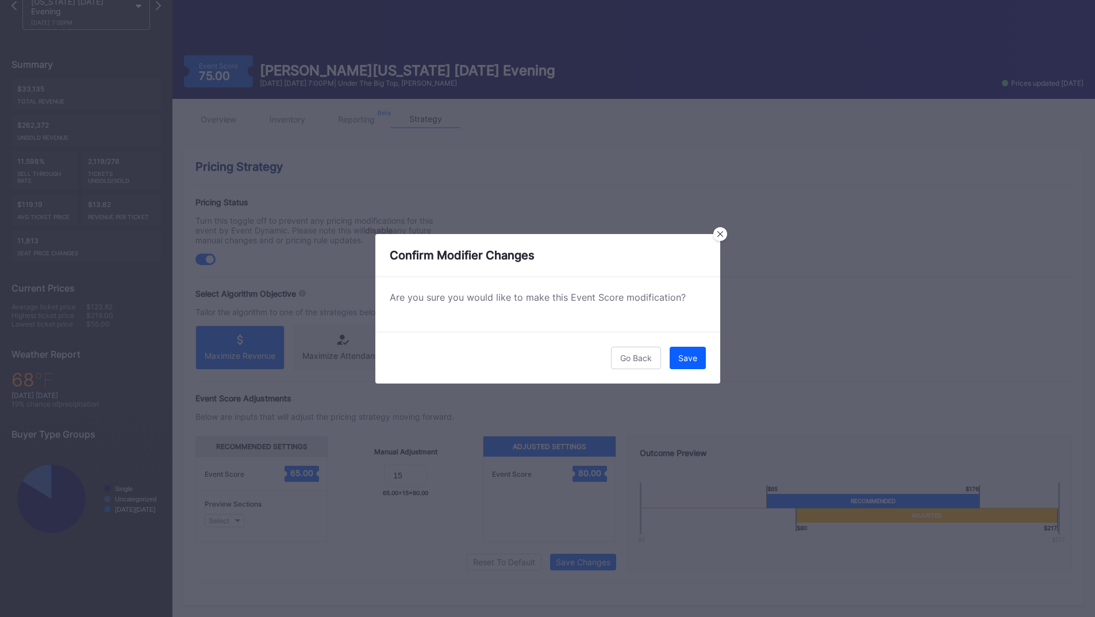
drag, startPoint x: 685, startPoint y: 353, endPoint x: 679, endPoint y: 352, distance: 6.6
click at [684, 353] on div "Save" at bounding box center [687, 358] width 19 height 10
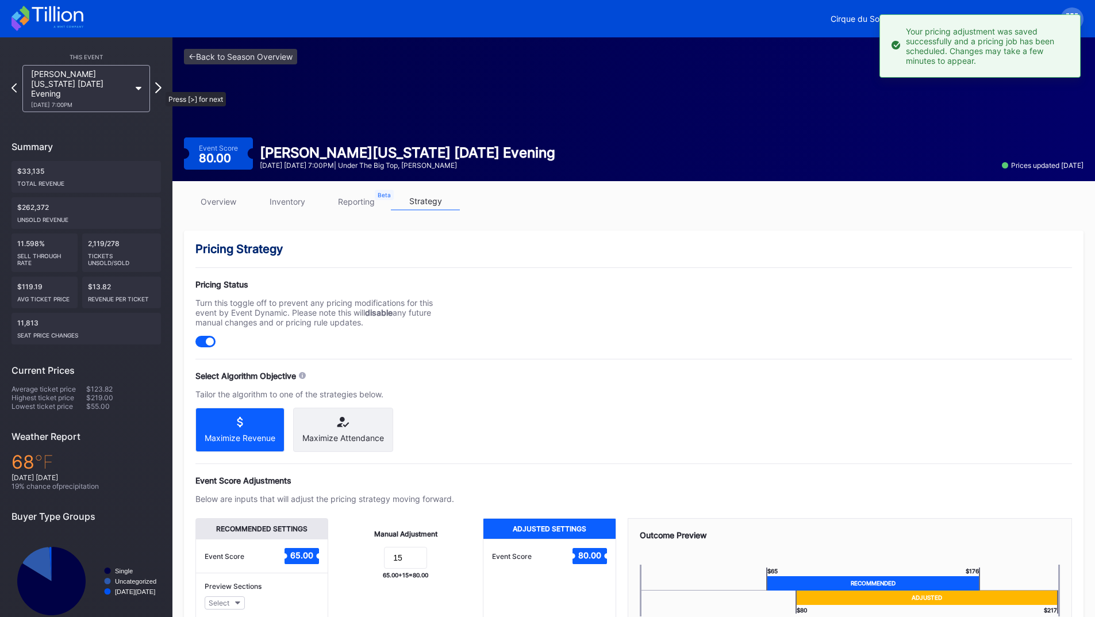
click at [161, 83] on icon at bounding box center [158, 87] width 6 height 11
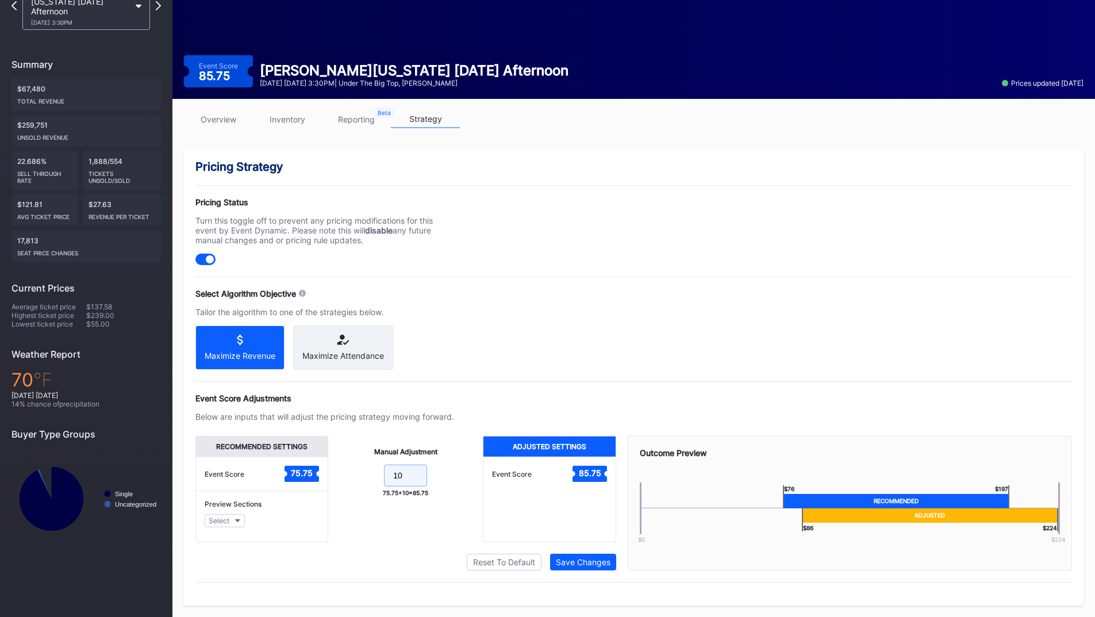
drag, startPoint x: 346, startPoint y: 476, endPoint x: 318, endPoint y: 473, distance: 28.3
click at [311, 476] on div "Recommended Settings Event Score 75.75 Preview Sections Select Manual Adjustmen…" at bounding box center [405, 489] width 421 height 106
type input "15"
click at [611, 564] on button "Save Changes" at bounding box center [583, 561] width 66 height 17
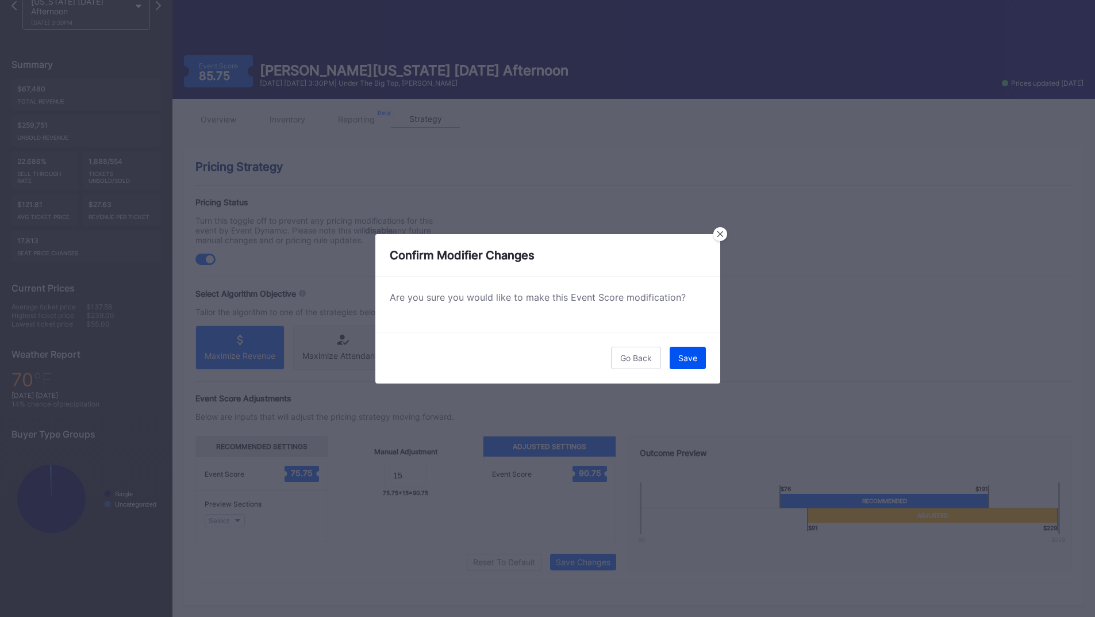
click at [692, 352] on button "Save" at bounding box center [687, 357] width 36 height 22
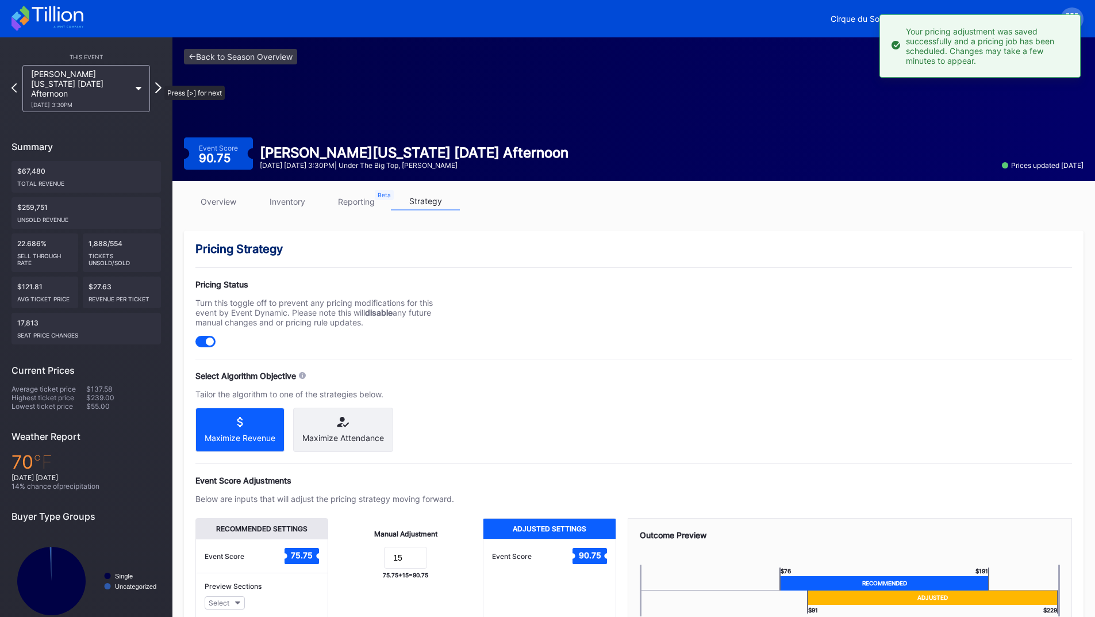
click at [159, 82] on icon at bounding box center [158, 87] width 6 height 11
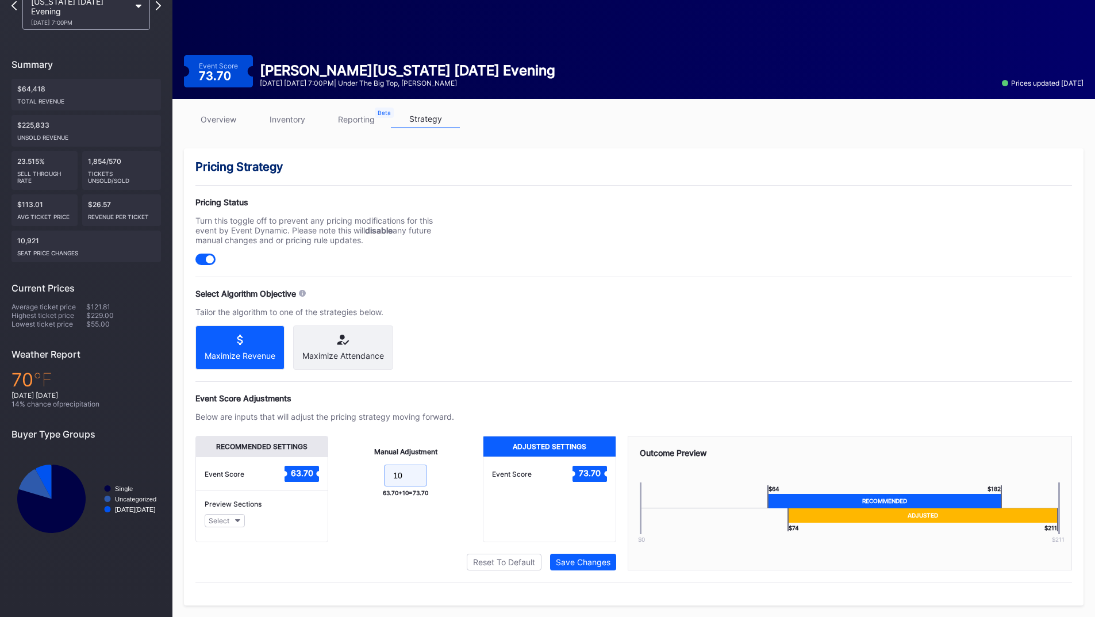
drag, startPoint x: 406, startPoint y: 477, endPoint x: 349, endPoint y: 476, distance: 57.5
click at [337, 478] on div "Manual Adjustment 10 63.70 + 10 = 73.70" at bounding box center [405, 489] width 155 height 106
type input "15"
click at [598, 557] on div "Save Changes" at bounding box center [583, 562] width 55 height 10
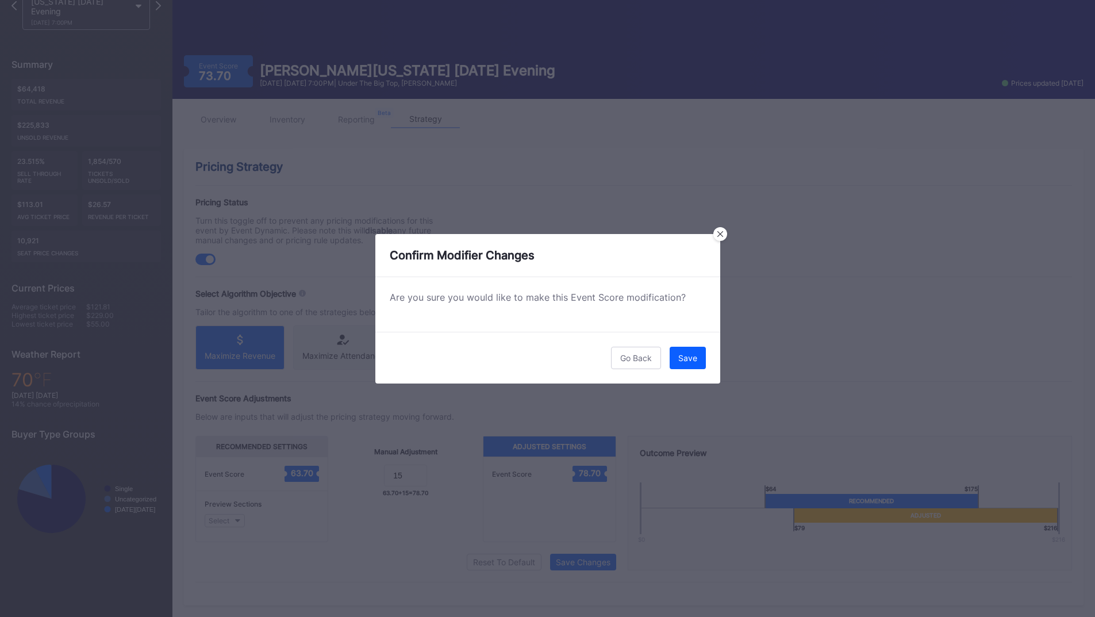
click at [672, 345] on div "Go Back Save" at bounding box center [547, 358] width 345 height 52
click at [678, 353] on div "Save" at bounding box center [687, 358] width 19 height 10
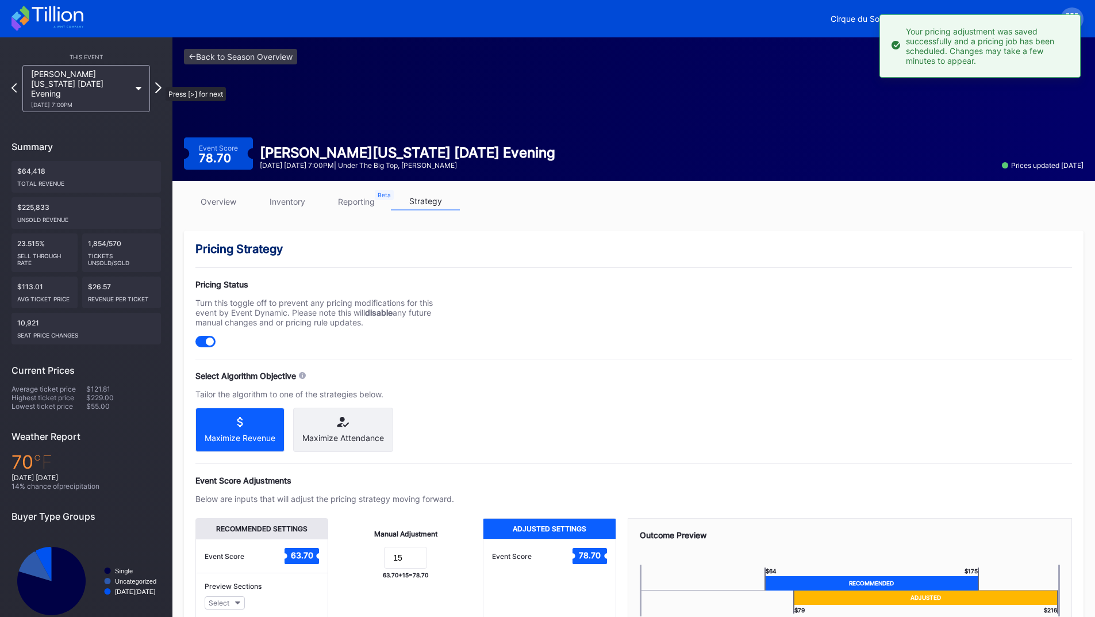
click at [160, 82] on icon at bounding box center [158, 87] width 6 height 11
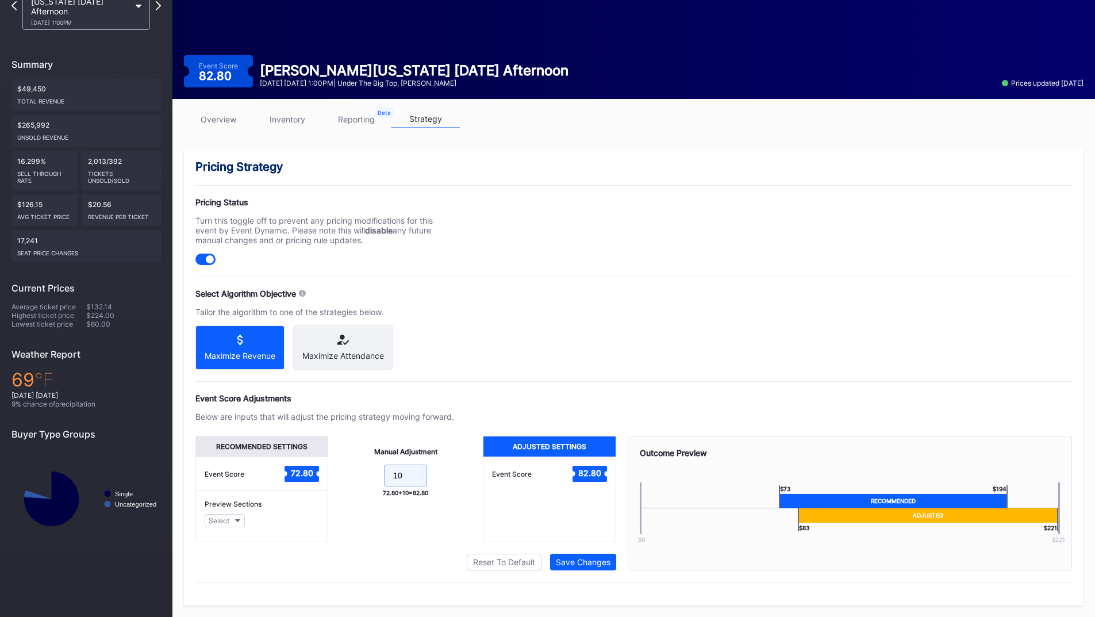
drag, startPoint x: 415, startPoint y: 476, endPoint x: 337, endPoint y: 476, distance: 78.1
click at [340, 476] on form "10" at bounding box center [406, 476] width 132 height 25
type input "15"
click at [582, 559] on div "Save Changes" at bounding box center [583, 562] width 55 height 10
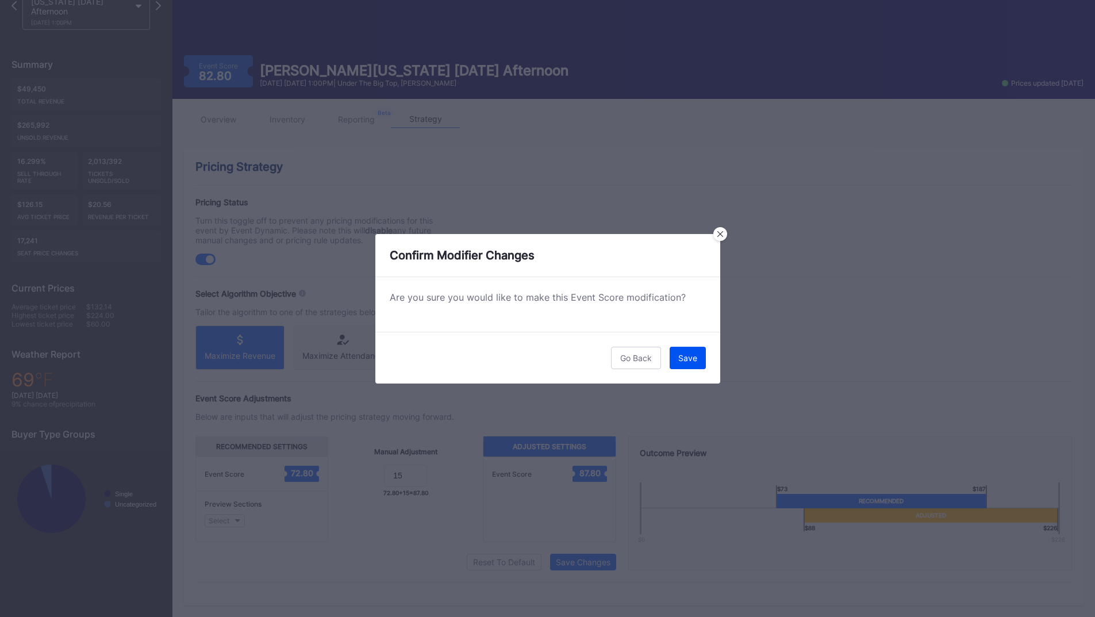
click at [695, 364] on button "Save" at bounding box center [687, 357] width 36 height 22
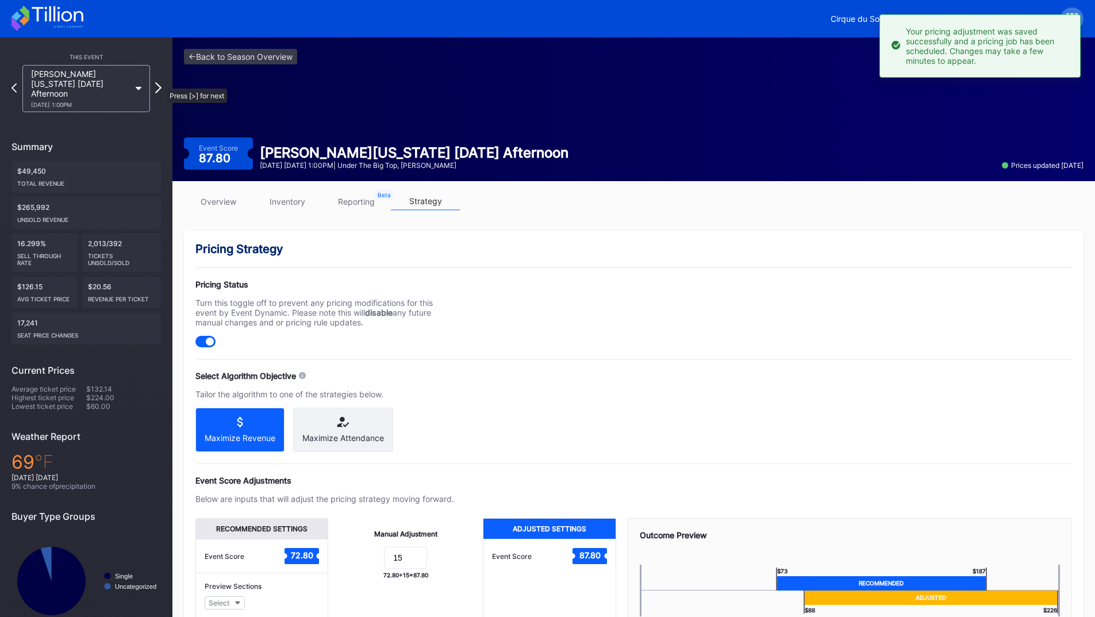
click at [161, 83] on icon at bounding box center [158, 87] width 6 height 11
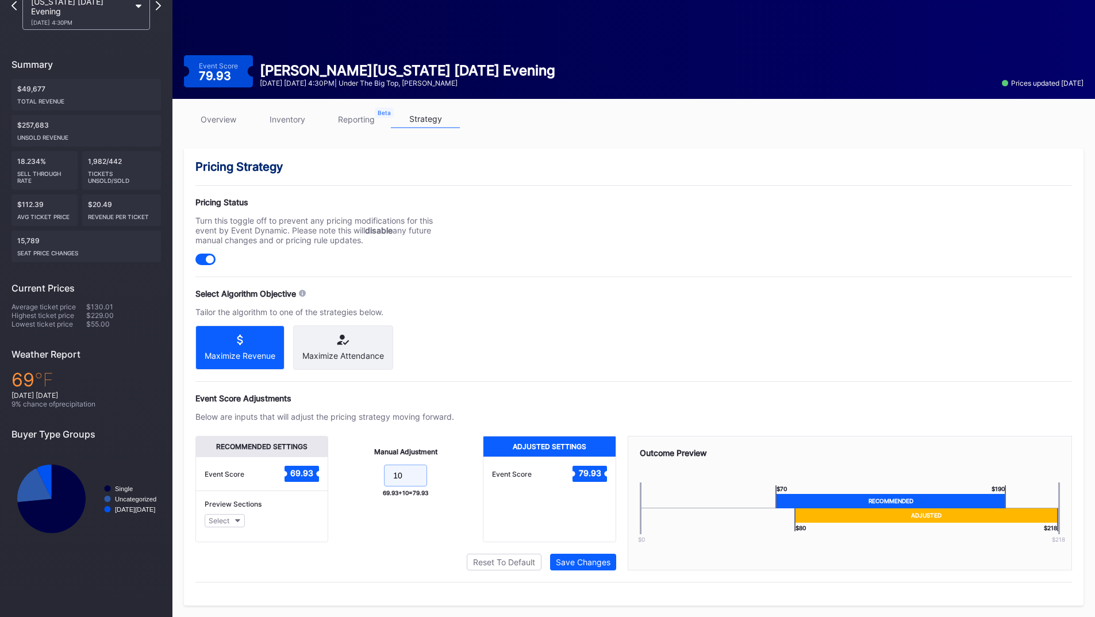
drag, startPoint x: 415, startPoint y: 470, endPoint x: 313, endPoint y: 434, distance: 108.5
click at [306, 457] on div "Recommended Settings Event Score 69.93 Preview Sections Select Manual Adjustmen…" at bounding box center [405, 489] width 421 height 106
type input "15"
click at [566, 562] on div "Save Changes" at bounding box center [583, 562] width 55 height 10
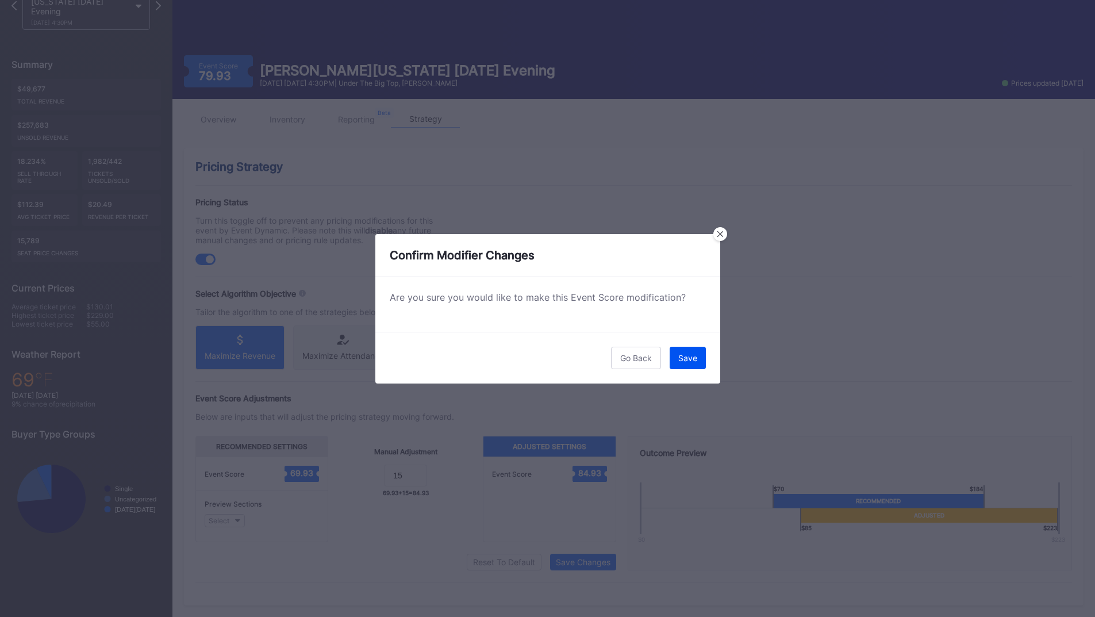
click at [688, 366] on button "Save" at bounding box center [687, 357] width 36 height 22
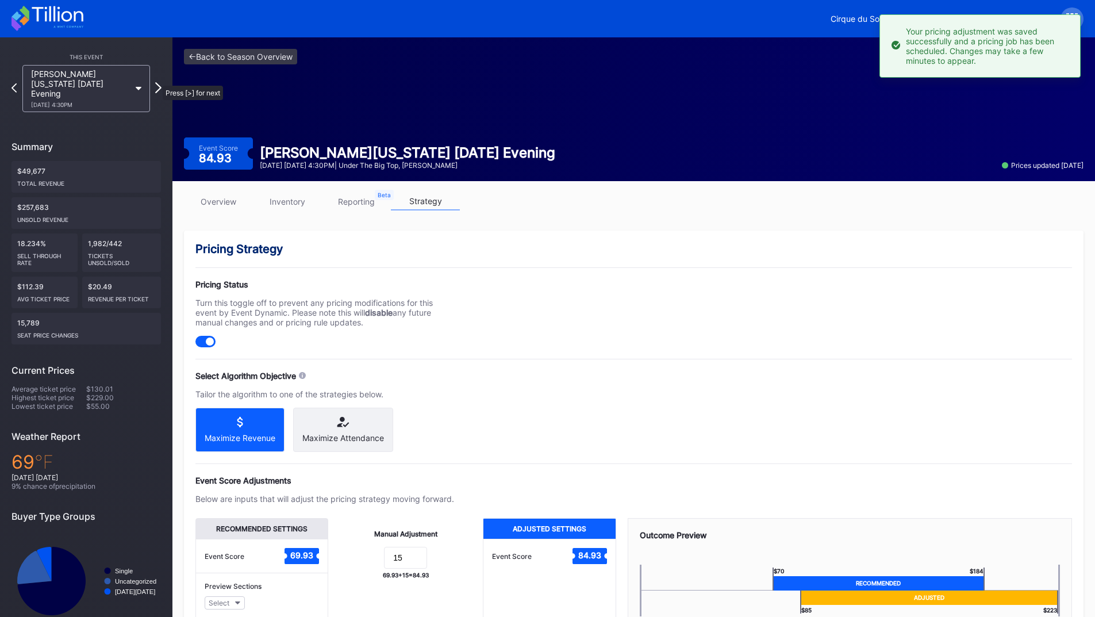
click at [158, 82] on icon at bounding box center [158, 87] width 6 height 11
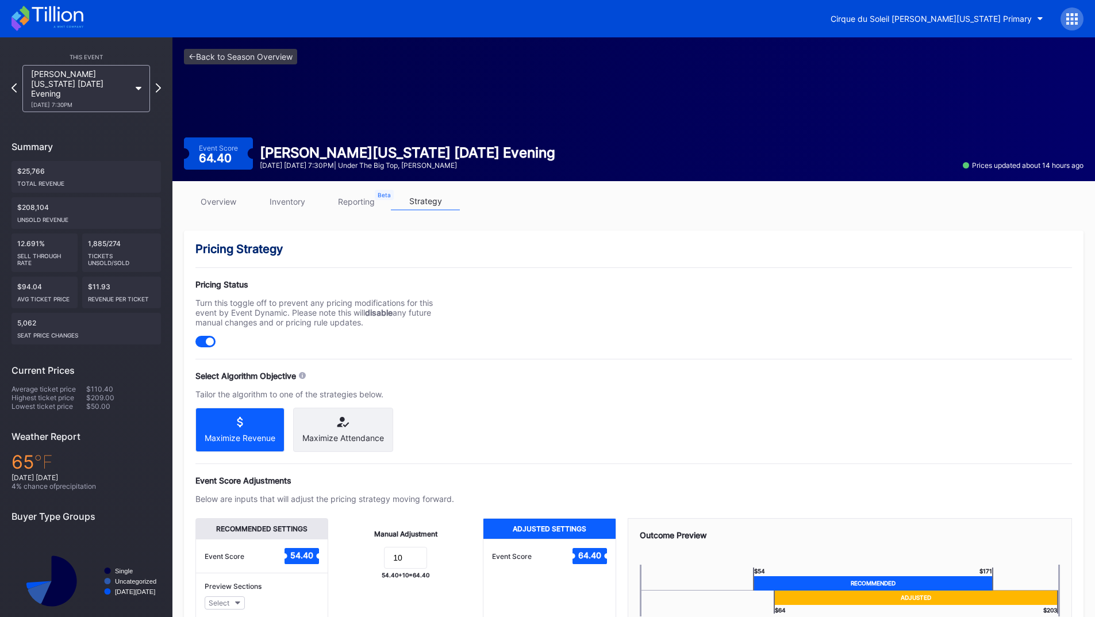
click at [11, 83] on div "This Event [PERSON_NAME][US_STATE] [DATE] Evening [DATE] 7:30PM Summary $25,766…" at bounding box center [86, 339] width 172 height 605
click at [14, 83] on icon at bounding box center [14, 87] width 6 height 11
click at [63, 14] on icon at bounding box center [57, 14] width 51 height 16
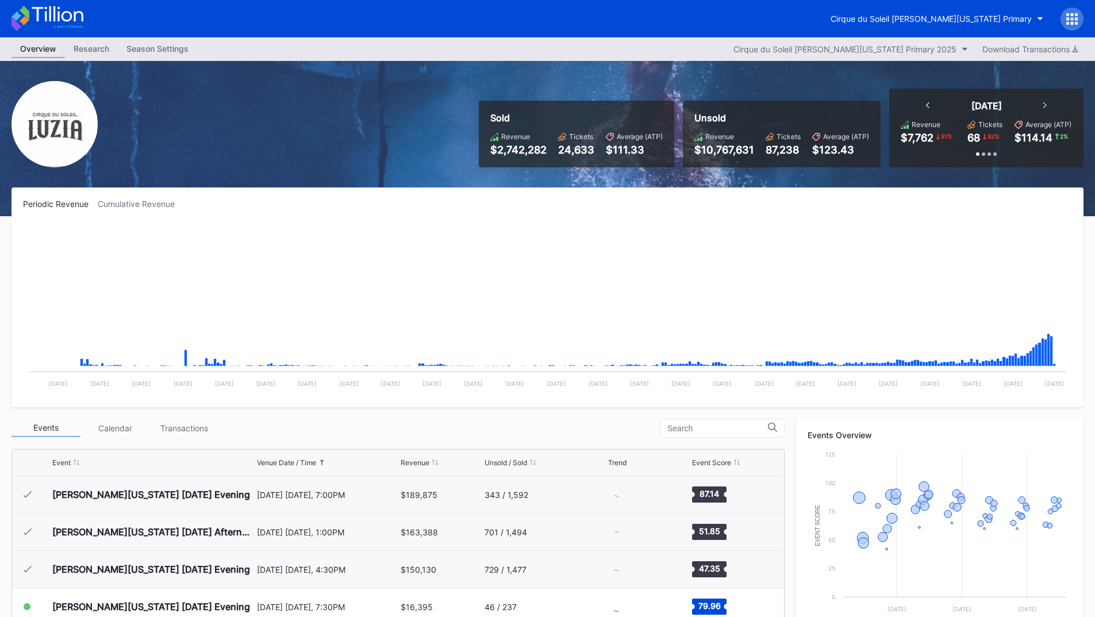
scroll to position [112, 0]
